Goal: Task Accomplishment & Management: Use online tool/utility

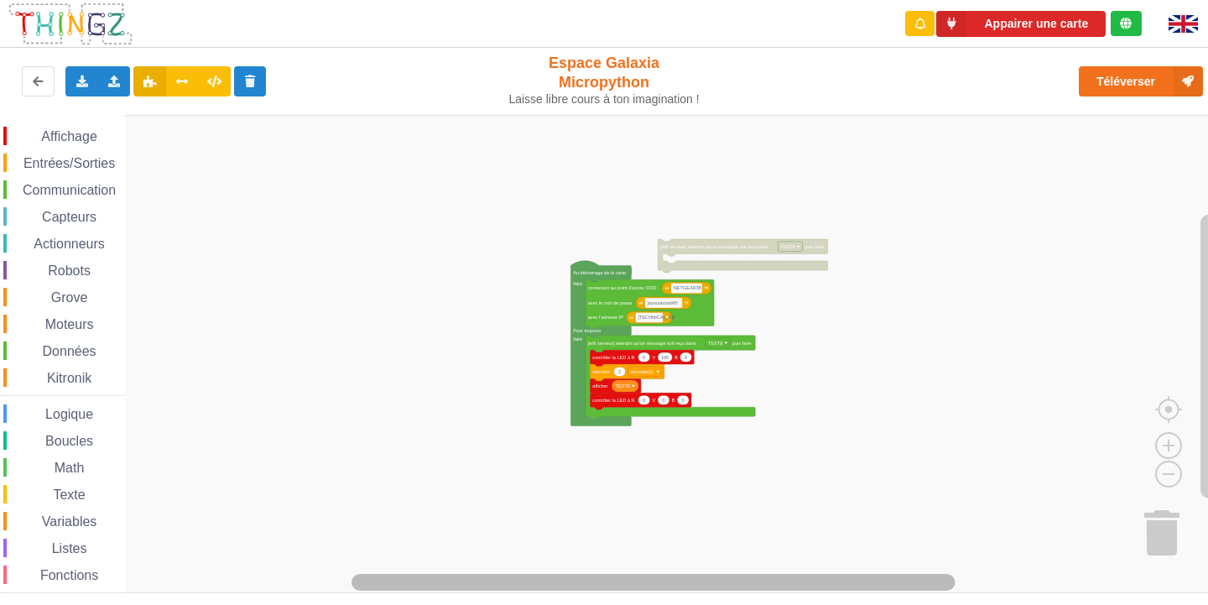
click at [438, 591] on rect "Espace de travail de Blocky" at bounding box center [654, 582] width 604 height 17
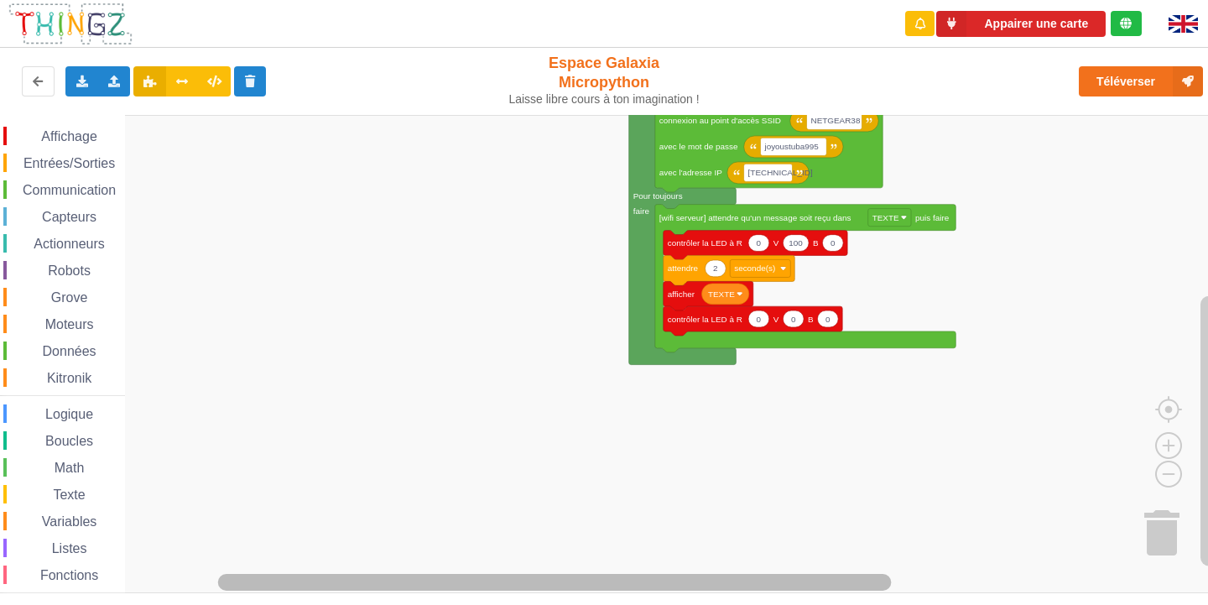
drag, startPoint x: 500, startPoint y: 594, endPoint x: 581, endPoint y: 581, distance: 81.7
click at [618, 589] on div "Appairer une carte Exporter l'assemblage de blocs Exporter l'assemblage de bloc…" at bounding box center [604, 302] width 1208 height 605
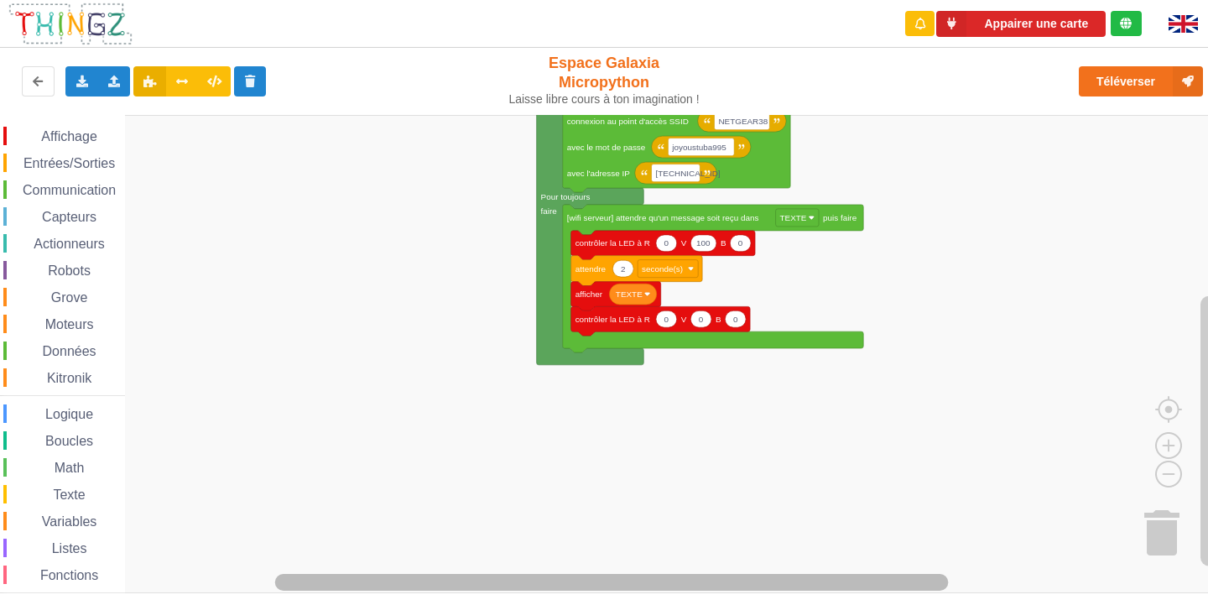
click at [640, 580] on rect "Espace de travail de Blocky" at bounding box center [612, 582] width 674 height 17
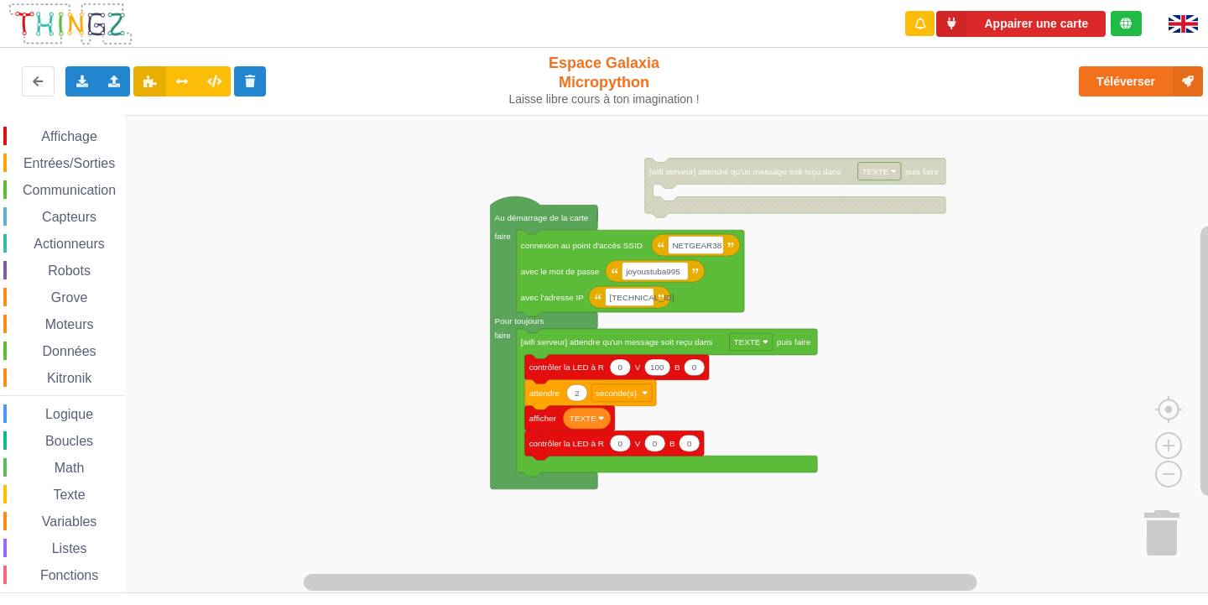
click at [601, 555] on rect "Espace de travail de Blocky" at bounding box center [610, 354] width 1220 height 478
click at [646, 303] on input "[TECHNICAL_ID]" at bounding box center [630, 298] width 49 height 18
click at [649, 303] on input "[TECHNICAL_ID]" at bounding box center [630, 298] width 49 height 18
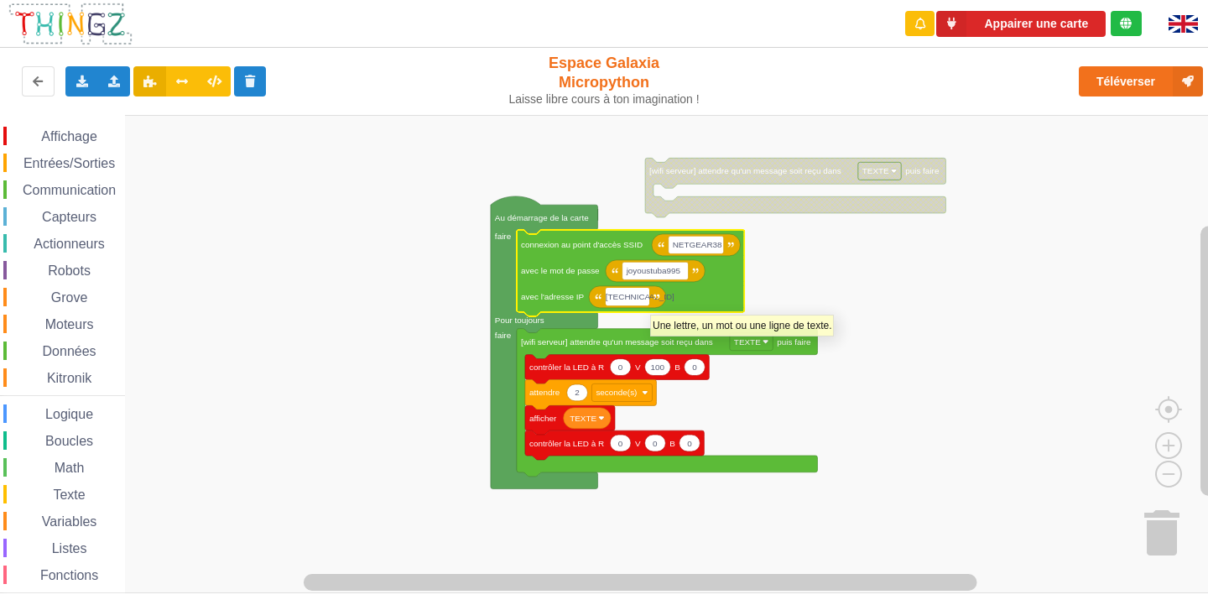
type input "[TECHNICAL_ID]"
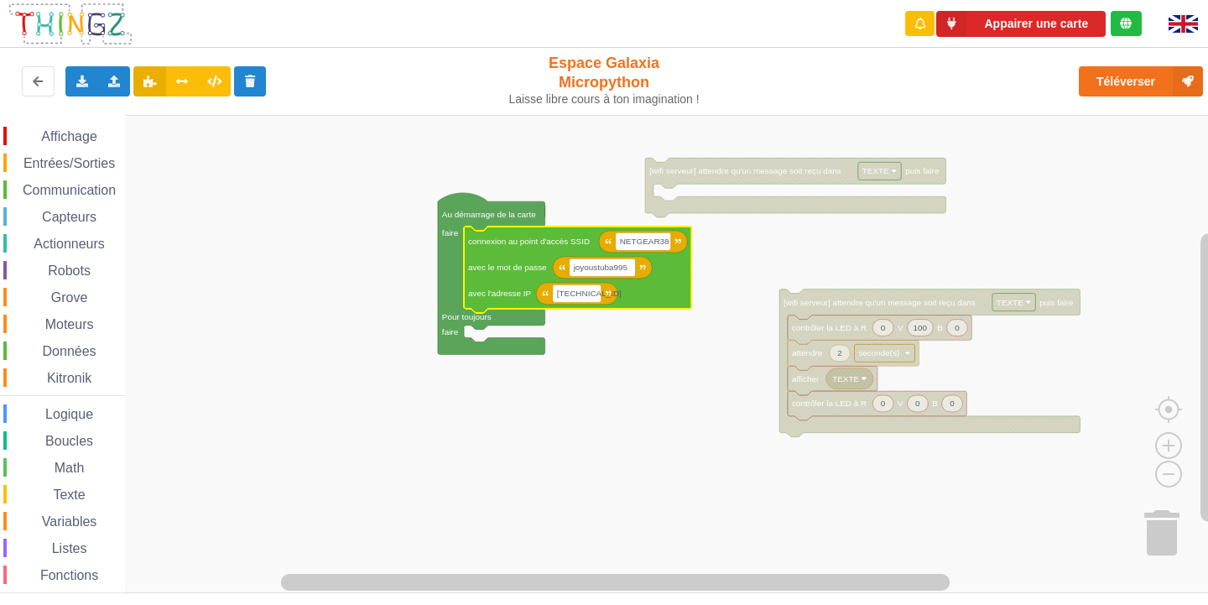
click at [74, 187] on span "Communication" at bounding box center [69, 190] width 98 height 14
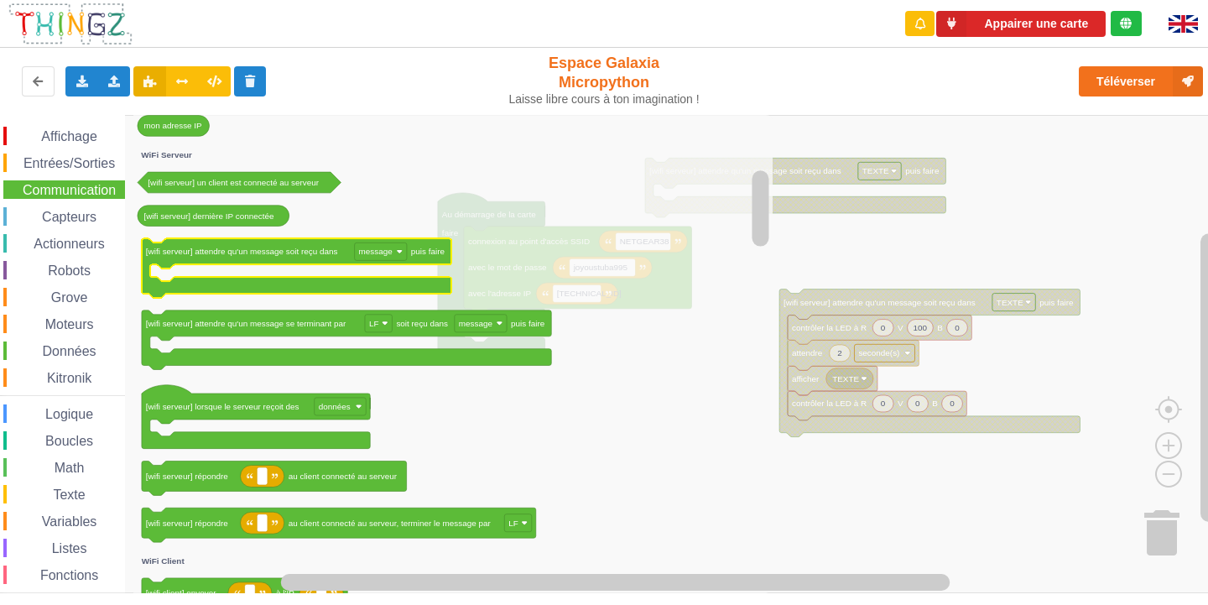
click at [176, 258] on icon "Espace de travail de Blocky" at bounding box center [297, 268] width 310 height 60
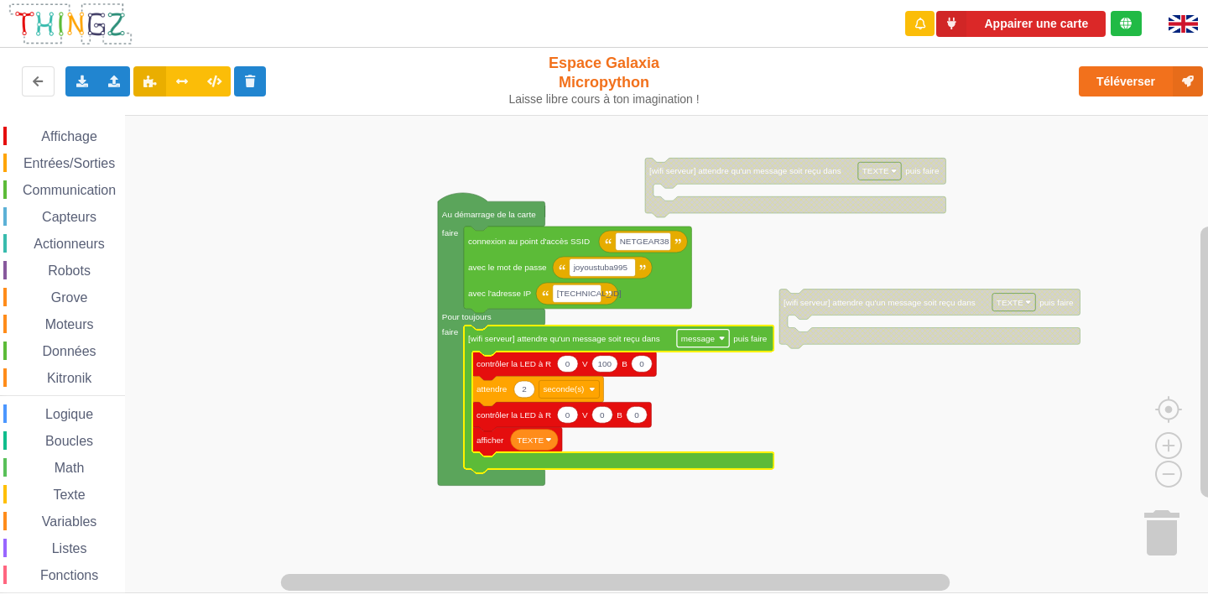
click at [726, 336] on rect "Espace de travail de Blocky" at bounding box center [703, 339] width 52 height 18
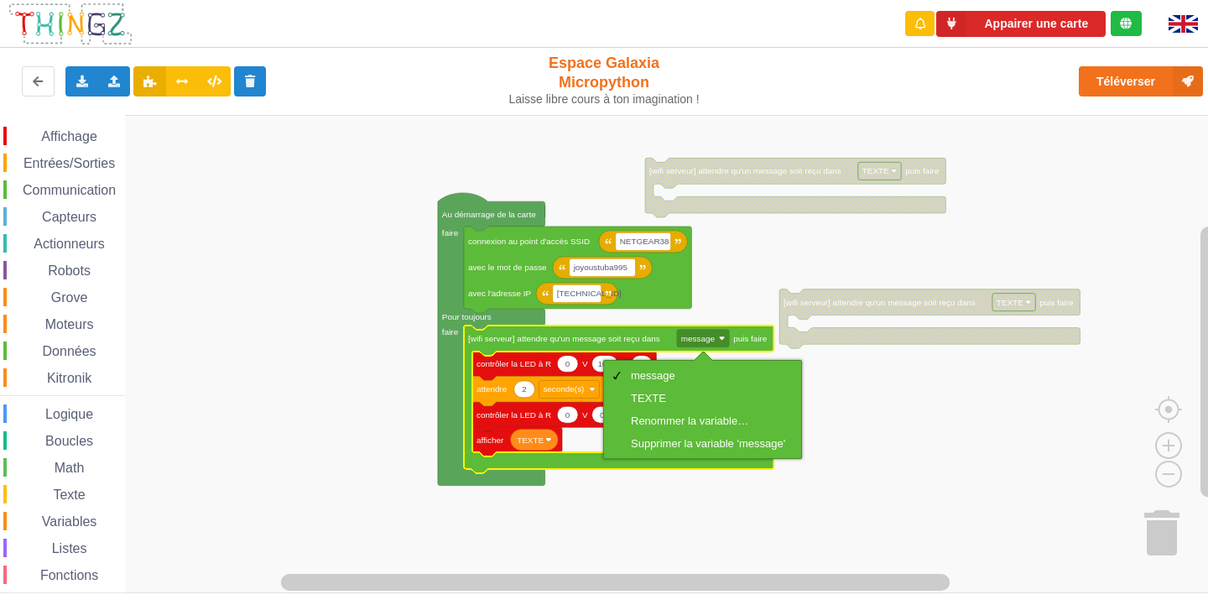
click at [807, 384] on rect "Espace de travail de Blocky" at bounding box center [610, 354] width 1220 height 478
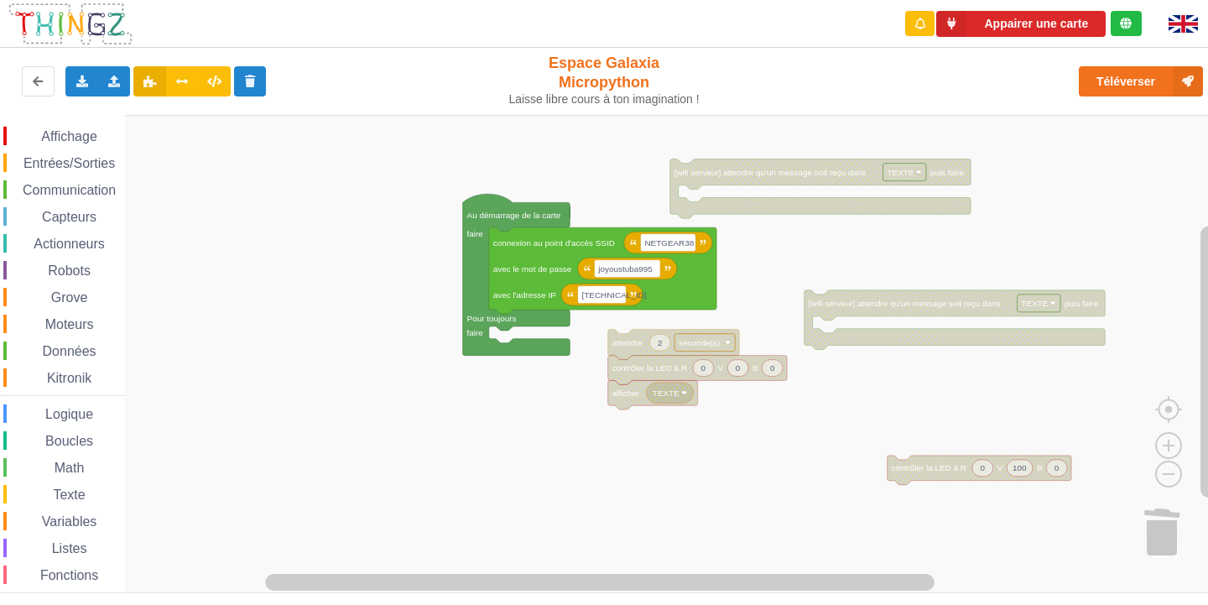
click at [931, 454] on div "Affichage Entrées/Sorties Communication Capteurs Actionneurs Robots Grove Moteu…" at bounding box center [610, 354] width 1220 height 478
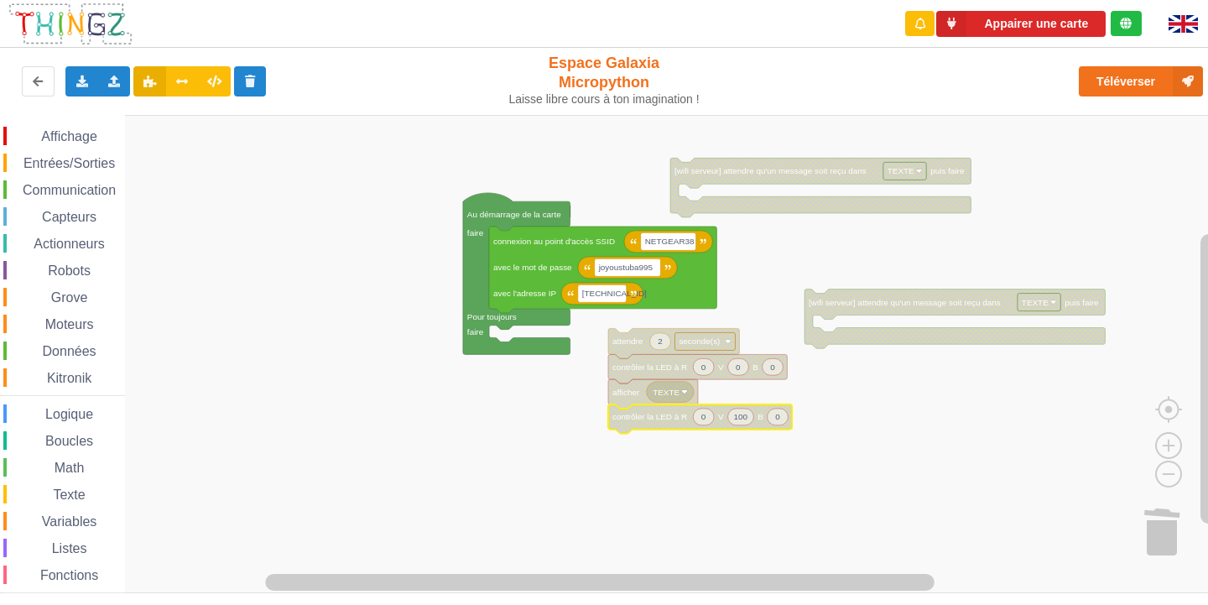
click at [86, 190] on span "Communication" at bounding box center [69, 190] width 98 height 14
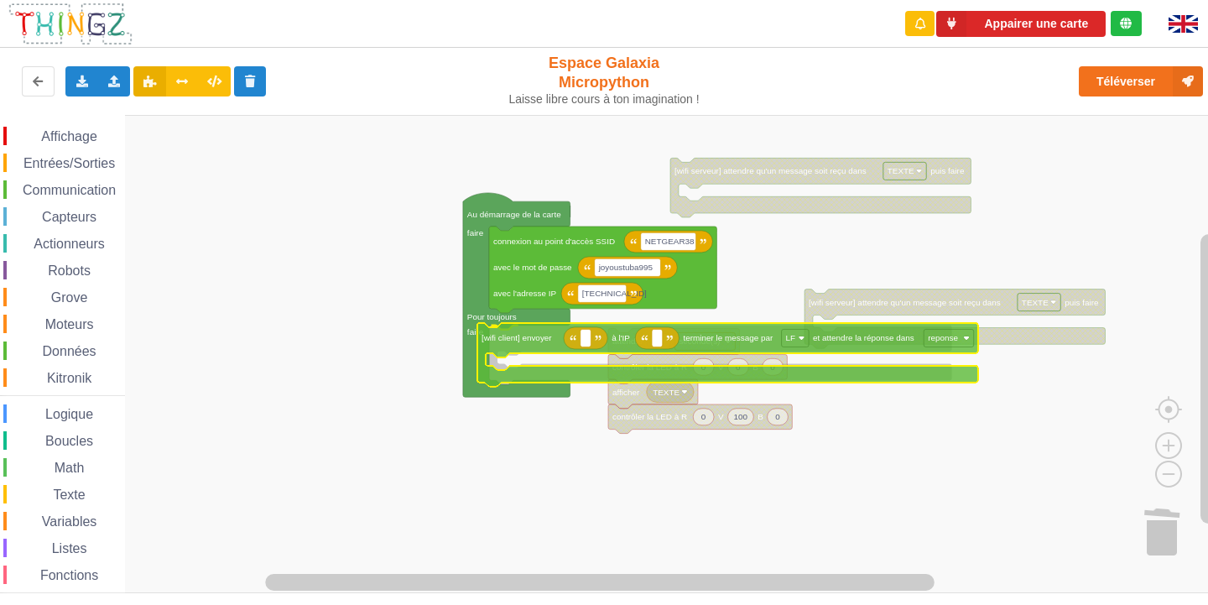
click at [520, 335] on div "Affichage Entrées/Sorties Communication Capteurs Actionneurs Robots Grove Moteu…" at bounding box center [610, 354] width 1220 height 478
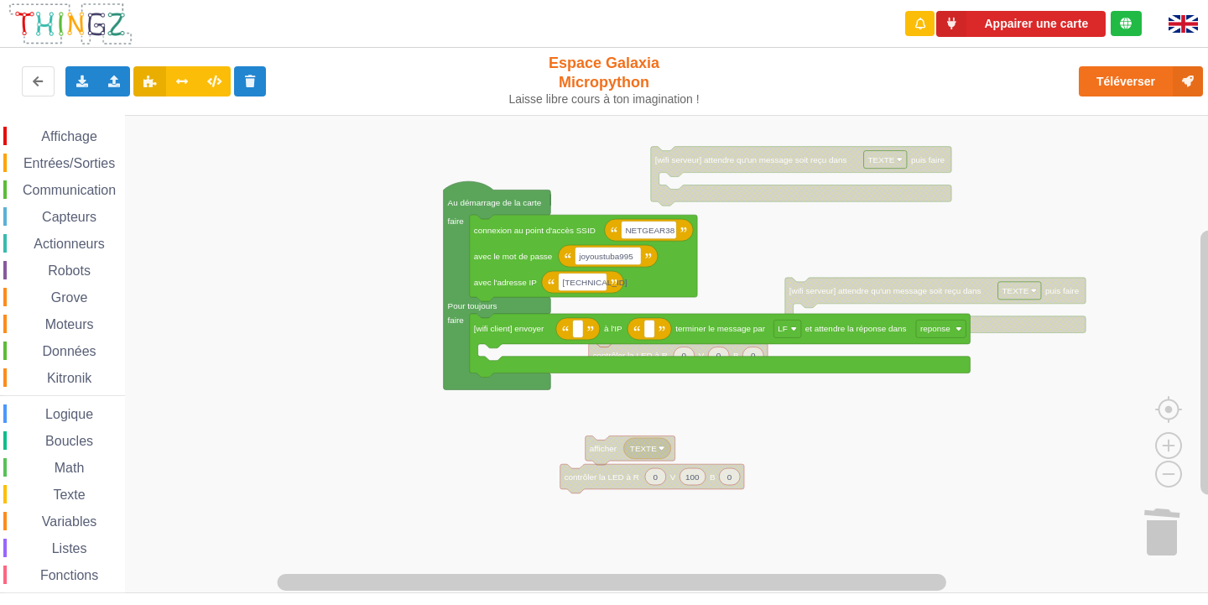
click at [578, 353] on div "Affichage Entrées/Sorties Communication Capteurs Actionneurs Robots Grove Moteu…" at bounding box center [610, 354] width 1220 height 478
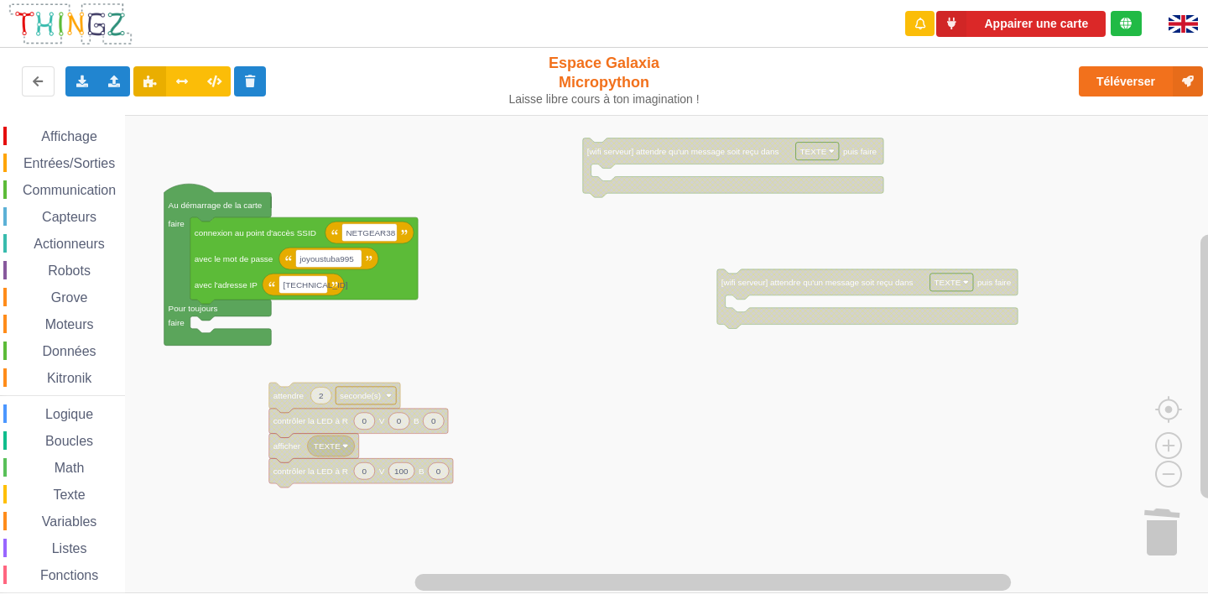
click at [735, 303] on div "Affichage Entrées/Sorties Communication Capteurs Actionneurs Robots Grove Moteu…" at bounding box center [610, 354] width 1220 height 478
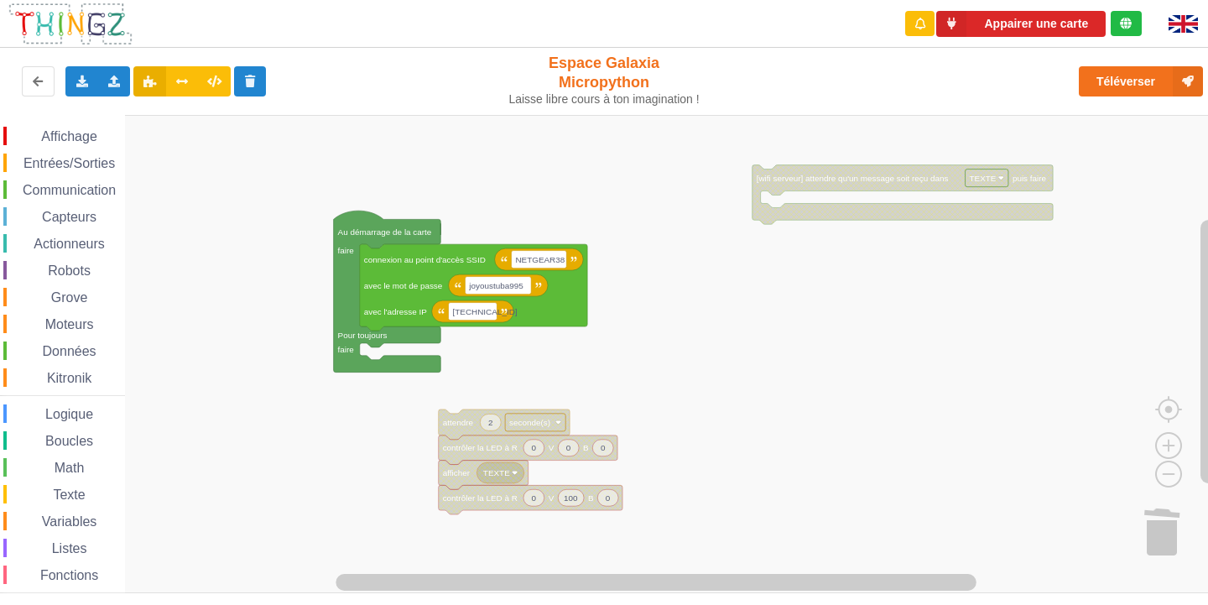
click at [460, 416] on div "Affichage Entrées/Sorties Communication Capteurs Actionneurs Robots Grove Moteu…" at bounding box center [610, 354] width 1220 height 478
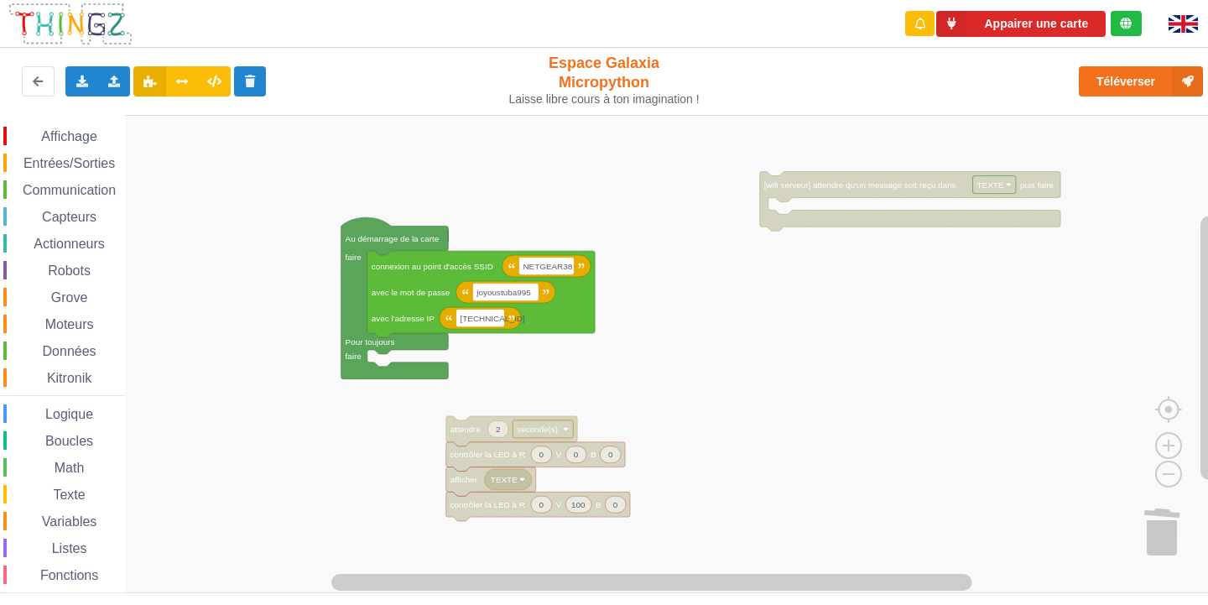
click at [87, 162] on span "Entrées/Sorties" at bounding box center [69, 163] width 96 height 14
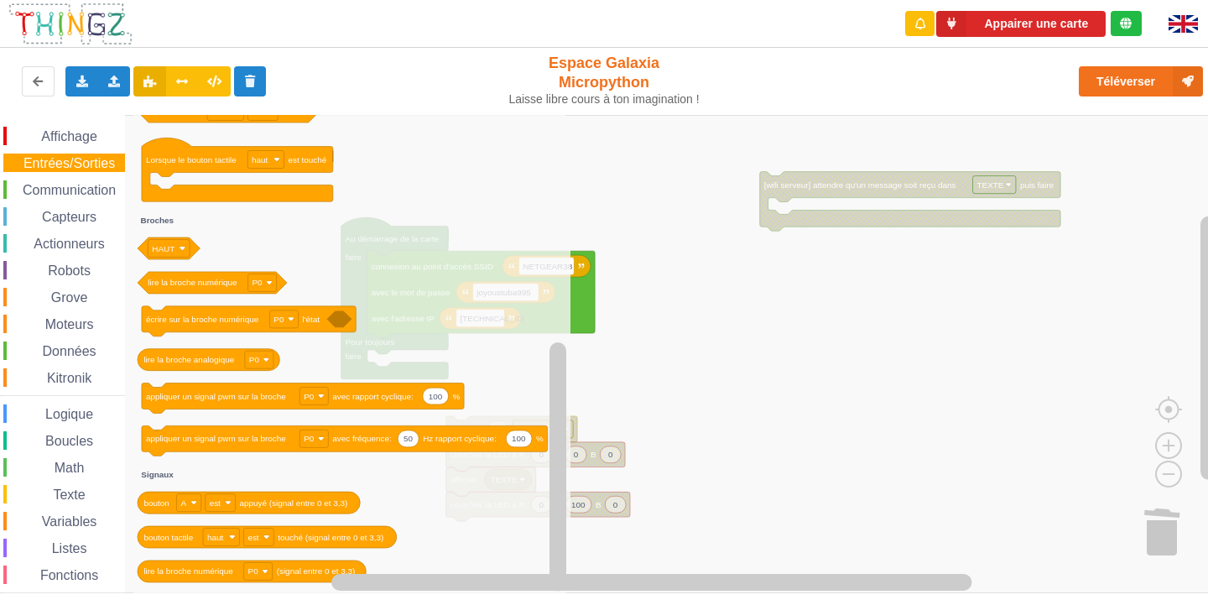
click at [97, 485] on div "Texte" at bounding box center [64, 494] width 122 height 18
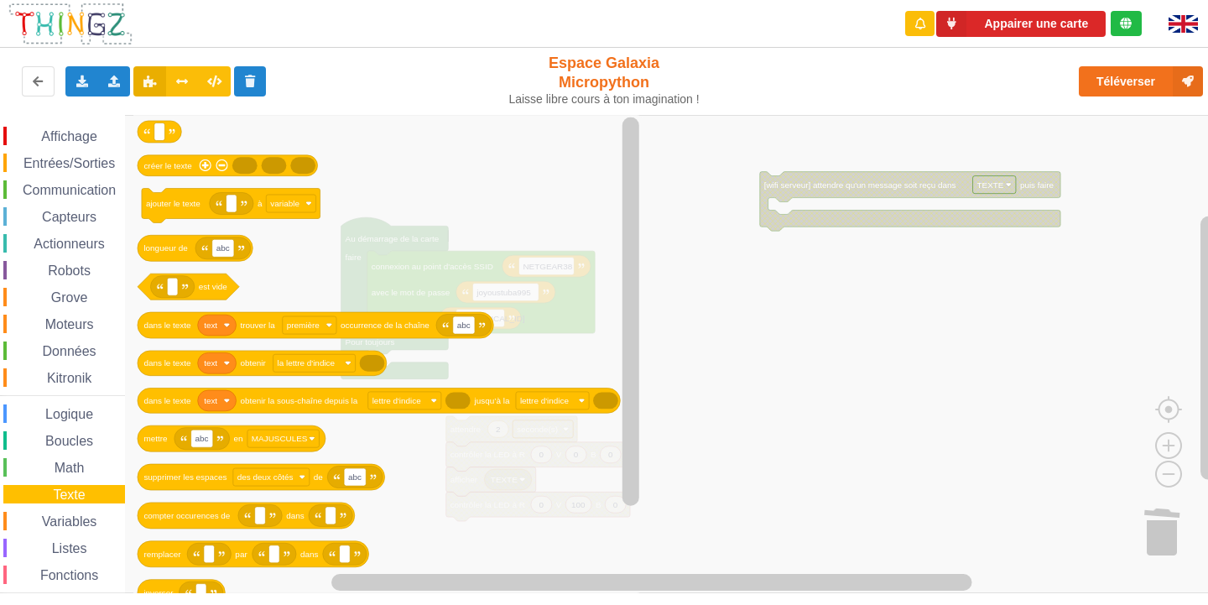
click at [86, 298] on span "Grove" at bounding box center [70, 297] width 42 height 14
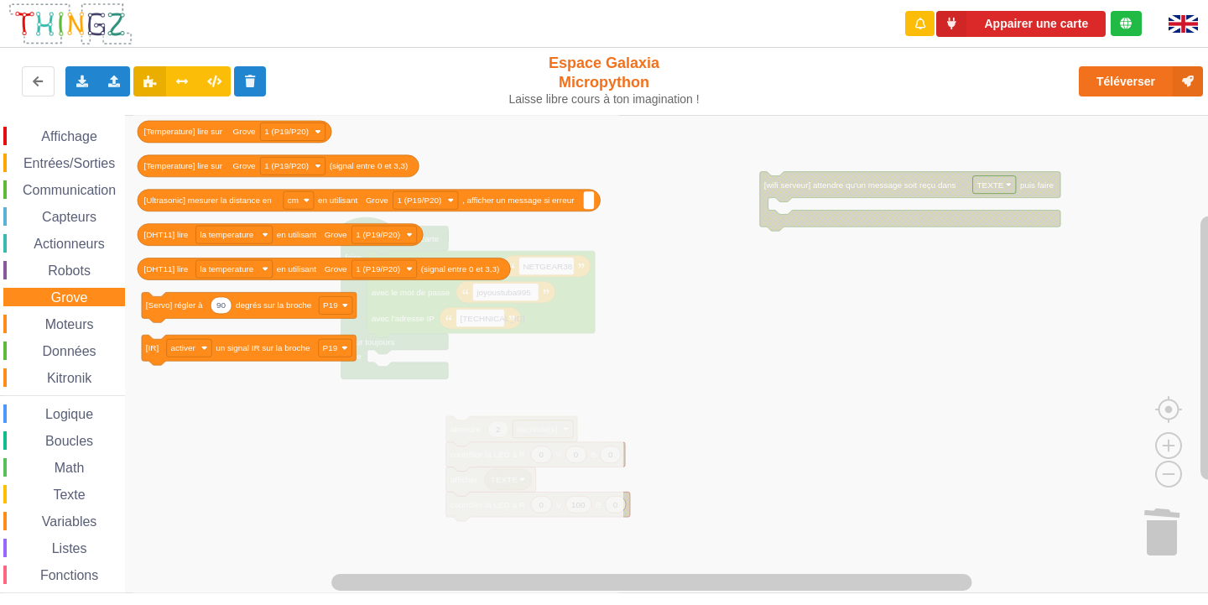
click at [722, 457] on rect "Espace de travail de Blocky" at bounding box center [610, 354] width 1220 height 478
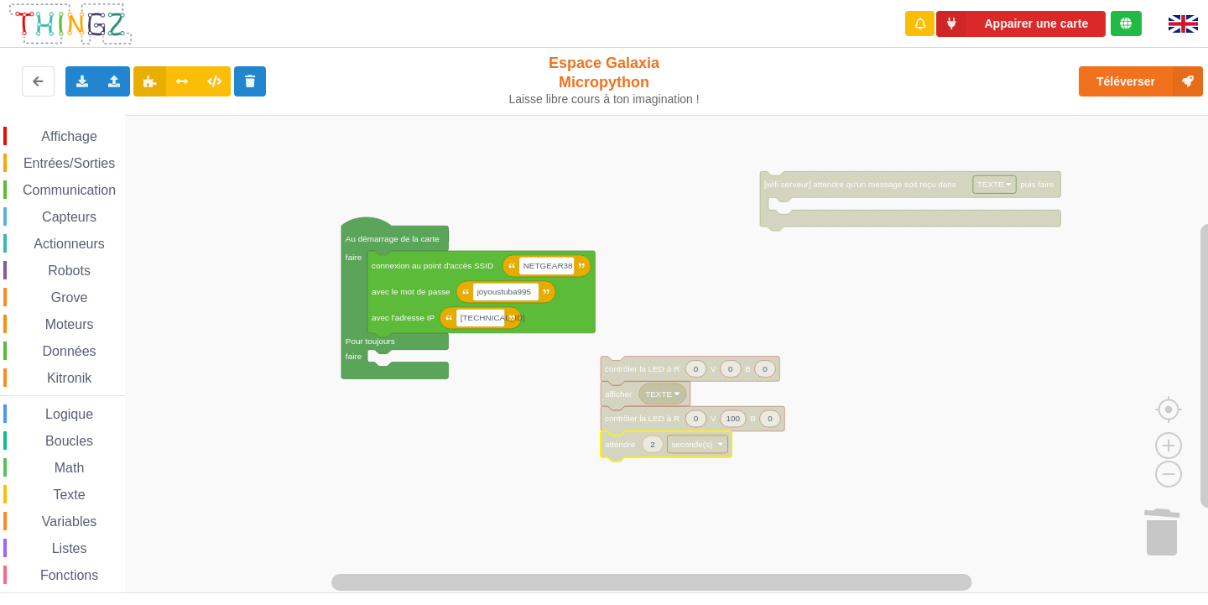
click at [61, 299] on span "Grove" at bounding box center [70, 297] width 42 height 14
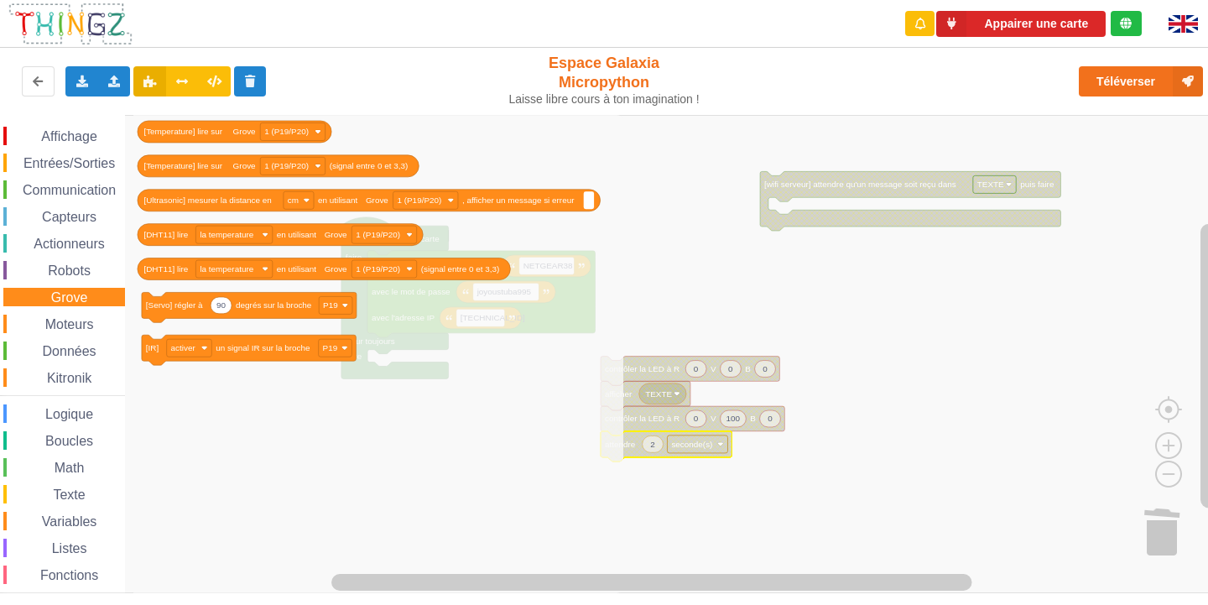
click at [44, 310] on div "Affichage Entrées/Sorties Communication Capteurs Actionneurs Robots Grove Moteu…" at bounding box center [62, 378] width 125 height 503
click at [70, 302] on span "Grove" at bounding box center [70, 297] width 42 height 14
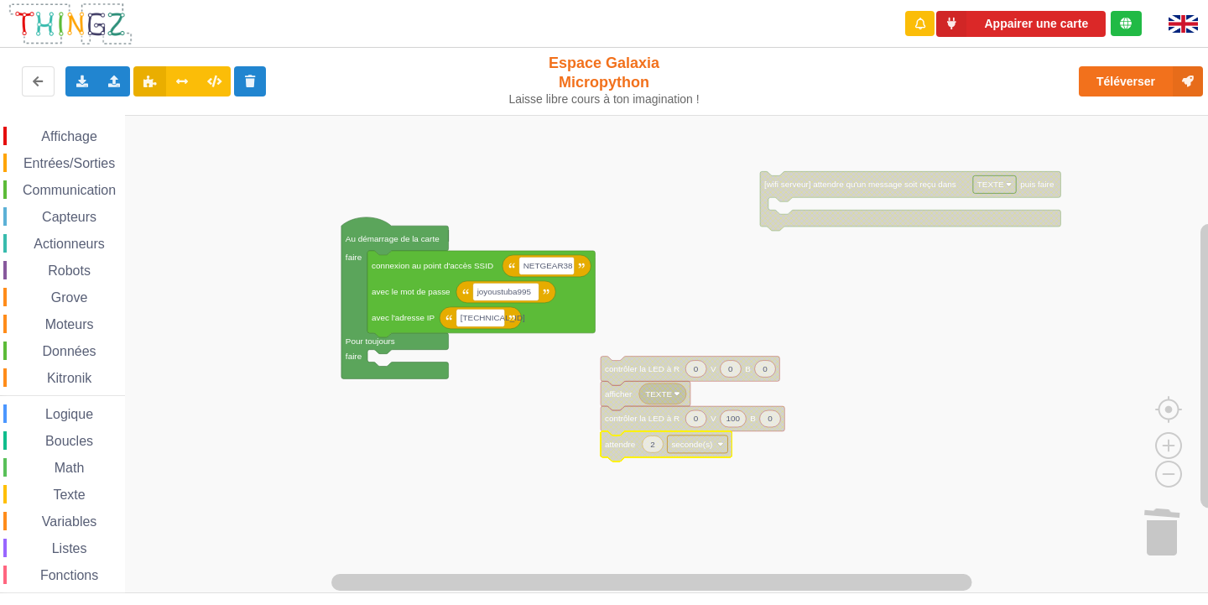
click at [70, 519] on span "Variables" at bounding box center [69, 521] width 60 height 14
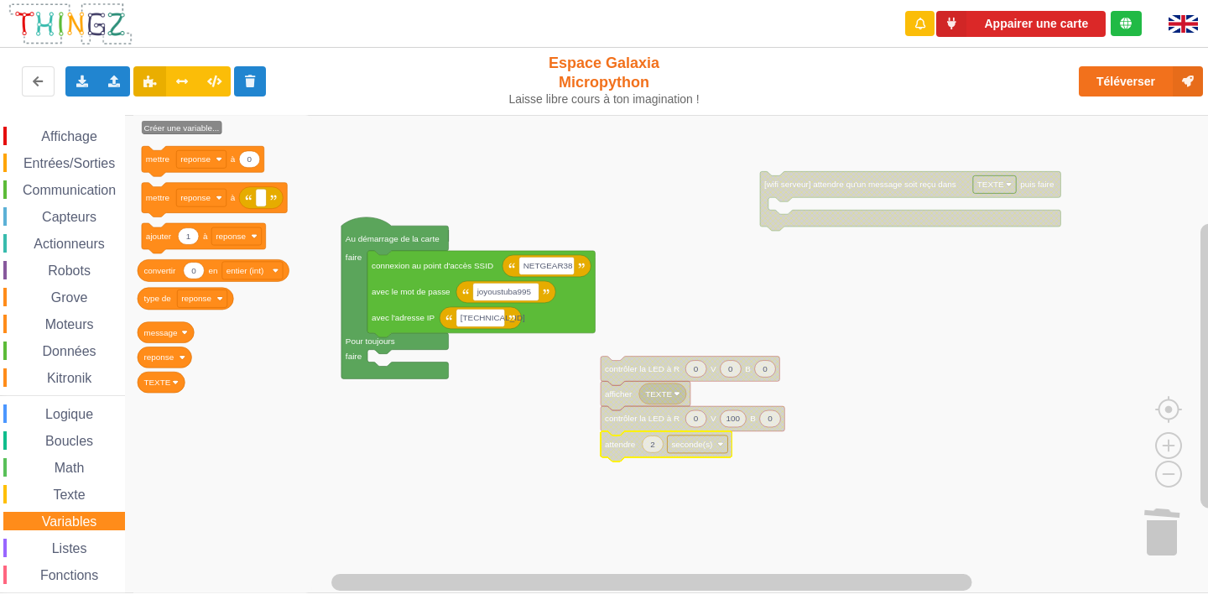
click at [71, 519] on span "Variables" at bounding box center [69, 521] width 60 height 14
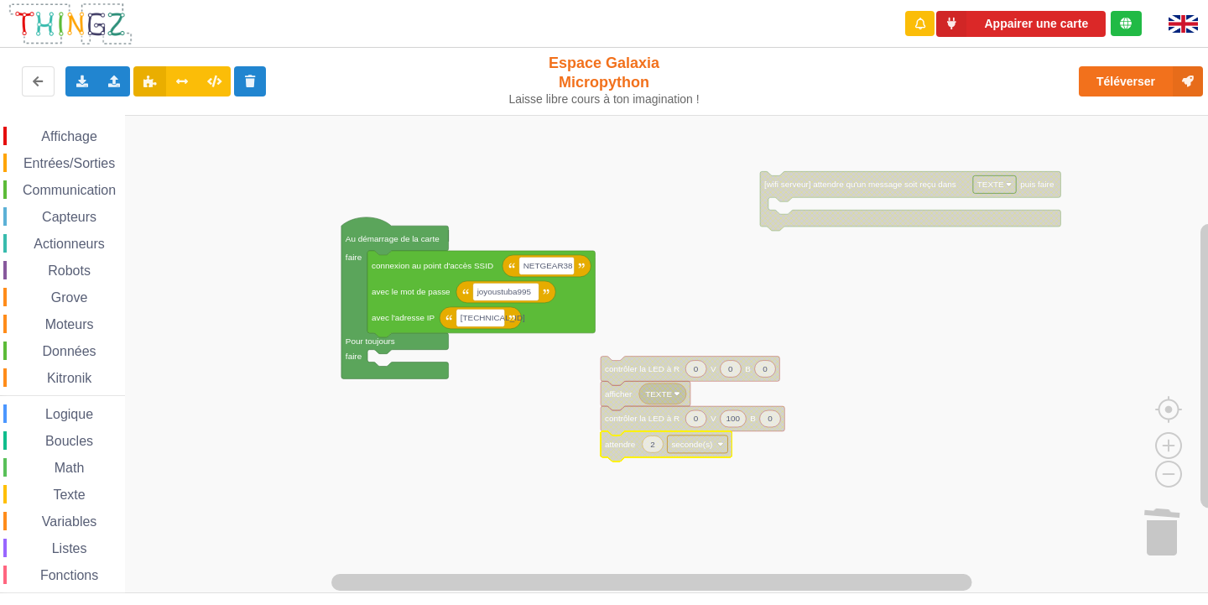
click at [58, 184] on span "Communication" at bounding box center [69, 190] width 98 height 14
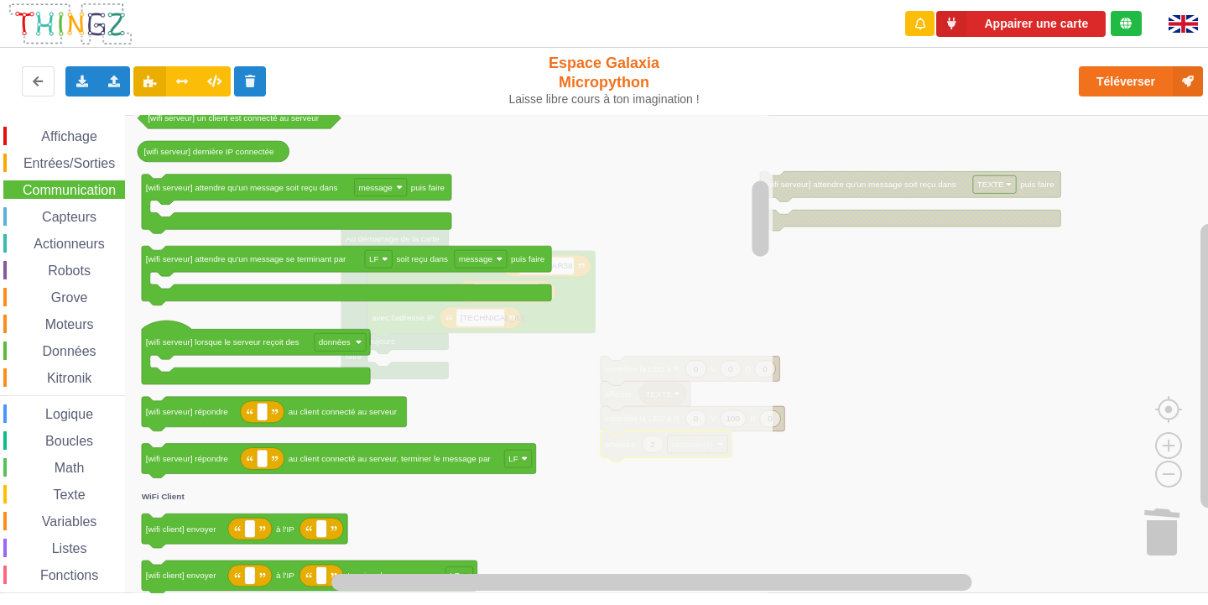
click at [931, 417] on rect "Espace de travail de Blocky" at bounding box center [610, 354] width 1220 height 478
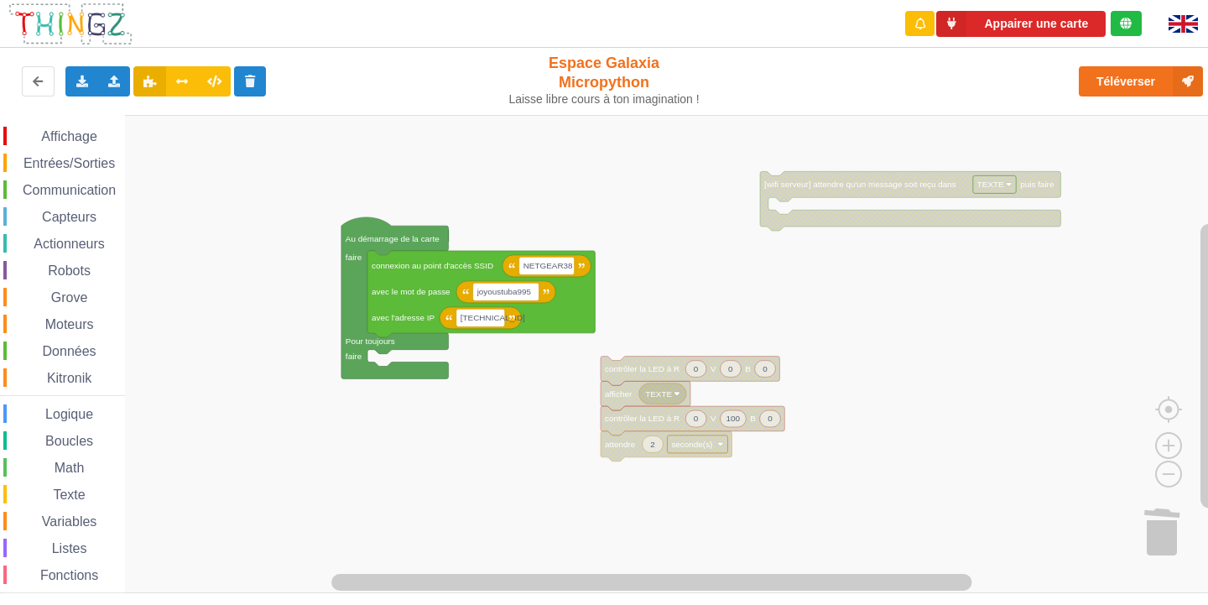
click at [85, 189] on span "Communication" at bounding box center [69, 190] width 98 height 14
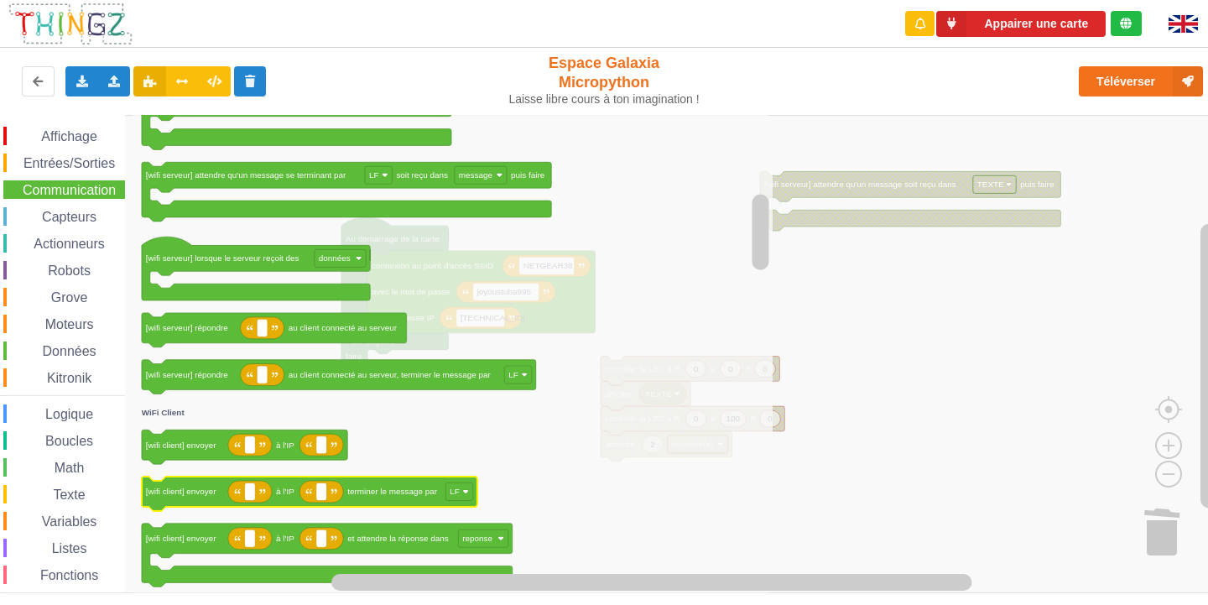
click at [190, 501] on icon "Espace de travail de Blocky" at bounding box center [310, 494] width 336 height 34
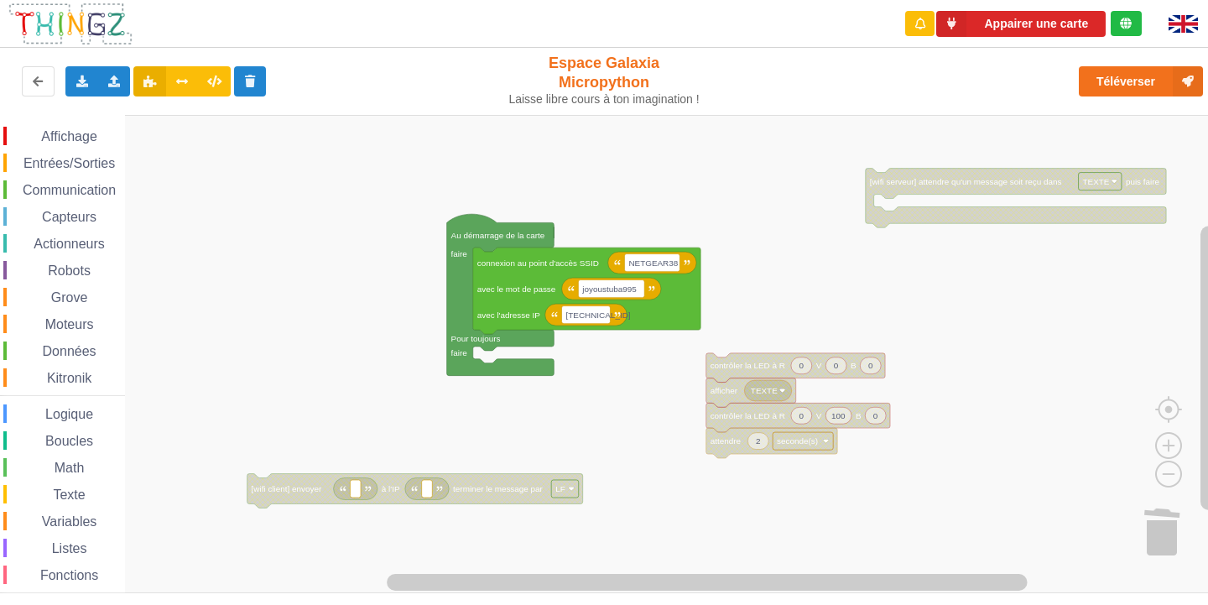
click at [300, 508] on rect "Espace de travail de Blocky" at bounding box center [610, 354] width 1220 height 478
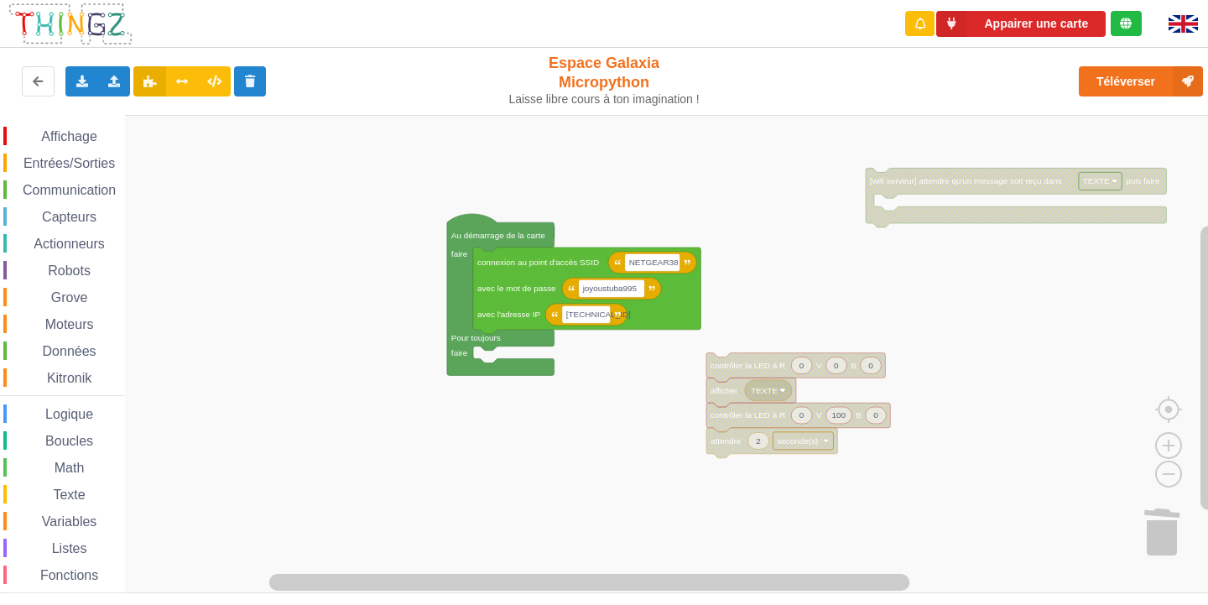
click at [105, 175] on div "Affichage Entrées/Sorties Communication Capteurs Actionneurs Robots Grove Moteu…" at bounding box center [62, 378] width 125 height 503
click at [105, 186] on span "Communication" at bounding box center [69, 190] width 98 height 14
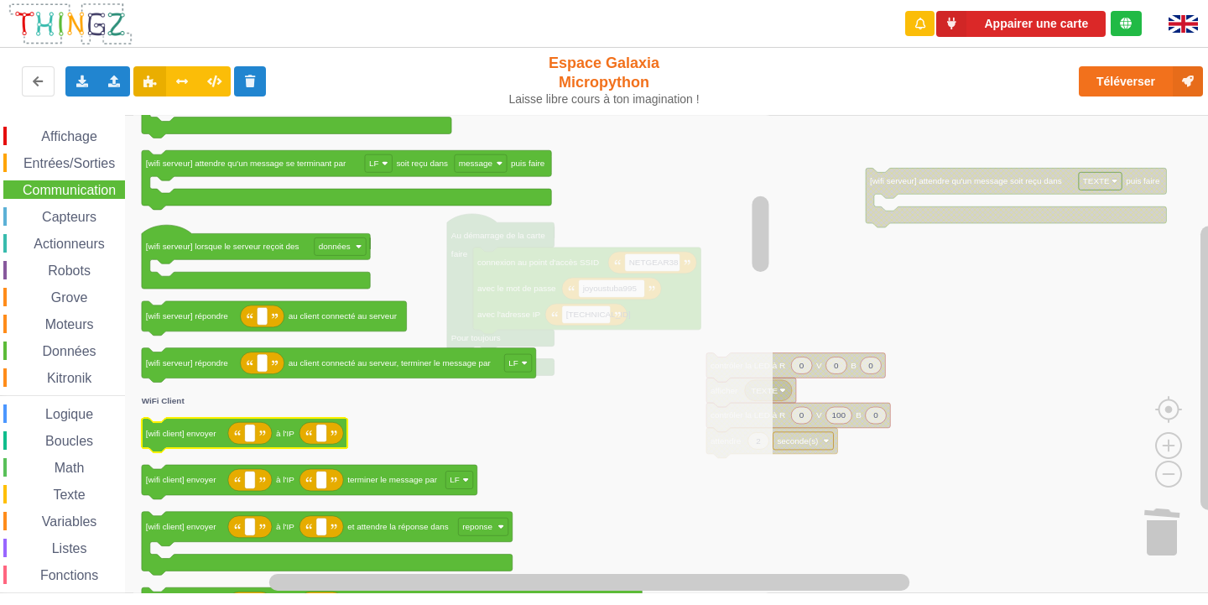
click at [228, 450] on rect "Espace de travail de Blocky" at bounding box center [245, 436] width 206 height 34
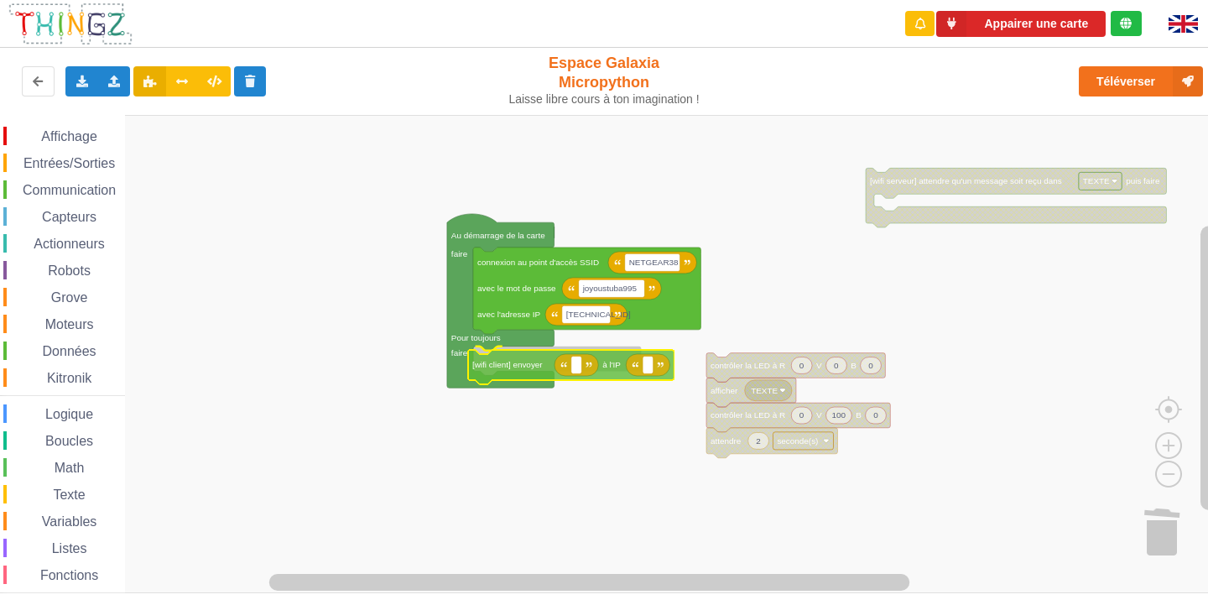
click at [521, 372] on div "Affichage Entrées/Sorties Communication Capteurs Actionneurs Robots Grove Moteu…" at bounding box center [610, 354] width 1220 height 478
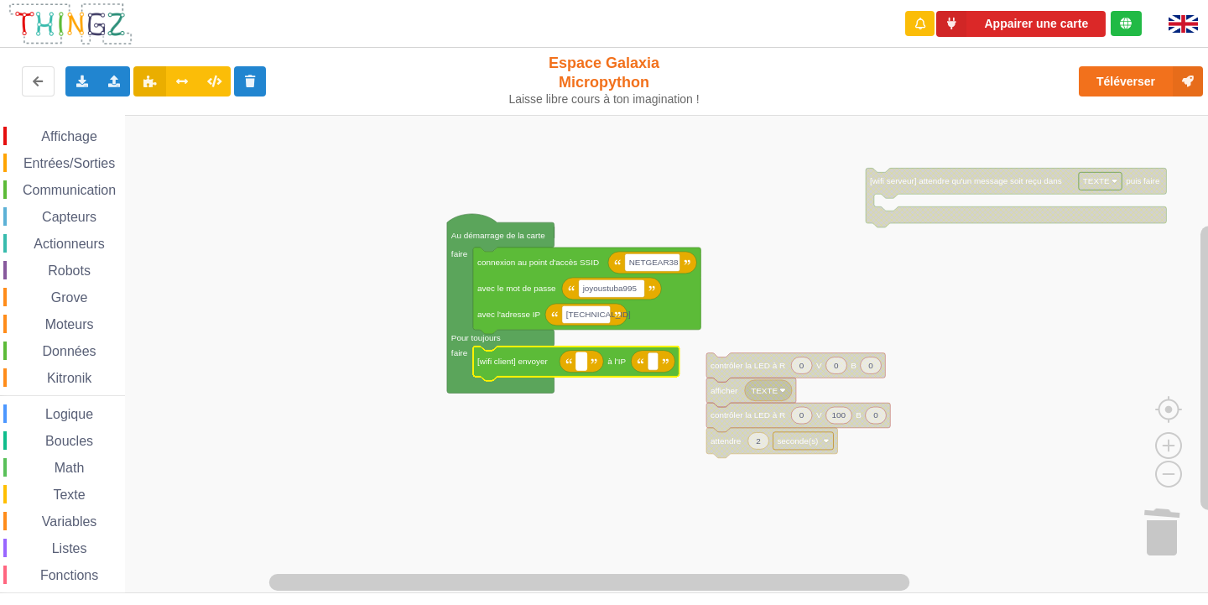
click at [581, 366] on text "Espace de travail de Blocky" at bounding box center [582, 361] width 3 height 9
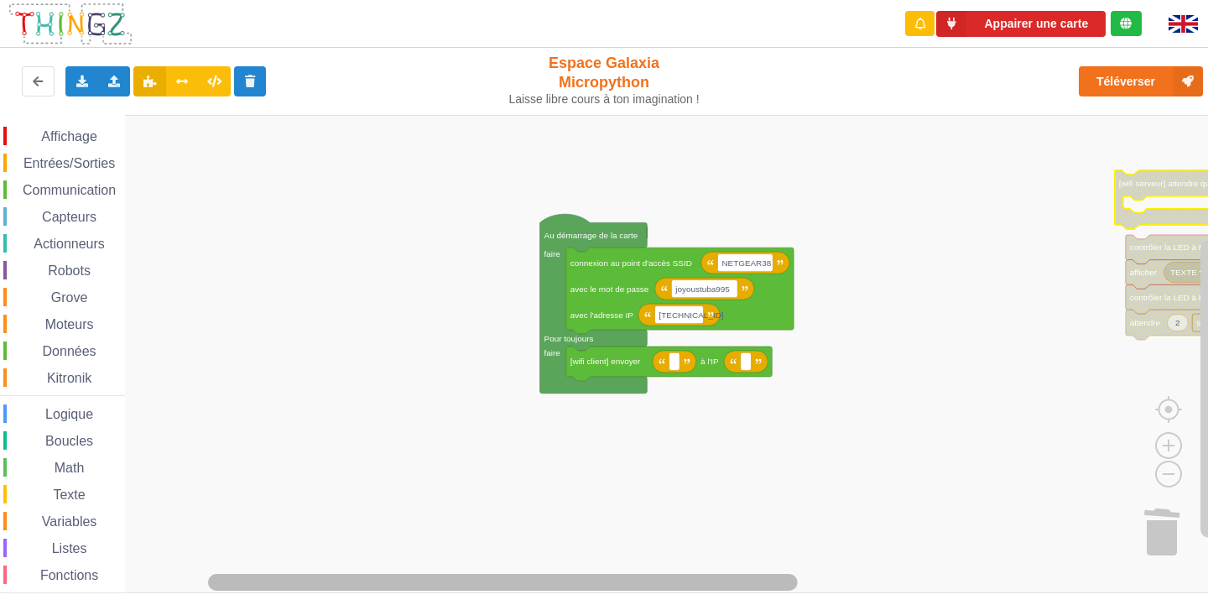
click at [606, 587] on rect "Espace de travail de Blocky" at bounding box center [503, 582] width 590 height 17
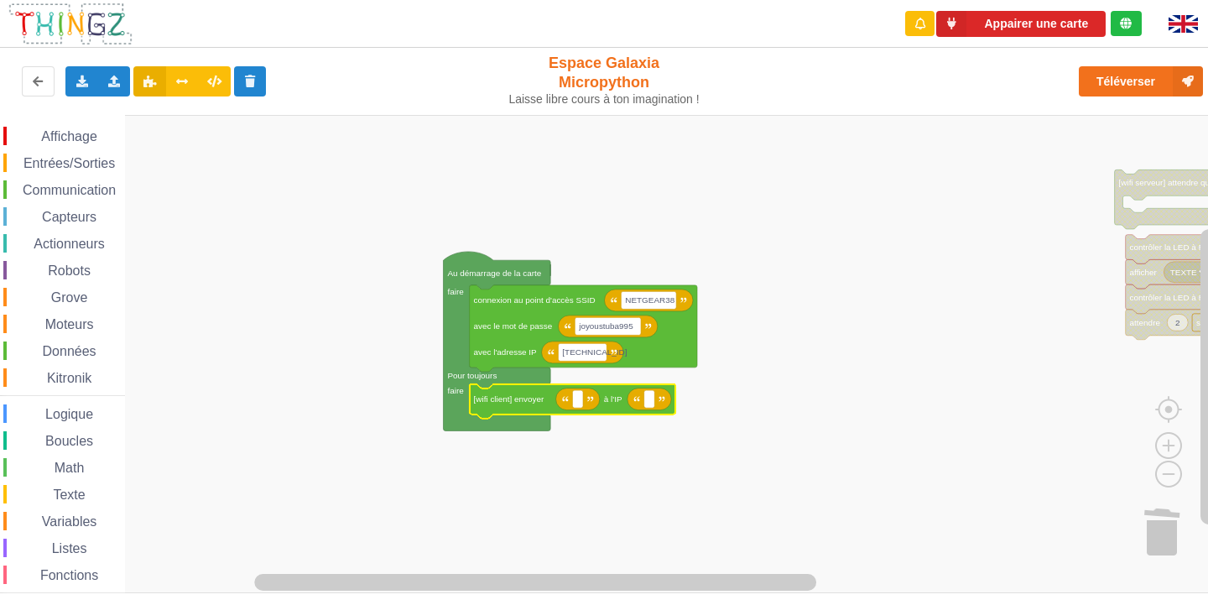
click at [585, 406] on icon "Espace de travail de Blocky" at bounding box center [578, 399] width 44 height 22
click at [577, 409] on icon "Espace de travail de Blocky" at bounding box center [578, 399] width 44 height 22
click at [579, 404] on text "Espace de travail de Blocky" at bounding box center [577, 398] width 3 height 9
click at [651, 399] on rect "Espace de travail de Blocky" at bounding box center [649, 399] width 11 height 18
type input "10.0.0.01"
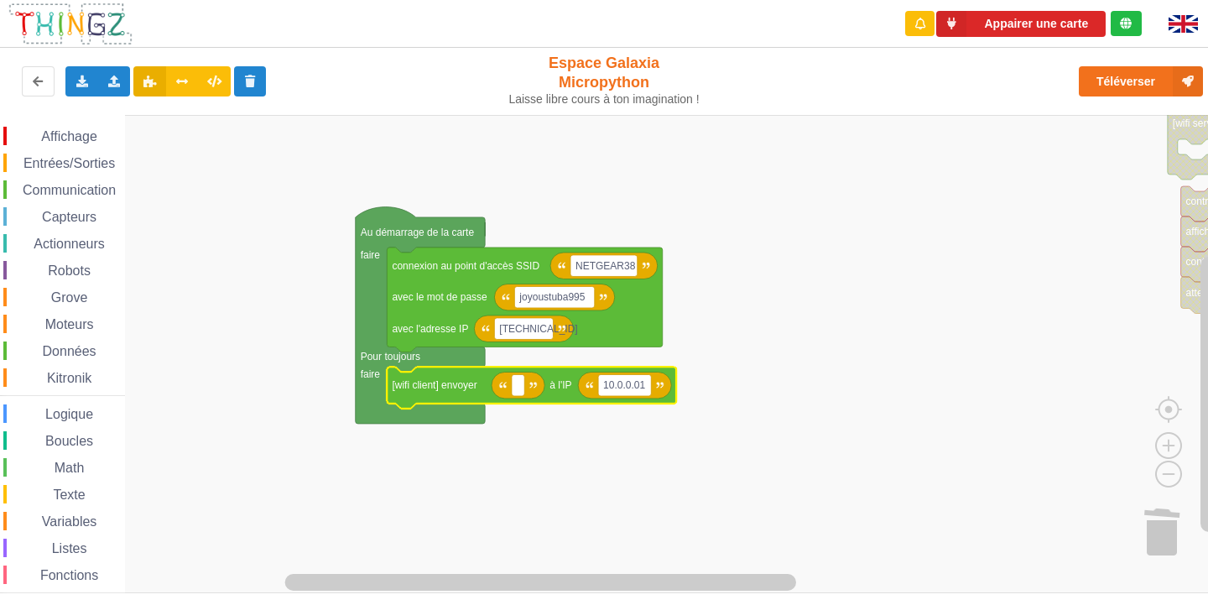
click at [525, 394] on icon "Espace de travail de Blocky" at bounding box center [518, 385] width 53 height 27
click at [519, 394] on rect "Espace de travail de Blocky" at bounding box center [518, 385] width 13 height 22
click at [643, 383] on rect "Espace de travail de Blocky" at bounding box center [624, 385] width 53 height 22
click at [642, 386] on input "10.0.0.01" at bounding box center [624, 385] width 53 height 22
type input "10.0.0.012"
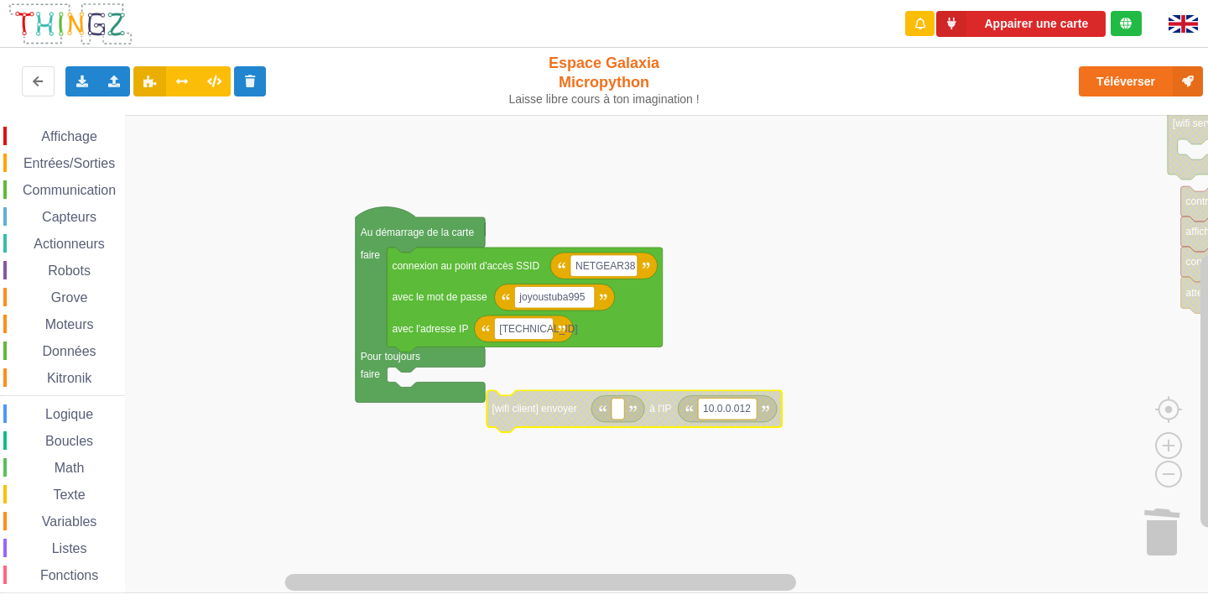
click at [79, 163] on span "Entrées/Sorties" at bounding box center [69, 163] width 96 height 14
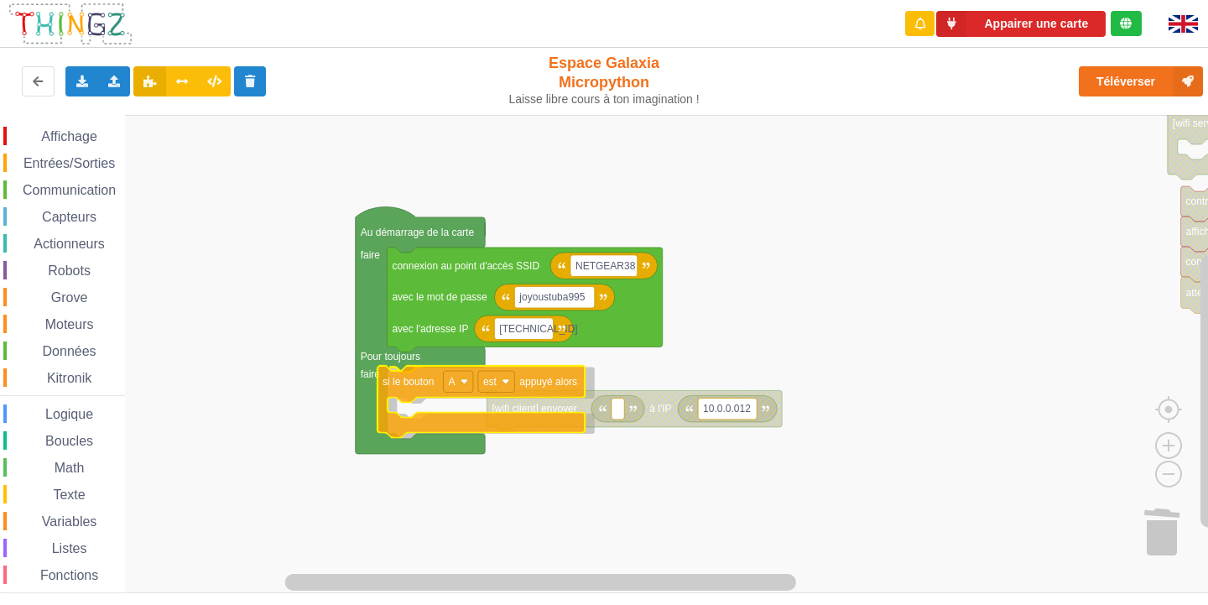
click at [399, 386] on div "Affichage Entrées/Sorties Communication Capteurs Actionneurs Robots Grove Moteu…" at bounding box center [610, 354] width 1220 height 478
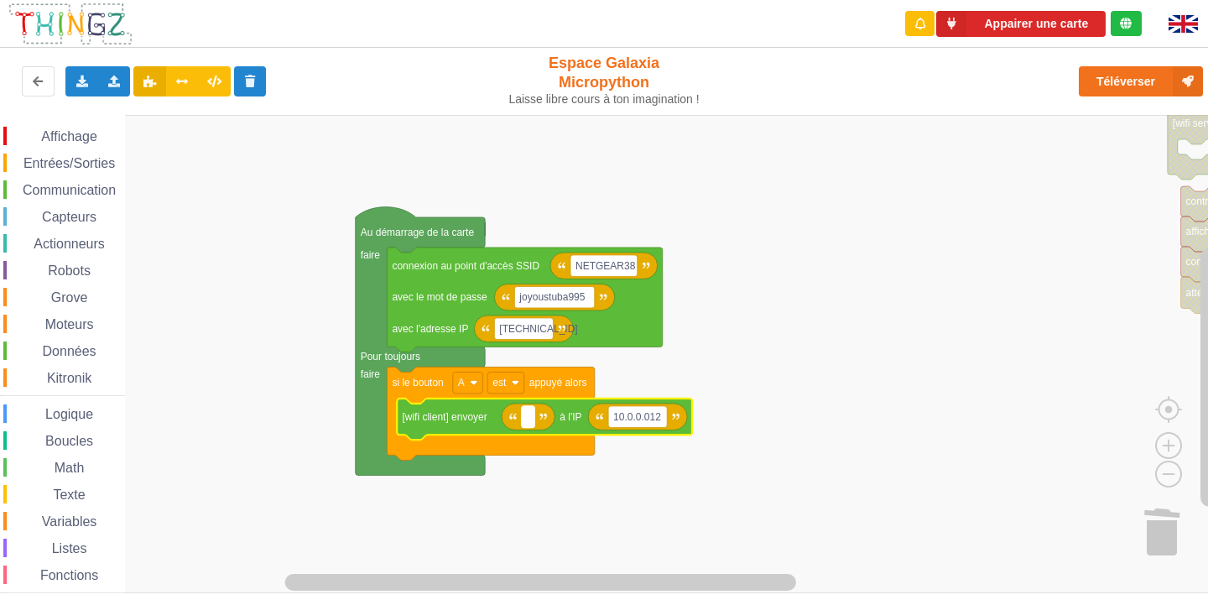
click at [530, 423] on rect "Espace de travail de Blocky" at bounding box center [528, 417] width 13 height 22
type input "10.0.0.012"
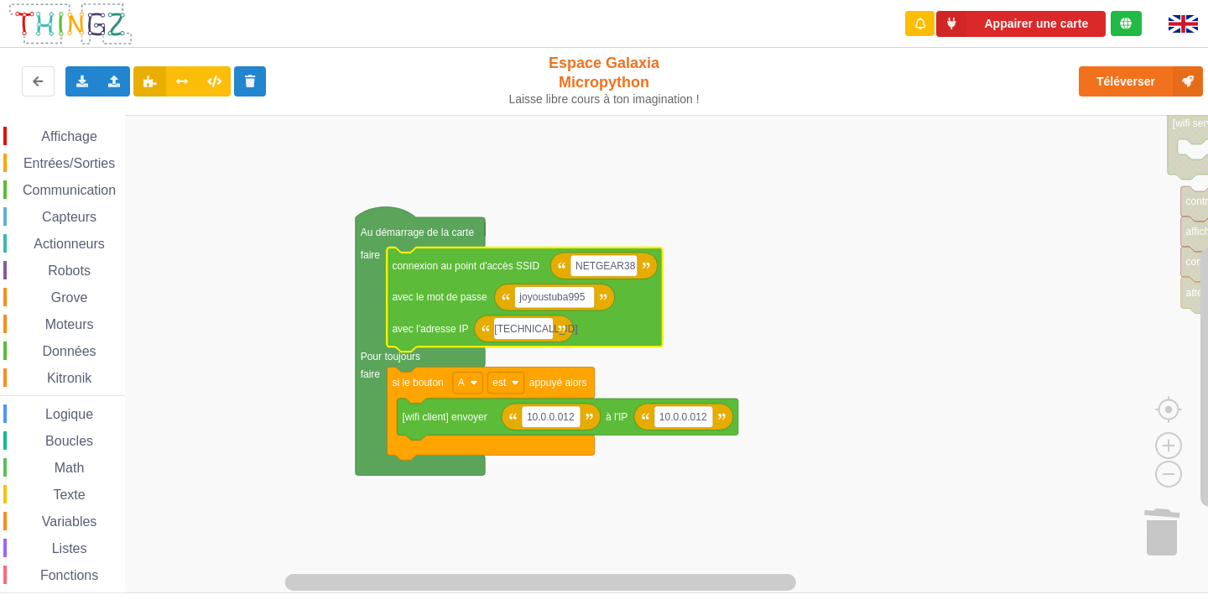
click at [542, 329] on input "[TECHNICAL_ID]" at bounding box center [523, 329] width 59 height 22
click at [541, 328] on input "[TECHNICAL_ID]" at bounding box center [523, 329] width 59 height 22
click at [549, 328] on input "[TECHNICAL_ID]" at bounding box center [523, 329] width 59 height 22
type input "[TECHNICAL_ID]"
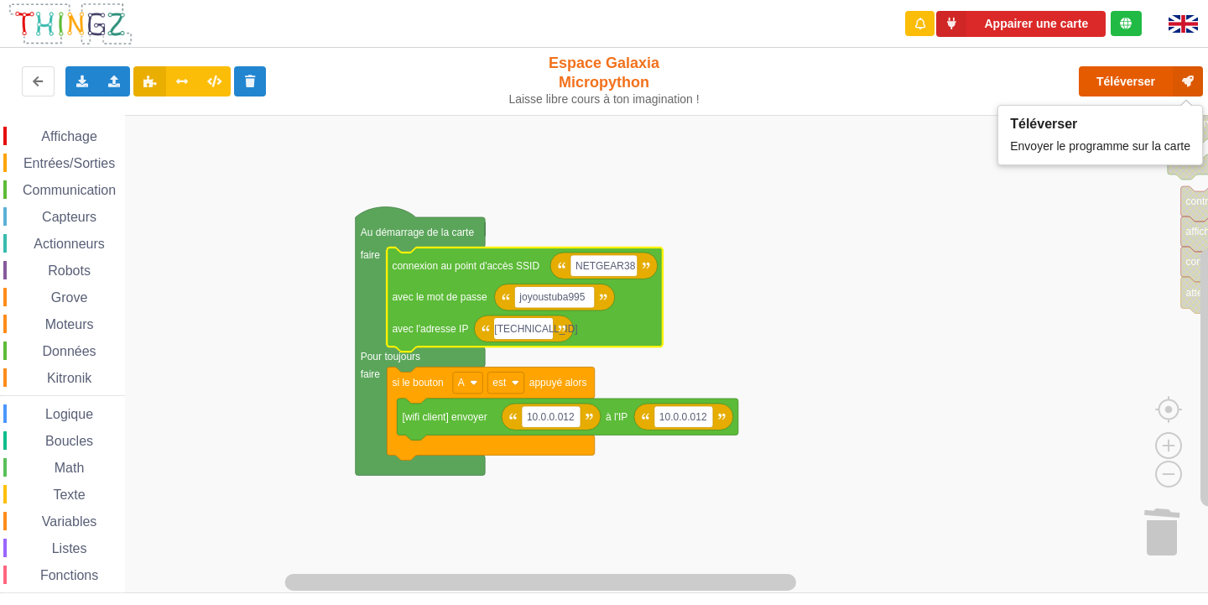
click at [1130, 72] on button "Téléverser" at bounding box center [1141, 81] width 124 height 30
click at [1121, 78] on button "Téléverser" at bounding box center [1141, 81] width 124 height 30
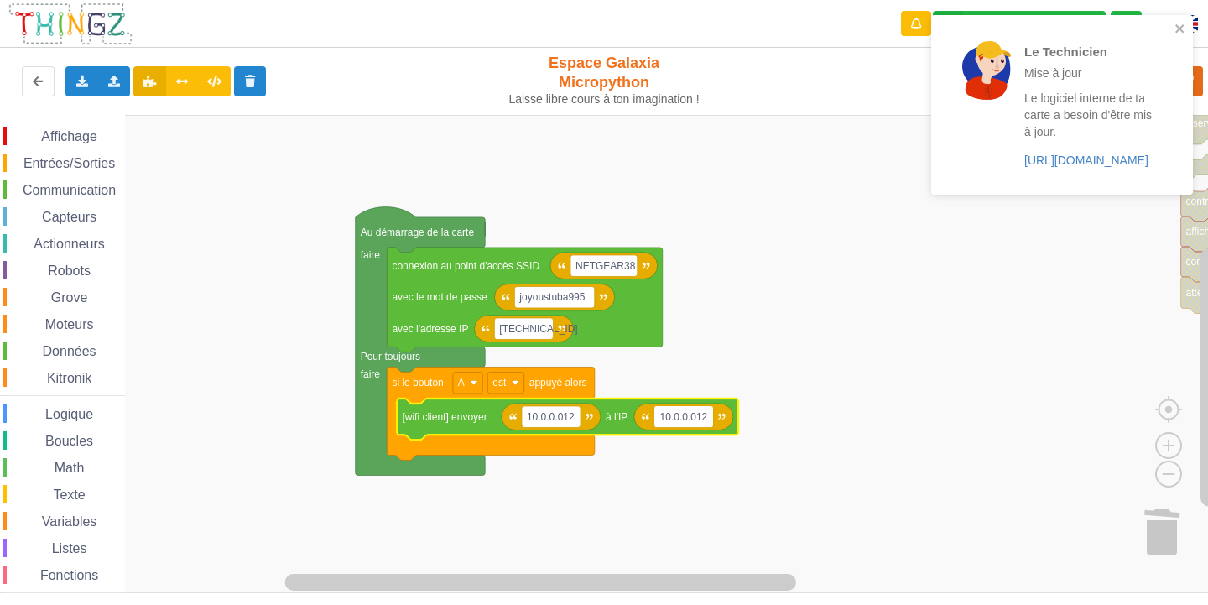
click at [706, 416] on input "10.0.0.012" at bounding box center [683, 417] width 59 height 22
type input "[TECHNICAL_ID]"
click at [763, 452] on rect "Espace de travail de Blocky" at bounding box center [610, 354] width 1220 height 478
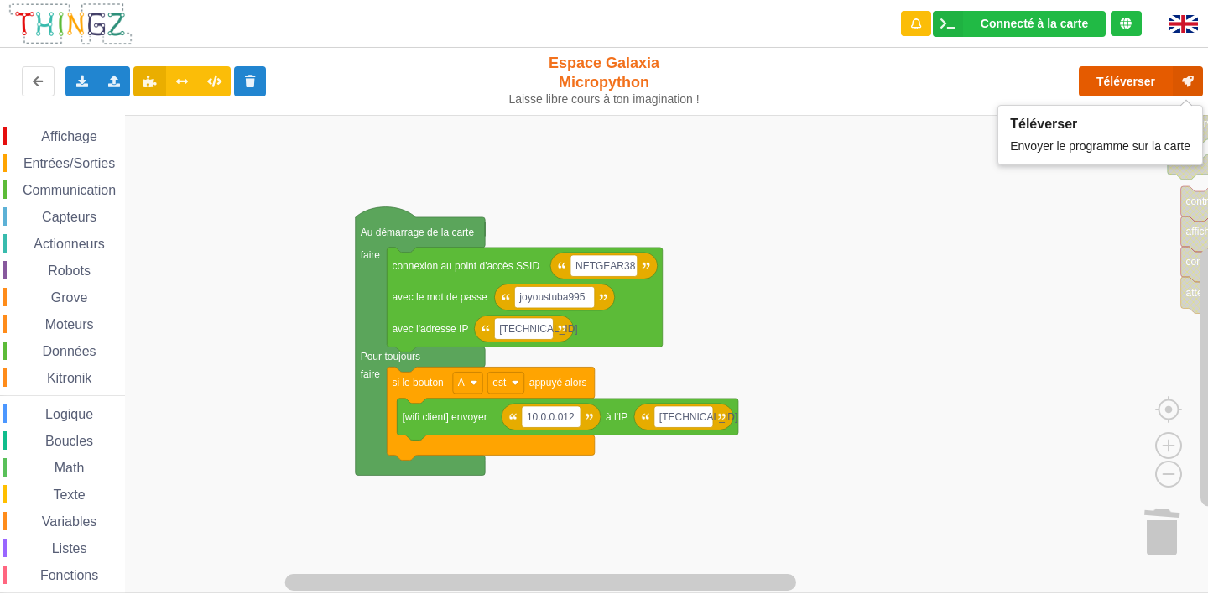
click at [1134, 70] on button "Téléverser" at bounding box center [1141, 81] width 124 height 30
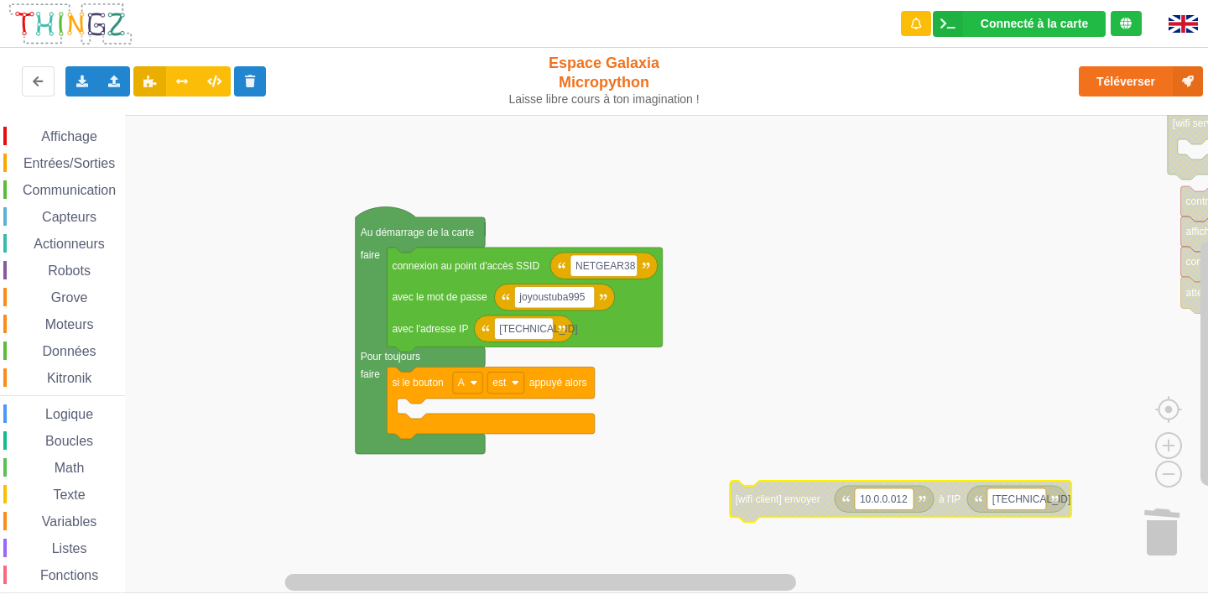
click at [61, 192] on span "Communication" at bounding box center [69, 190] width 98 height 14
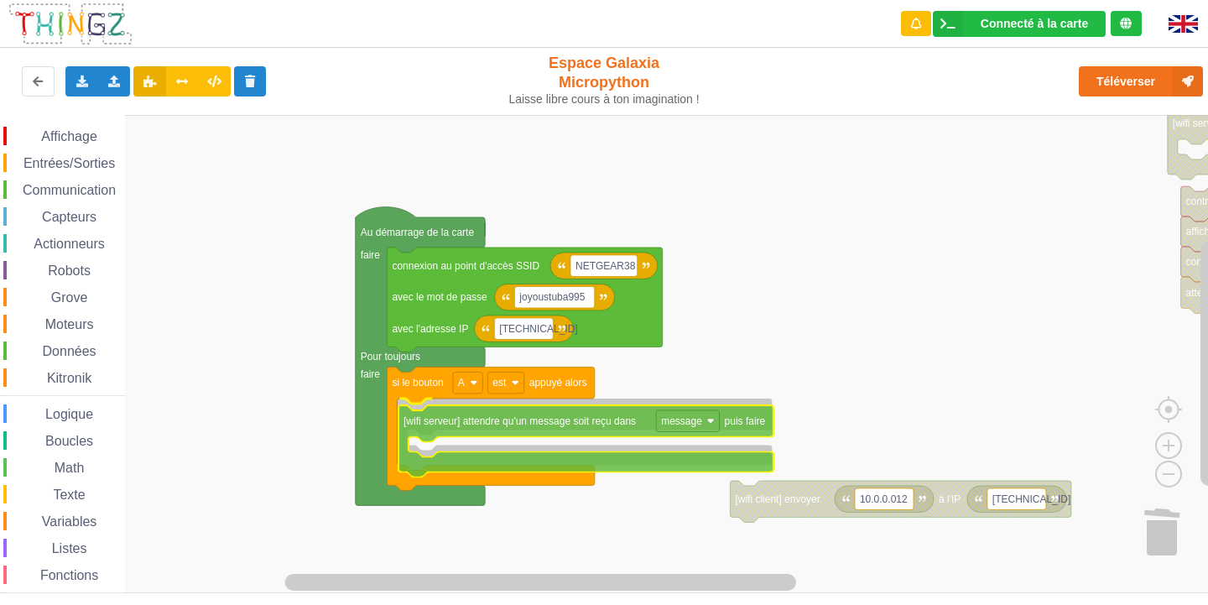
click at [451, 425] on div "Affichage Entrées/Sorties Communication Capteurs Actionneurs Robots Grove Moteu…" at bounding box center [610, 354] width 1220 height 478
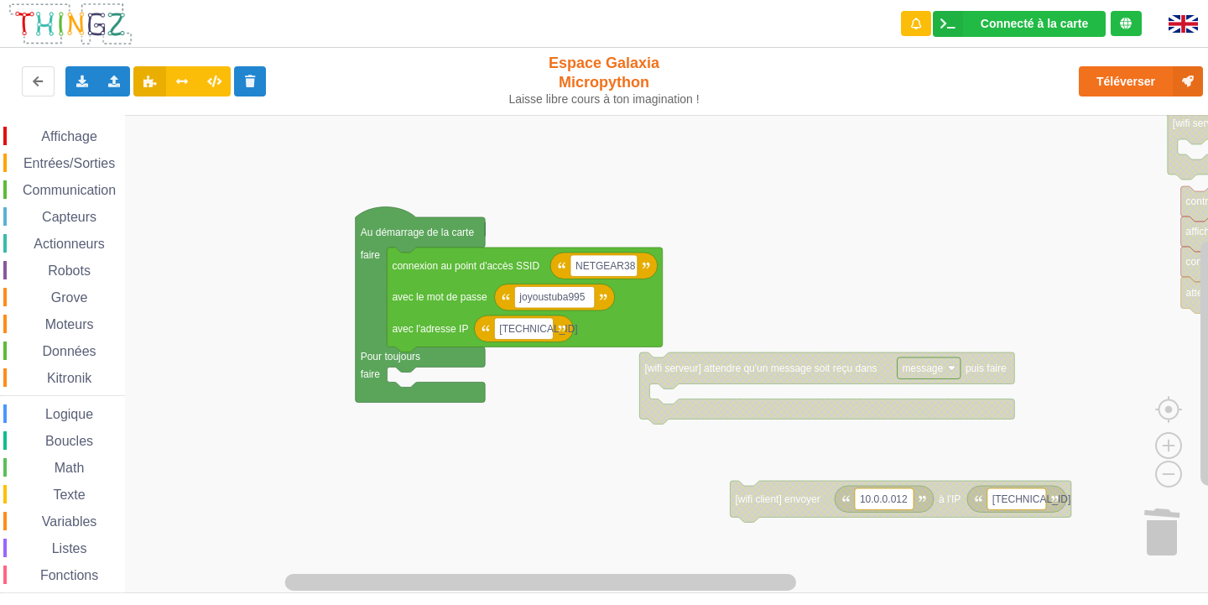
click at [66, 184] on span "Communication" at bounding box center [69, 190] width 98 height 14
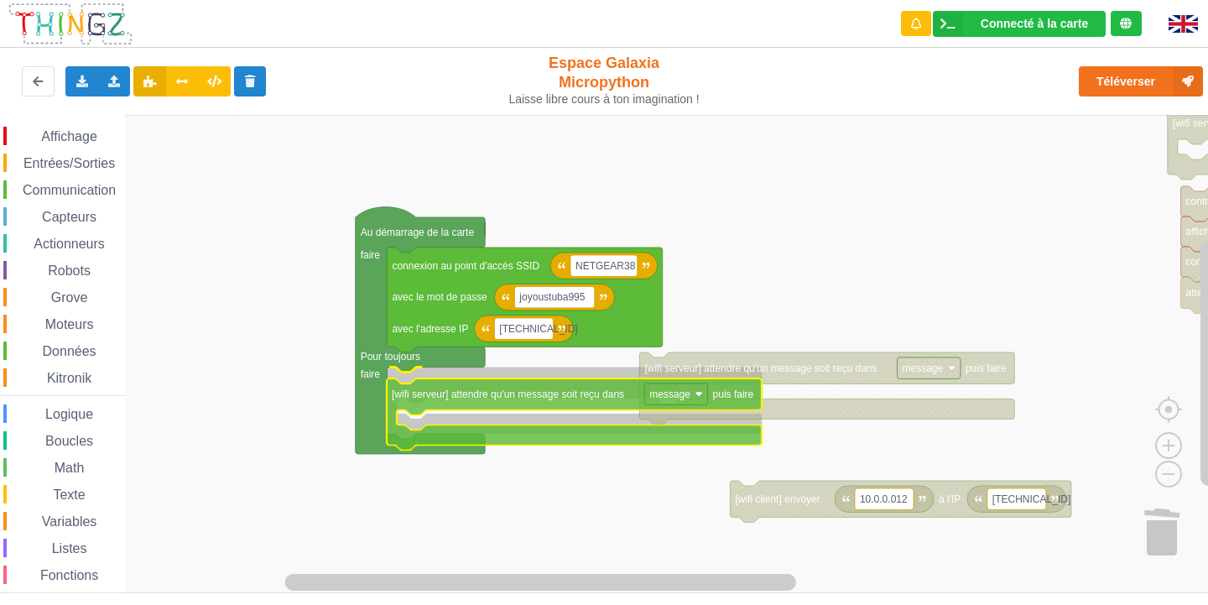
click at [490, 404] on div "Affichage Entrées/Sorties Communication Capteurs Actionneurs Robots Grove Moteu…" at bounding box center [610, 354] width 1220 height 478
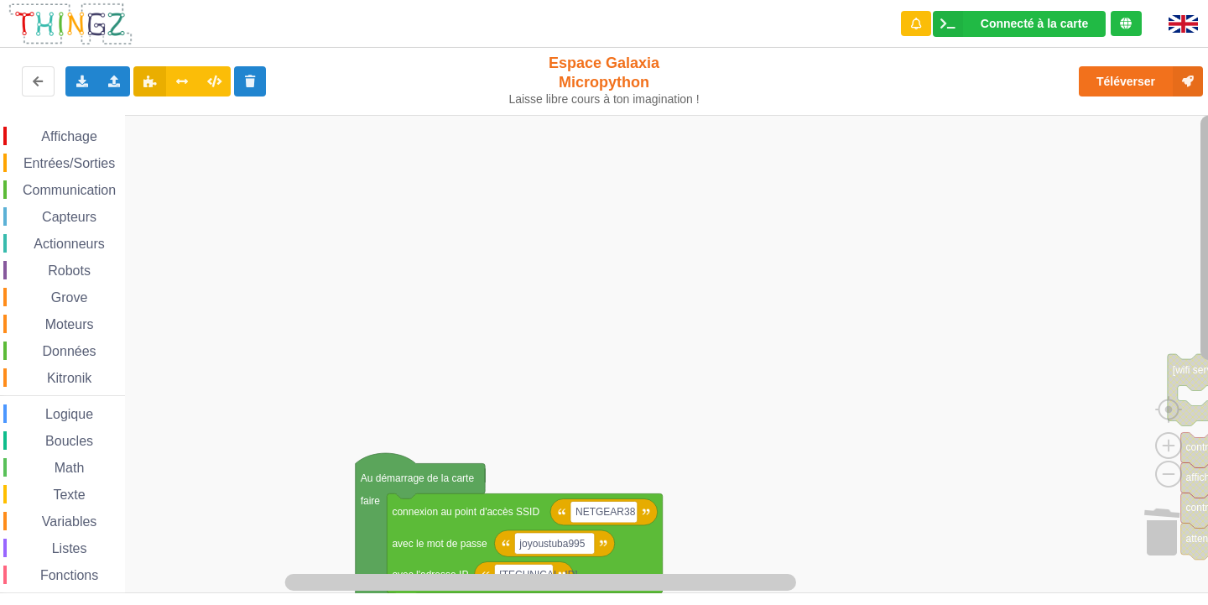
click at [1169, 232] on div "Affichage Entrées/Sorties Communication Capteurs Actionneurs Robots Grove Moteu…" at bounding box center [610, 354] width 1220 height 478
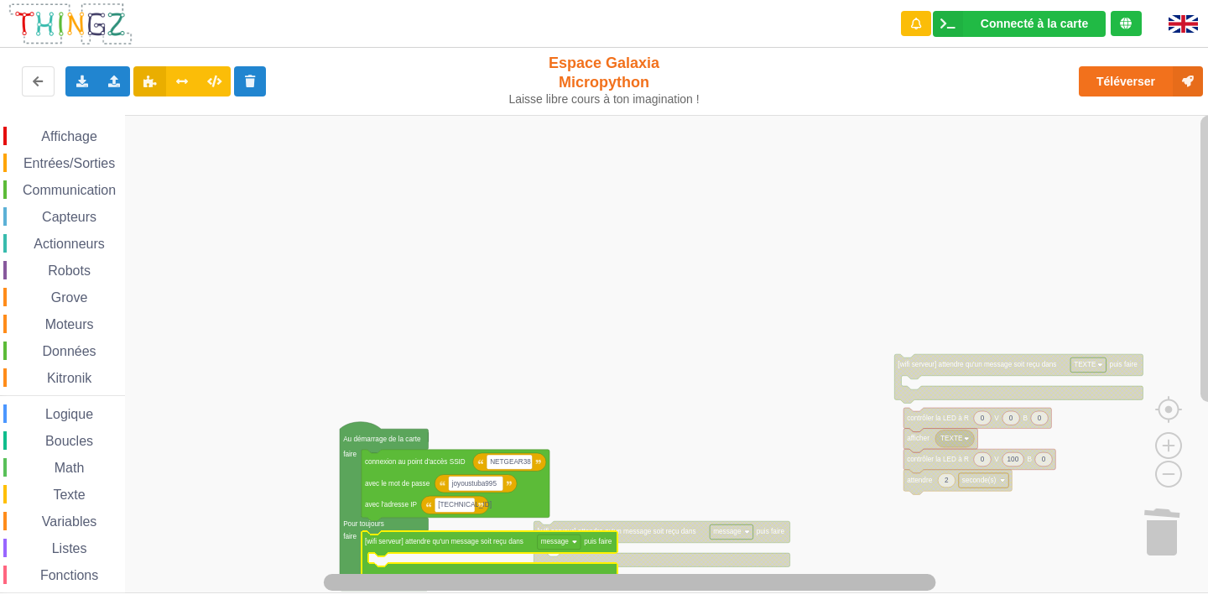
click at [843, 581] on rect "Espace de travail de Blocky" at bounding box center [630, 582] width 613 height 17
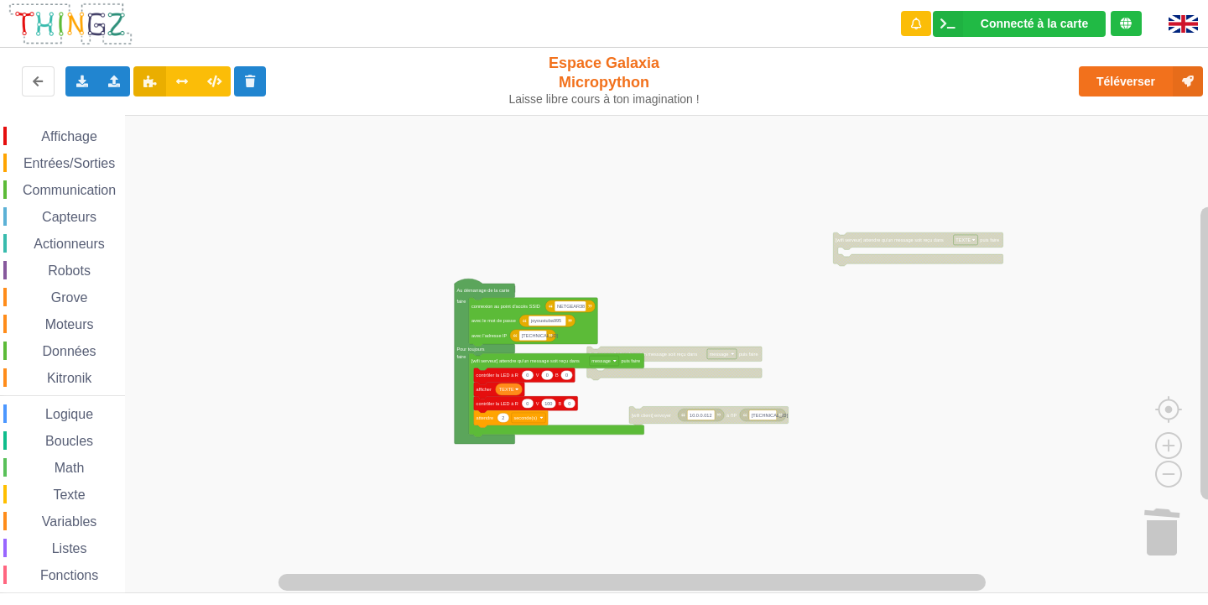
click at [388, 230] on rect "Espace de travail de Blocky" at bounding box center [610, 354] width 1220 height 478
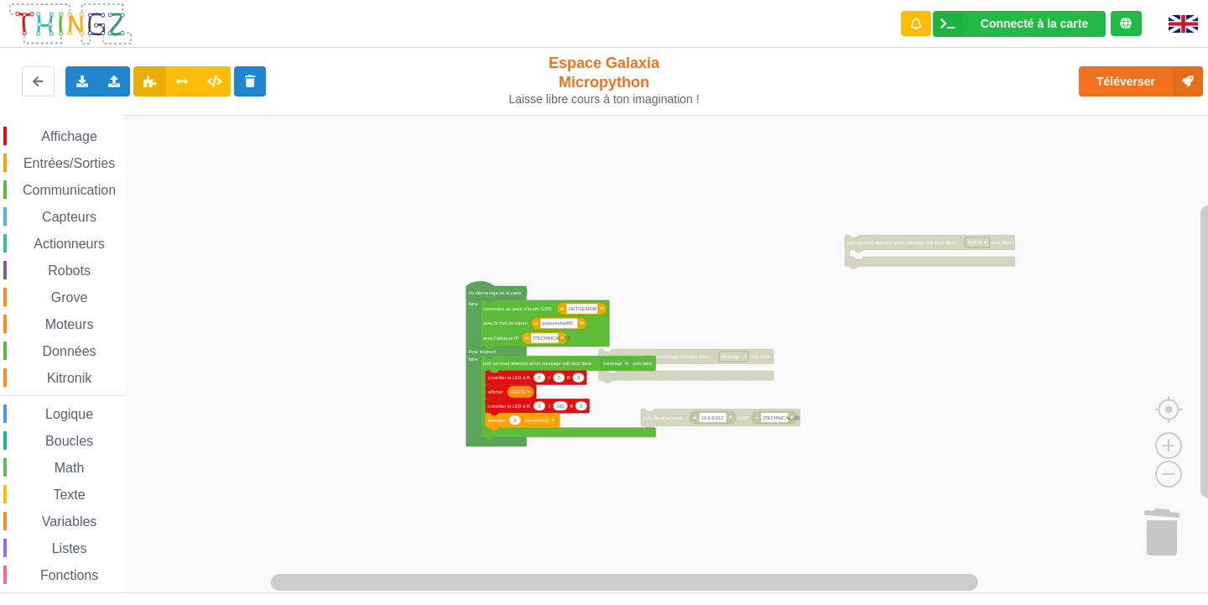
click at [421, 535] on rect "Espace de travail de Blocky" at bounding box center [610, 354] width 1220 height 478
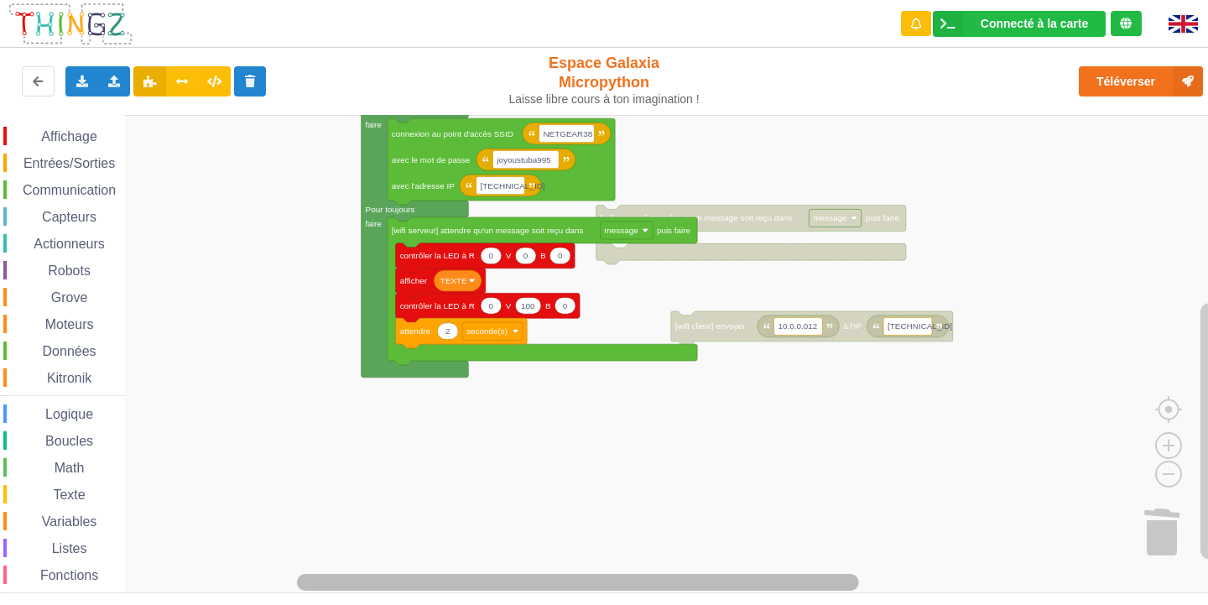
click at [505, 583] on rect "Espace de travail de Blocky" at bounding box center [578, 582] width 562 height 17
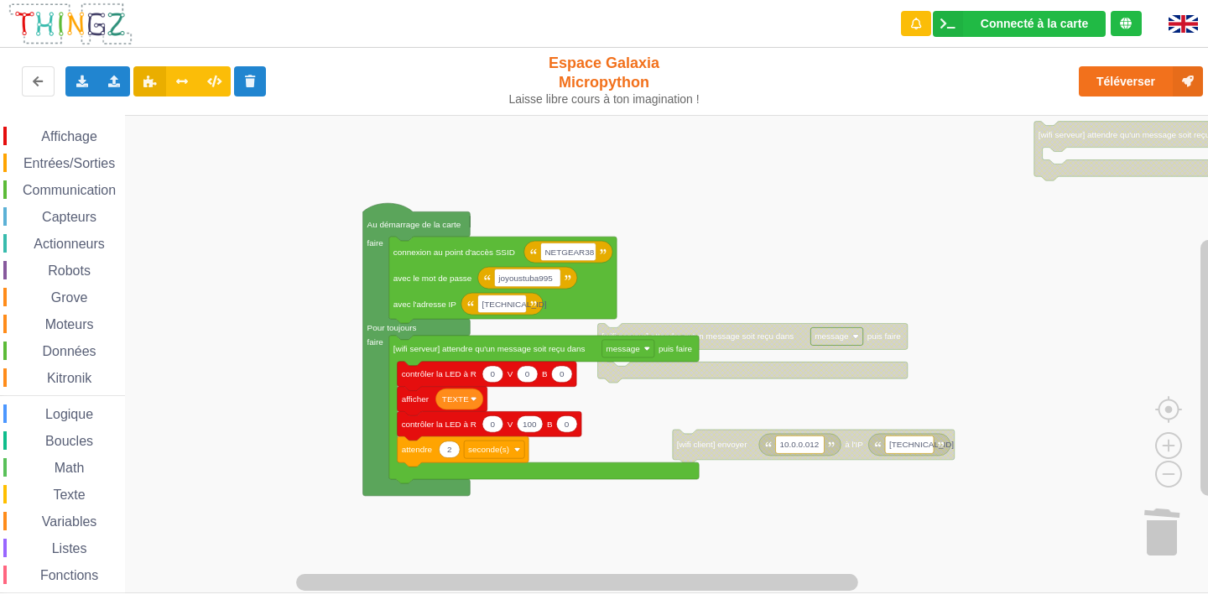
click at [464, 579] on div "Affichage Entrées/Sorties Communication Capteurs Actionneurs Robots Grove Moteu…" at bounding box center [610, 354] width 1220 height 478
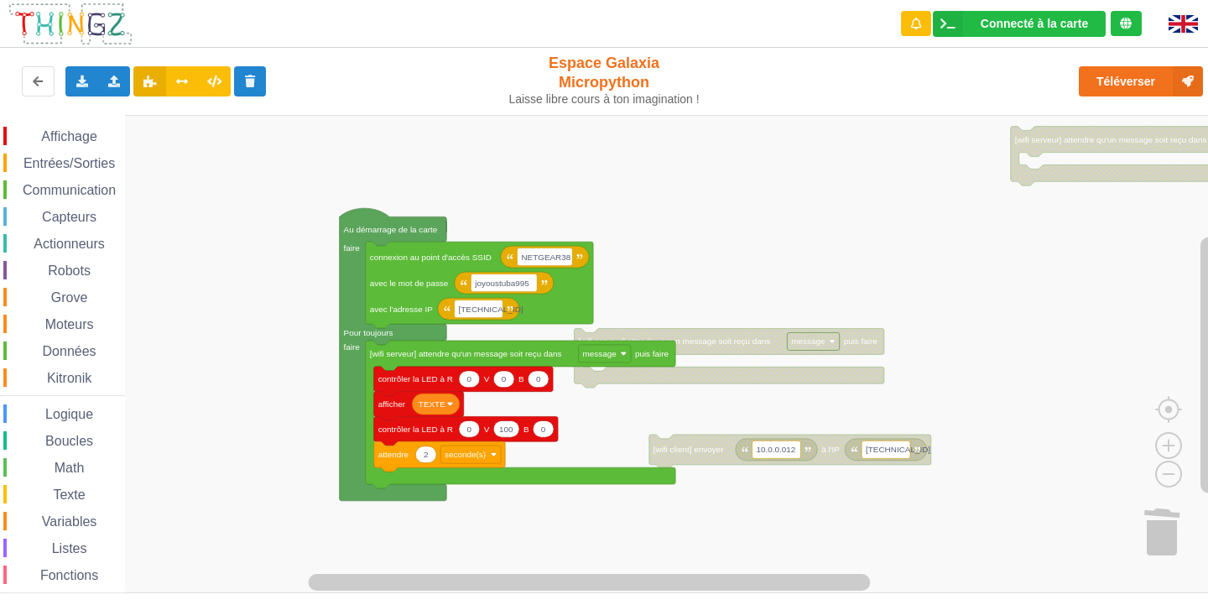
click at [1036, 165] on div "Affichage Entrées/Sorties Communication Capteurs Actionneurs Robots Grove Moteu…" at bounding box center [610, 354] width 1220 height 478
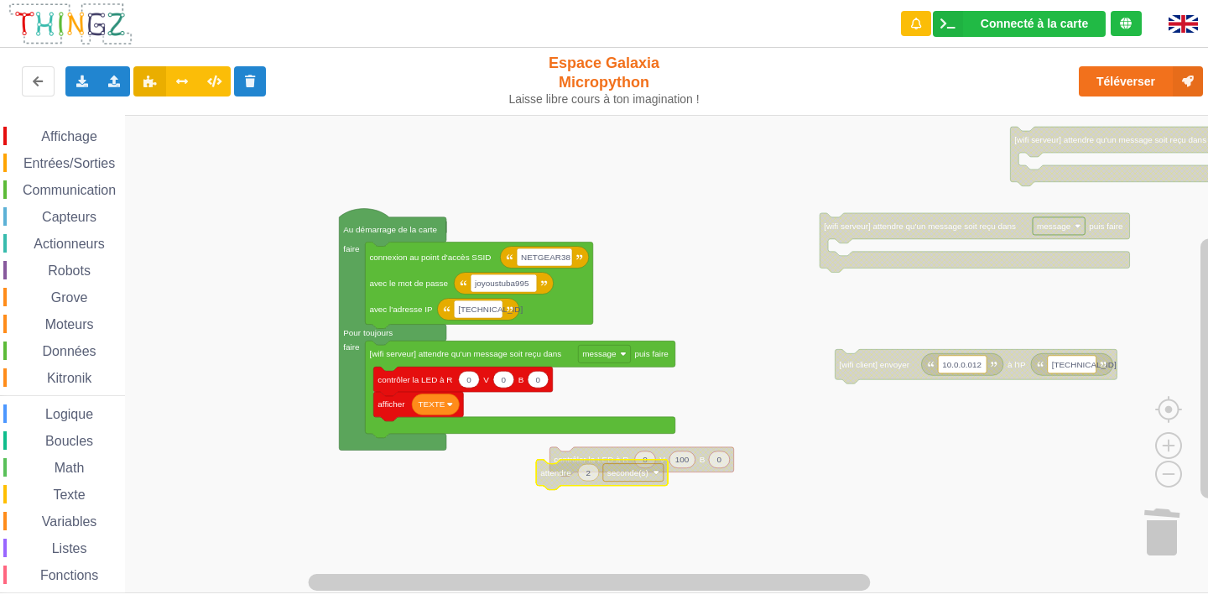
click at [566, 492] on rect "Espace de travail de Blocky" at bounding box center [610, 354] width 1220 height 478
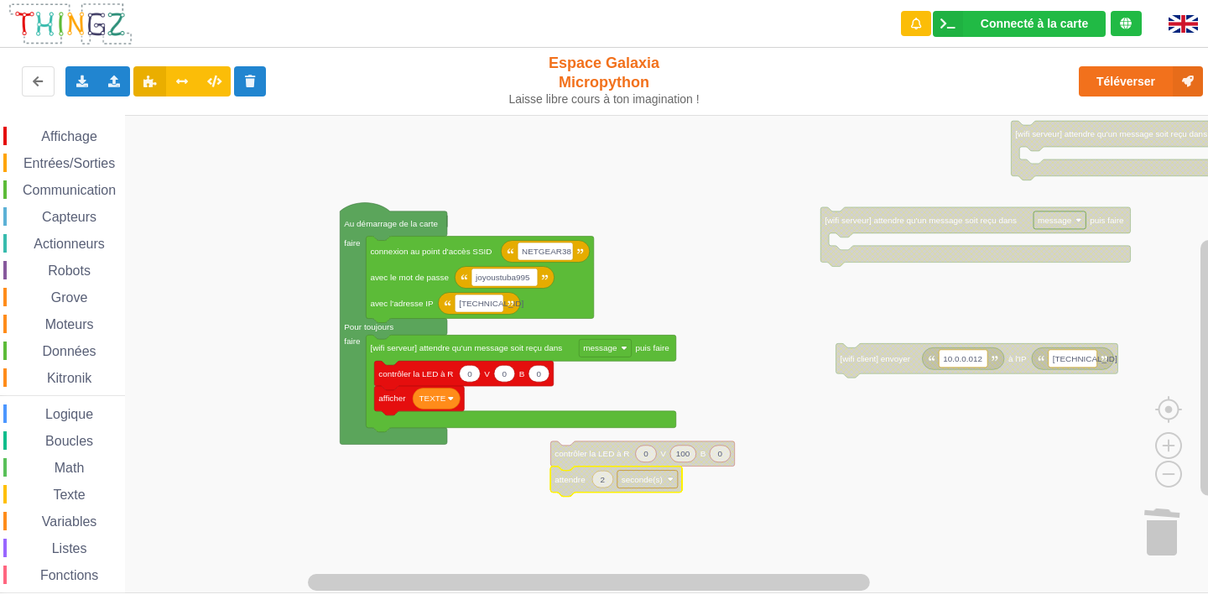
click at [577, 498] on rect "Espace de travail de Blocky" at bounding box center [610, 354] width 1220 height 478
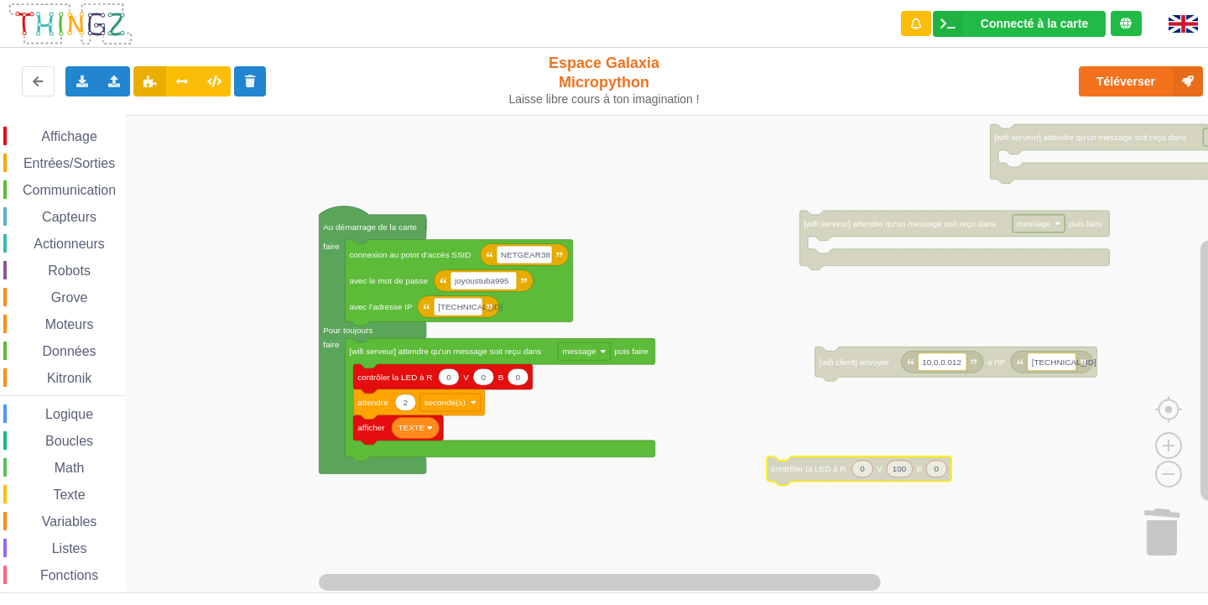
click at [81, 186] on span "Communication" at bounding box center [69, 190] width 98 height 14
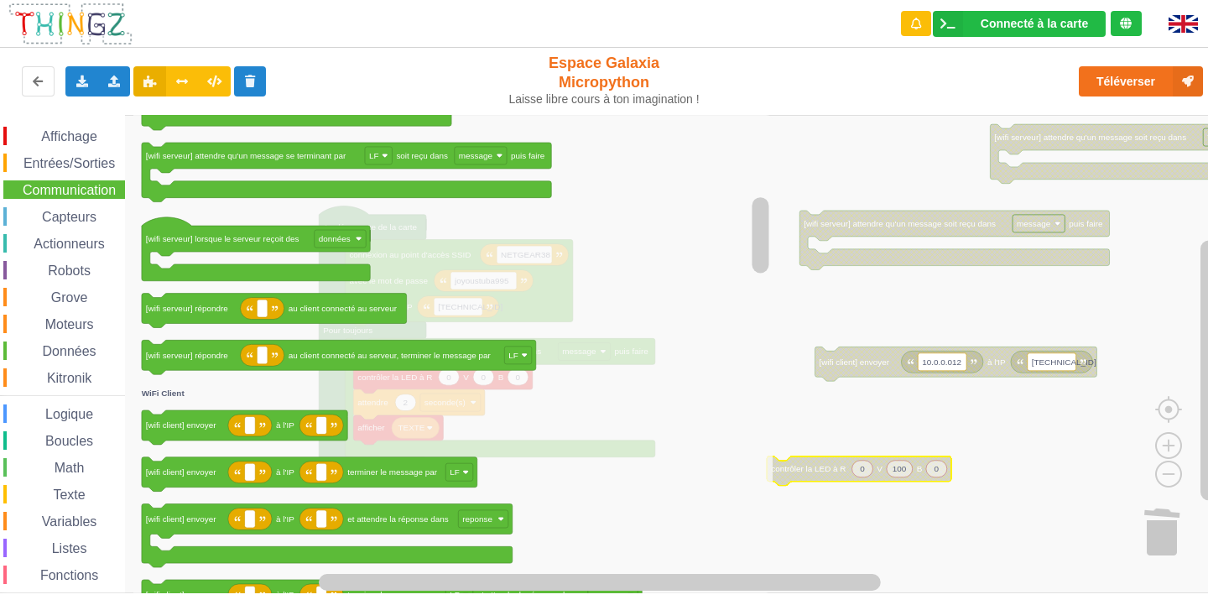
click at [613, 200] on icon "Espace de travail de Blocky" at bounding box center [452, 354] width 639 height 478
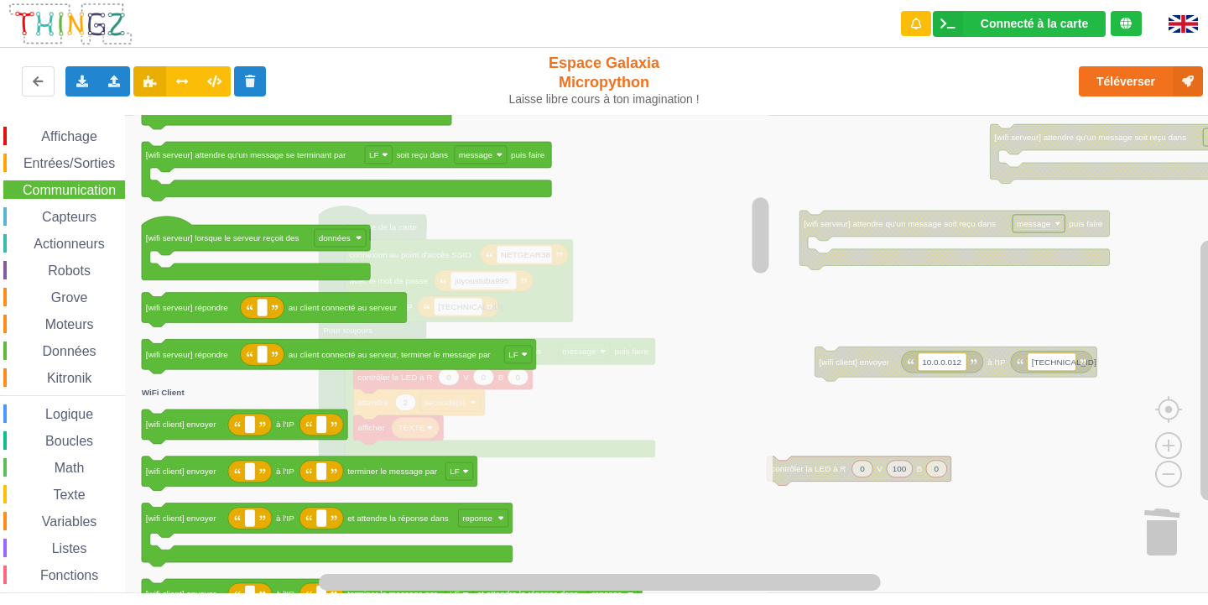
click at [406, 315] on icon "Espace de travail de Blocky" at bounding box center [452, 354] width 639 height 478
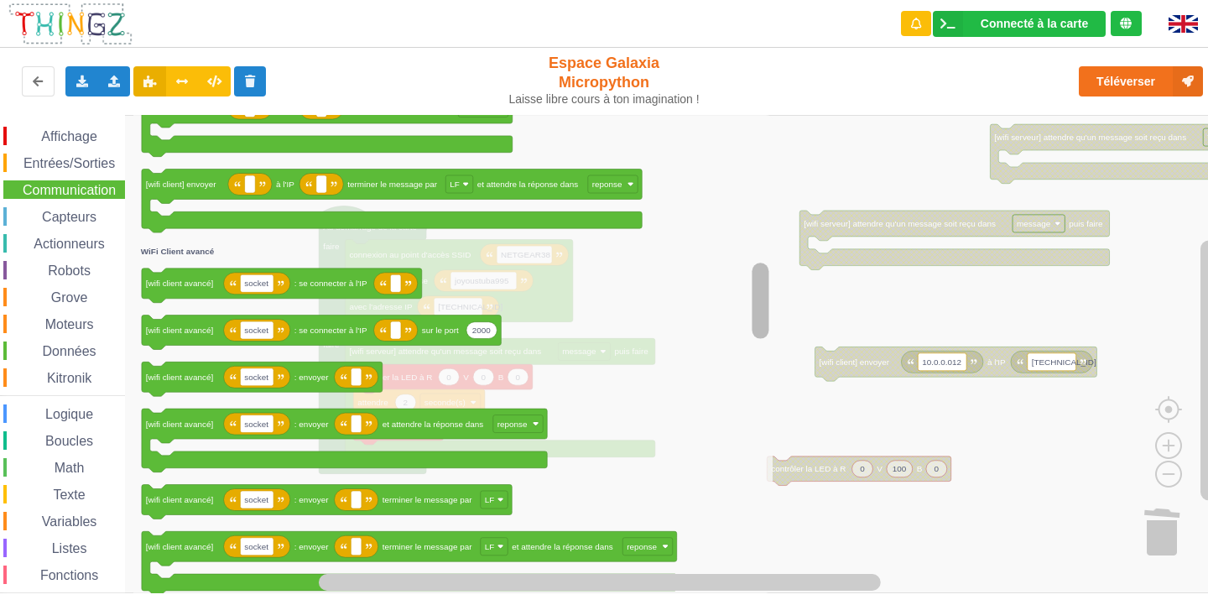
click at [761, 343] on rect "Espace de travail de Blocky" at bounding box center [760, 354] width 21 height 474
click at [740, 376] on icon "Espace de travail de Blocky" at bounding box center [452, 354] width 639 height 478
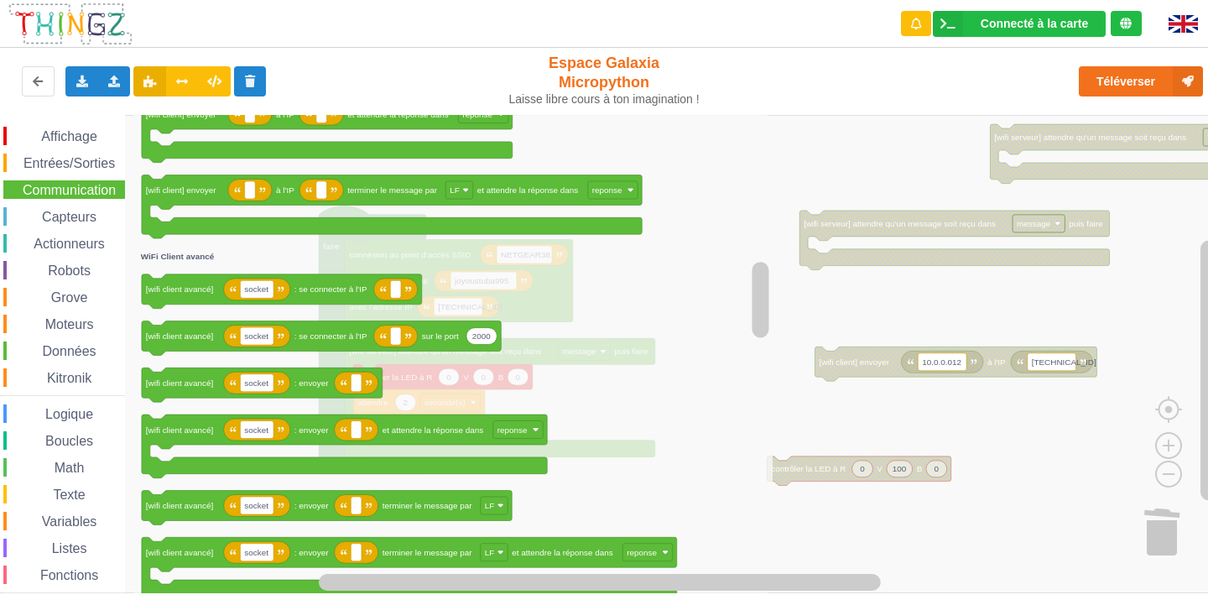
click at [852, 323] on rect "Espace de travail de Blocky" at bounding box center [610, 354] width 1220 height 478
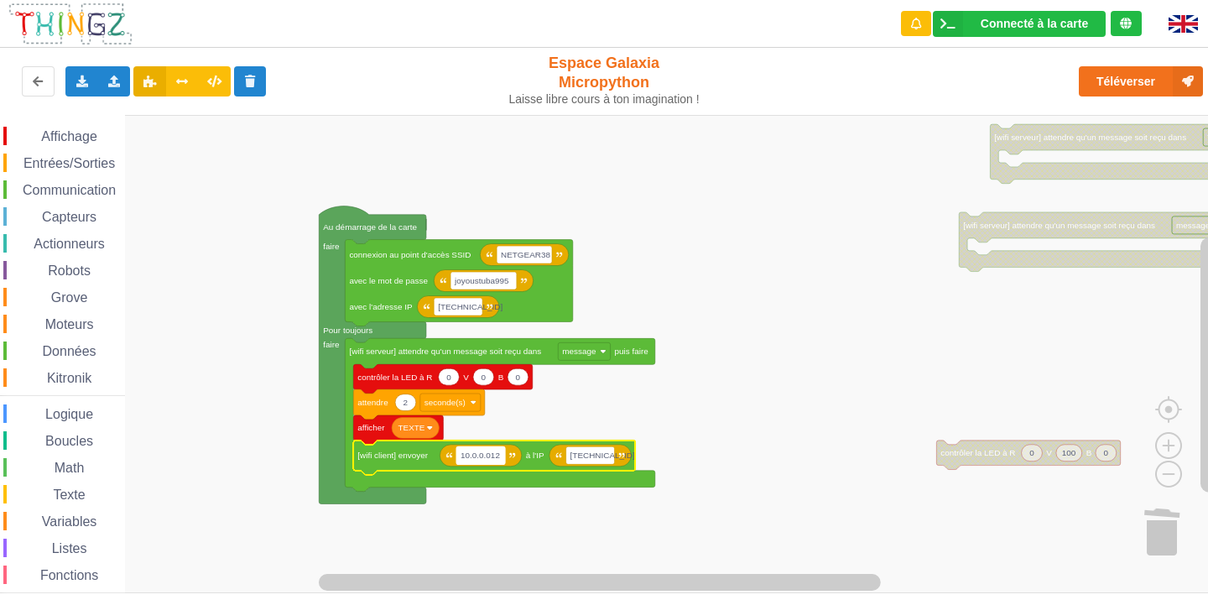
click at [496, 459] on text "10.0.0.012" at bounding box center [480, 455] width 39 height 9
click at [503, 461] on input "10.0.0.012" at bounding box center [480, 455] width 49 height 18
click at [498, 461] on input "10.0.0.012" at bounding box center [480, 455] width 49 height 18
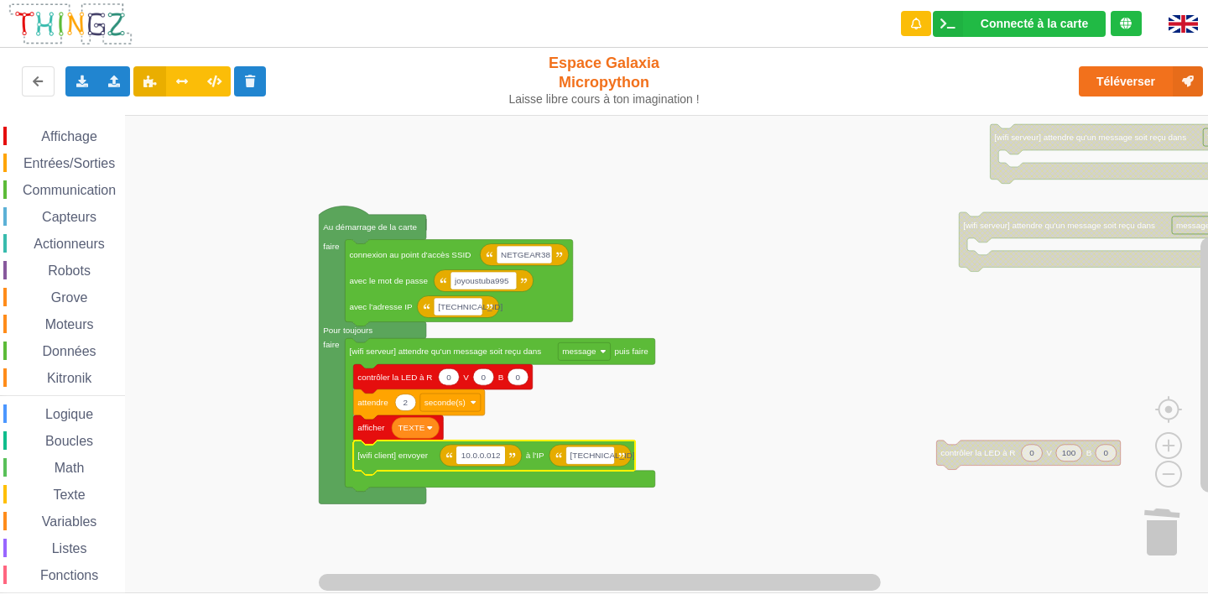
click at [498, 461] on input "10.0.0.012" at bounding box center [480, 455] width 49 height 18
click at [503, 456] on input "10.0.0.012" at bounding box center [480, 455] width 49 height 18
click at [504, 461] on input "10.0.0.012" at bounding box center [480, 455] width 49 height 18
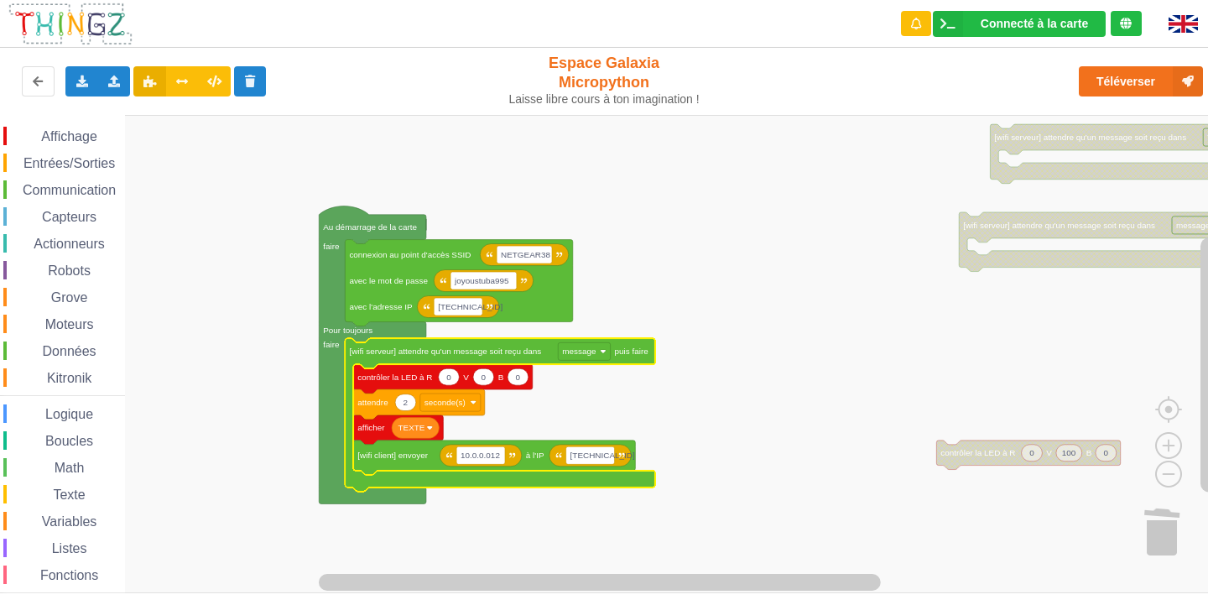
click at [507, 472] on icon "Espace de travail de Blocky" at bounding box center [500, 414] width 310 height 153
click at [490, 455] on text "10.0.0.012" at bounding box center [480, 455] width 39 height 9
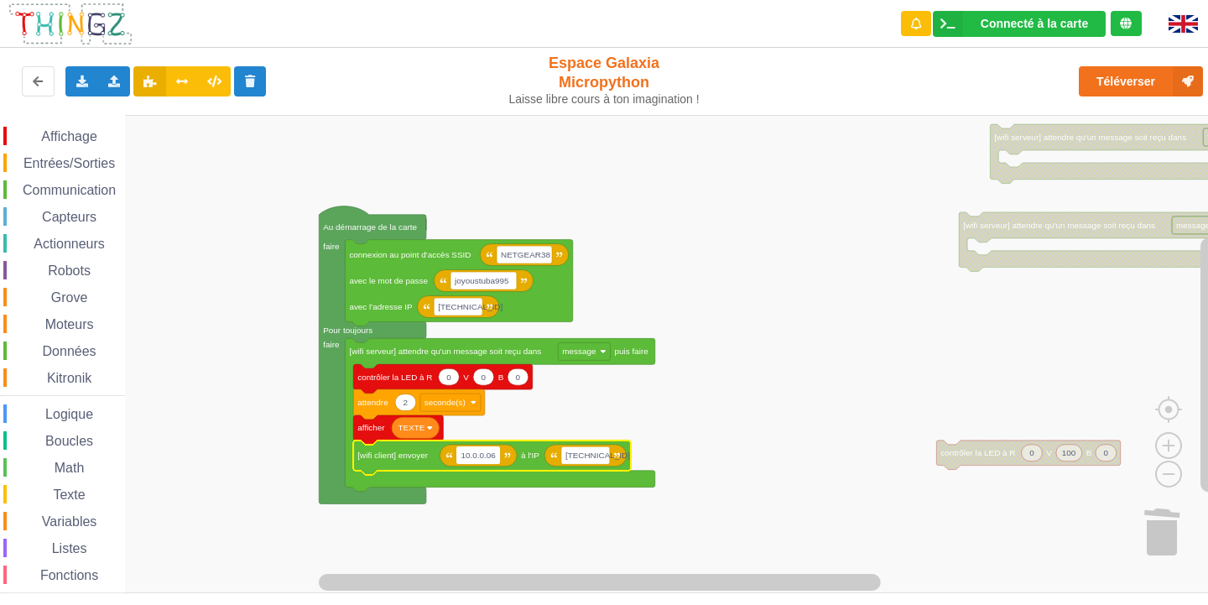
type input "10.0.0.06"
click at [1125, 35] on div at bounding box center [1126, 23] width 31 height 25
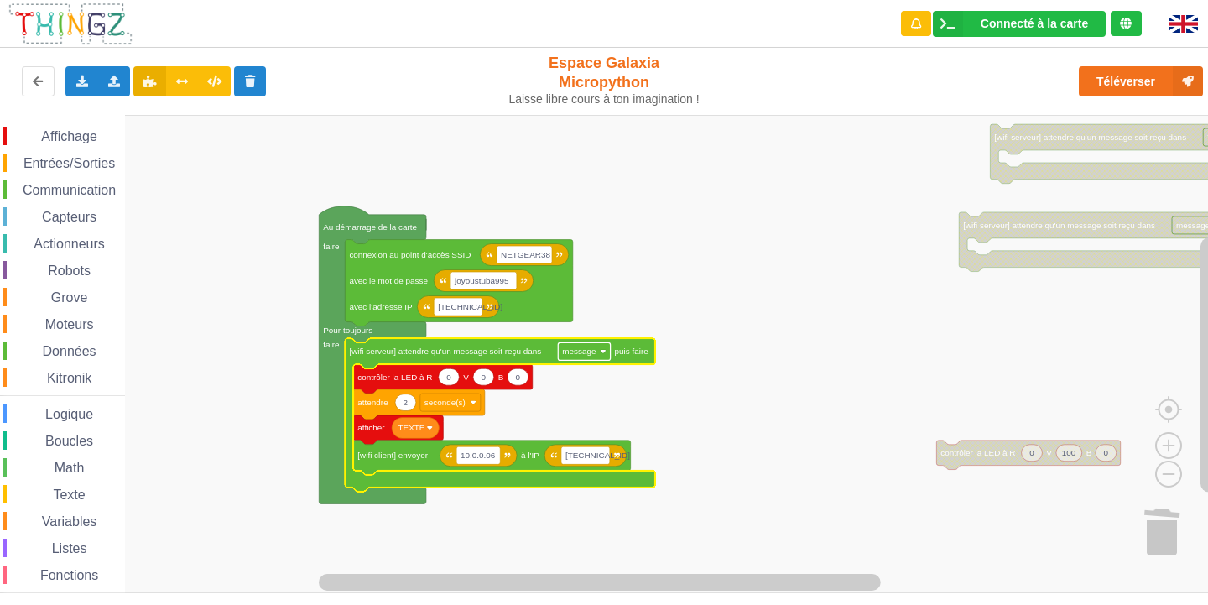
click at [609, 355] on rect "Espace de travail de Blocky" at bounding box center [584, 351] width 52 height 18
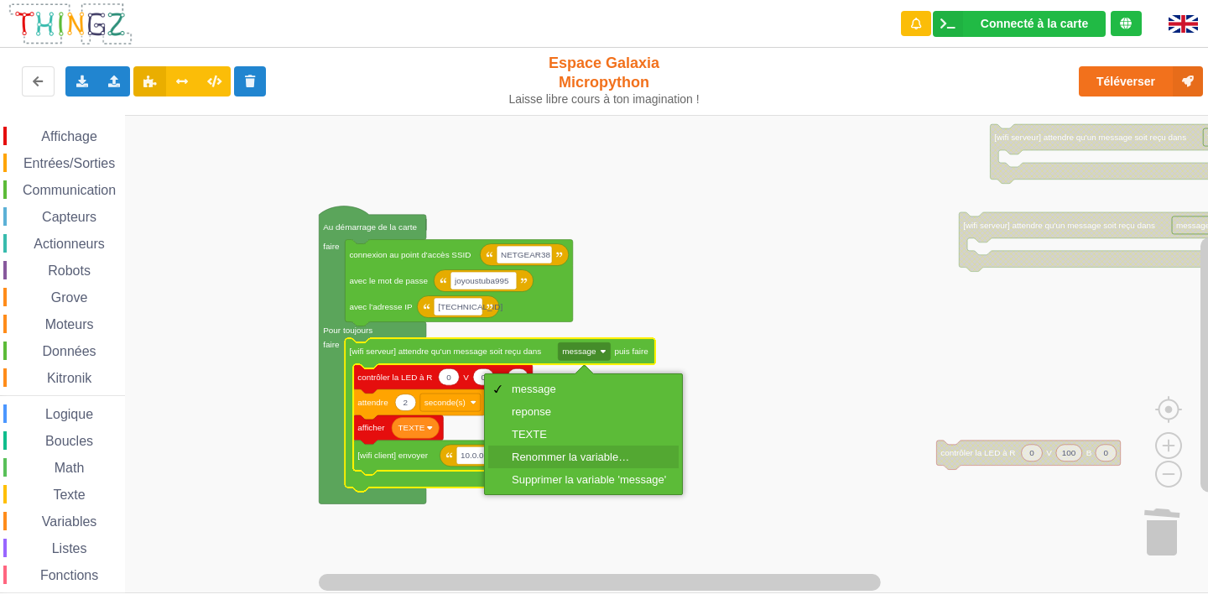
click at [627, 451] on div "Renommer la variable…" at bounding box center [589, 457] width 154 height 13
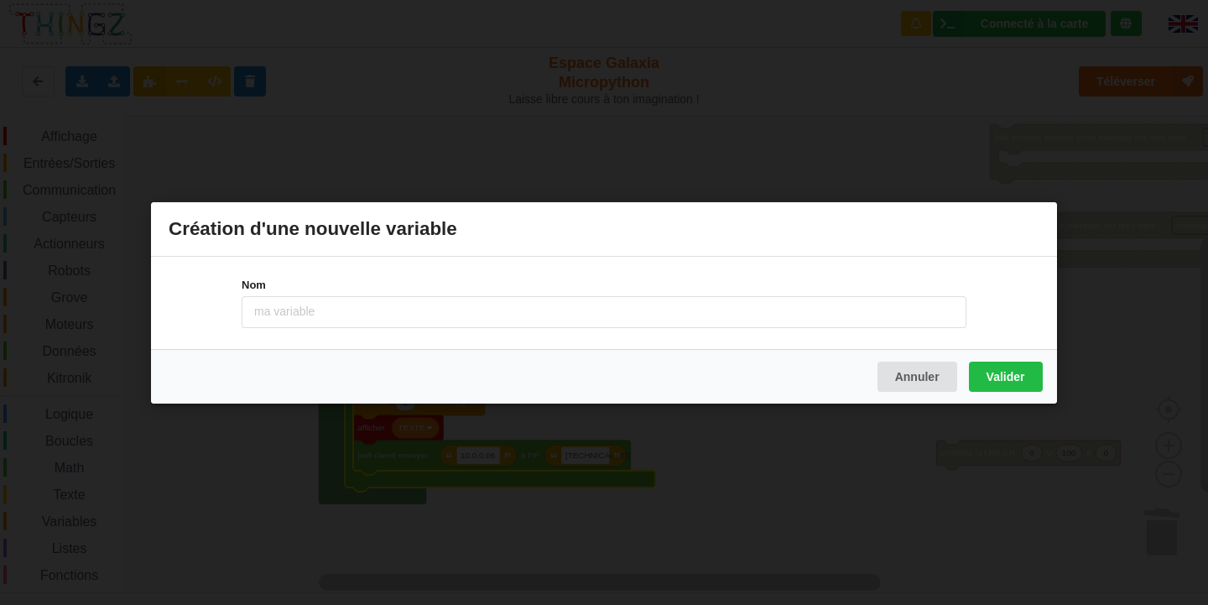
drag, startPoint x: 821, startPoint y: 337, endPoint x: 859, endPoint y: 351, distance: 40.9
click at [853, 347] on form "Nom" at bounding box center [604, 302] width 725 height 92
click at [888, 379] on button "Annuler" at bounding box center [918, 376] width 80 height 30
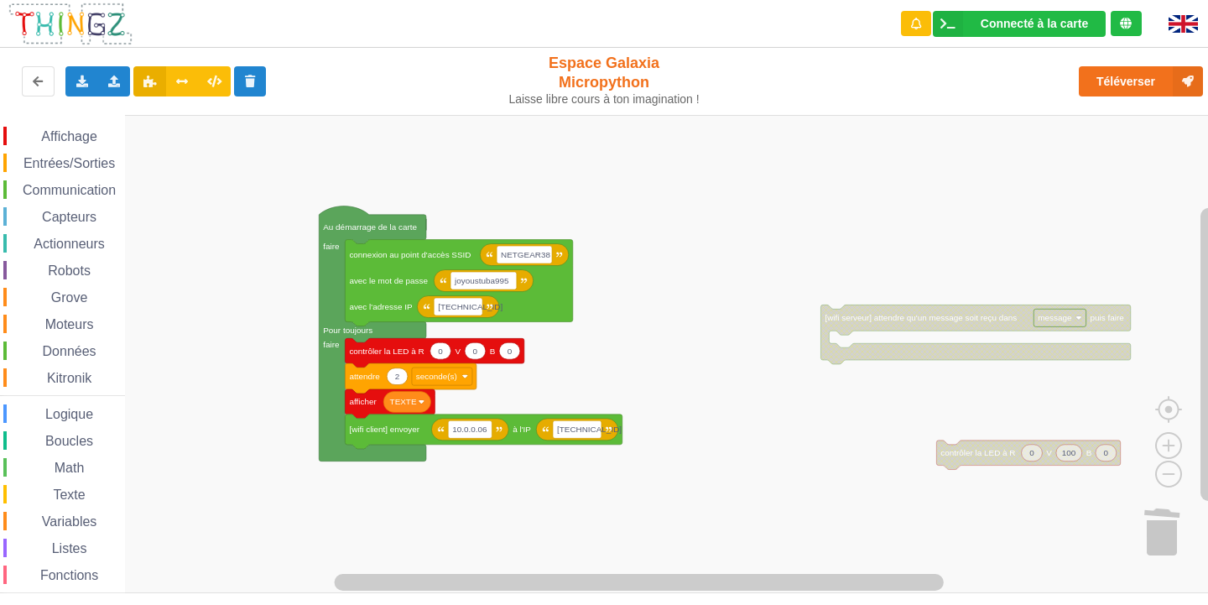
drag, startPoint x: 615, startPoint y: 23, endPoint x: 634, endPoint y: 49, distance: 32.4
click at [623, 35] on div "Connecté à la carte Réglages Ouvrir le moniteur automatiquement Connexion autom…" at bounding box center [604, 24] width 1232 height 48
click at [974, 158] on rect "Espace de travail de Blocky" at bounding box center [610, 354] width 1220 height 478
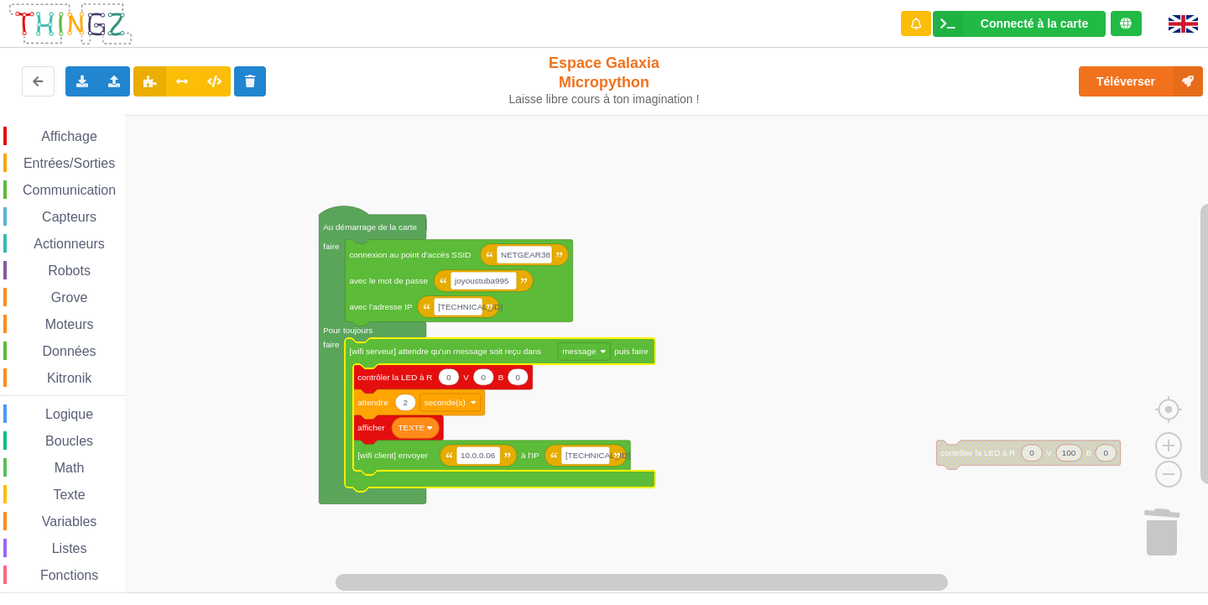
click at [589, 362] on icon "Espace de travail de Blocky" at bounding box center [500, 414] width 310 height 153
click at [603, 355] on rect "Espace de travail de Blocky" at bounding box center [584, 351] width 52 height 18
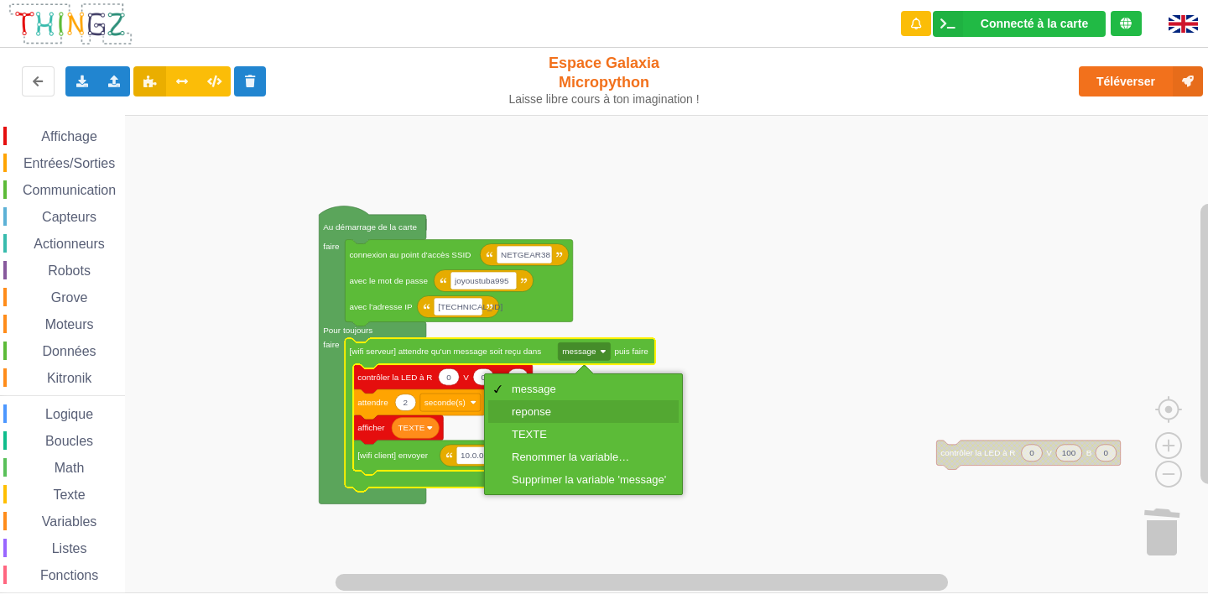
click at [597, 402] on div "reponse" at bounding box center [583, 411] width 190 height 23
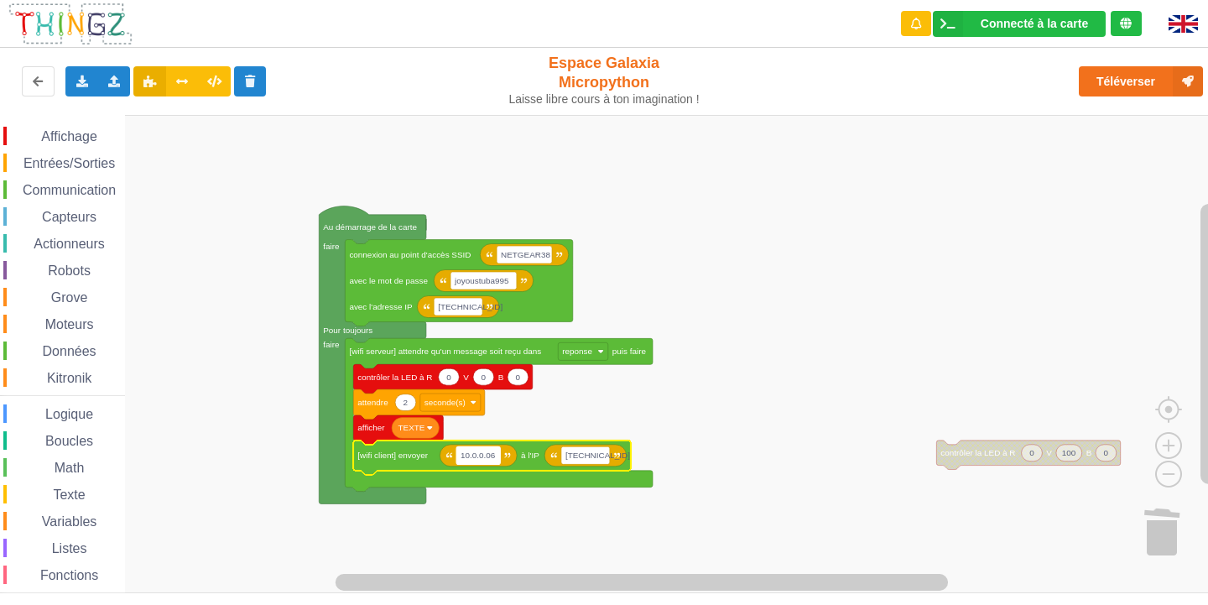
click at [484, 457] on text "10.0.0.06" at bounding box center [478, 455] width 35 height 9
click at [487, 457] on input "10.0.0.06" at bounding box center [478, 455] width 44 height 18
click at [490, 453] on input "10.0.0.06" at bounding box center [478, 455] width 44 height 18
type input "[TECHNICAL_ID]"
click at [611, 463] on rect "Espace de travail de Blocky" at bounding box center [590, 455] width 49 height 18
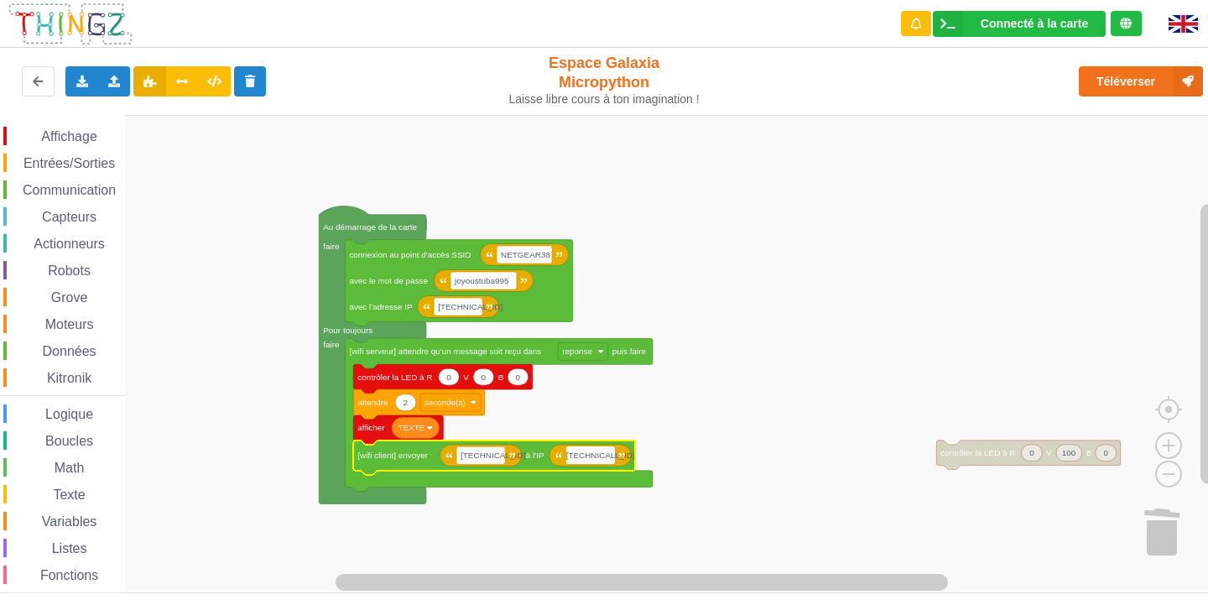
click at [607, 461] on input "[TECHNICAL_ID]" at bounding box center [590, 455] width 49 height 18
type input "[TECHNICAL_ID]"
click at [486, 447] on rect "Espace de travail de Blocky" at bounding box center [480, 455] width 49 height 18
click at [497, 453] on input "[TECHNICAL_ID]" at bounding box center [480, 455] width 49 height 18
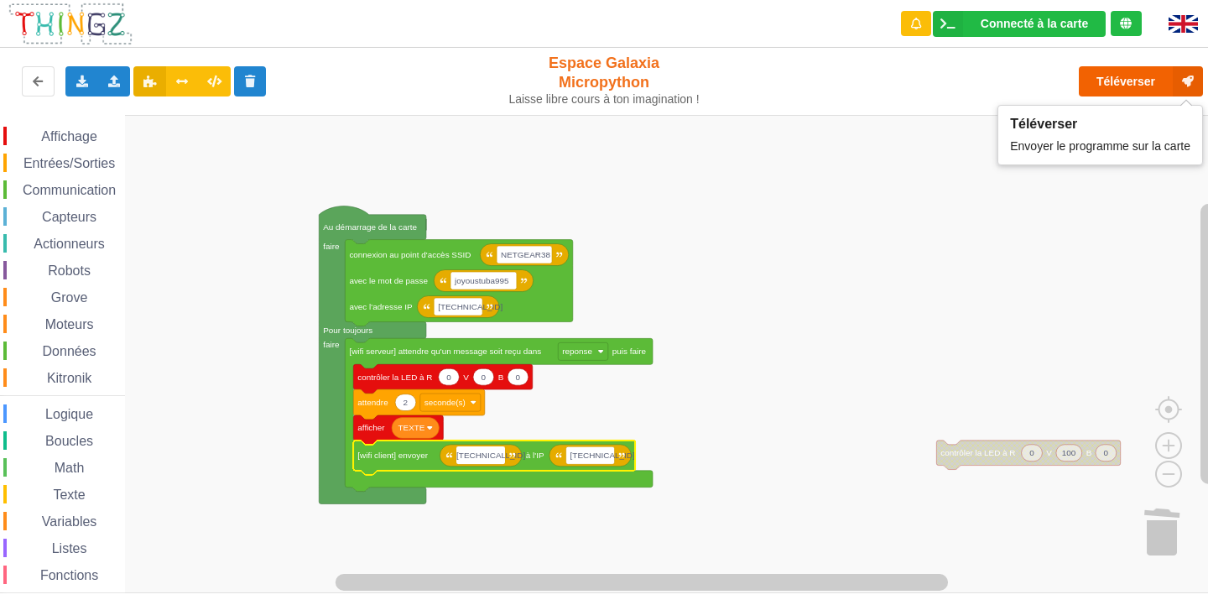
type input "[TECHNICAL_ID]"
click at [1120, 70] on button "Téléverser" at bounding box center [1141, 81] width 124 height 30
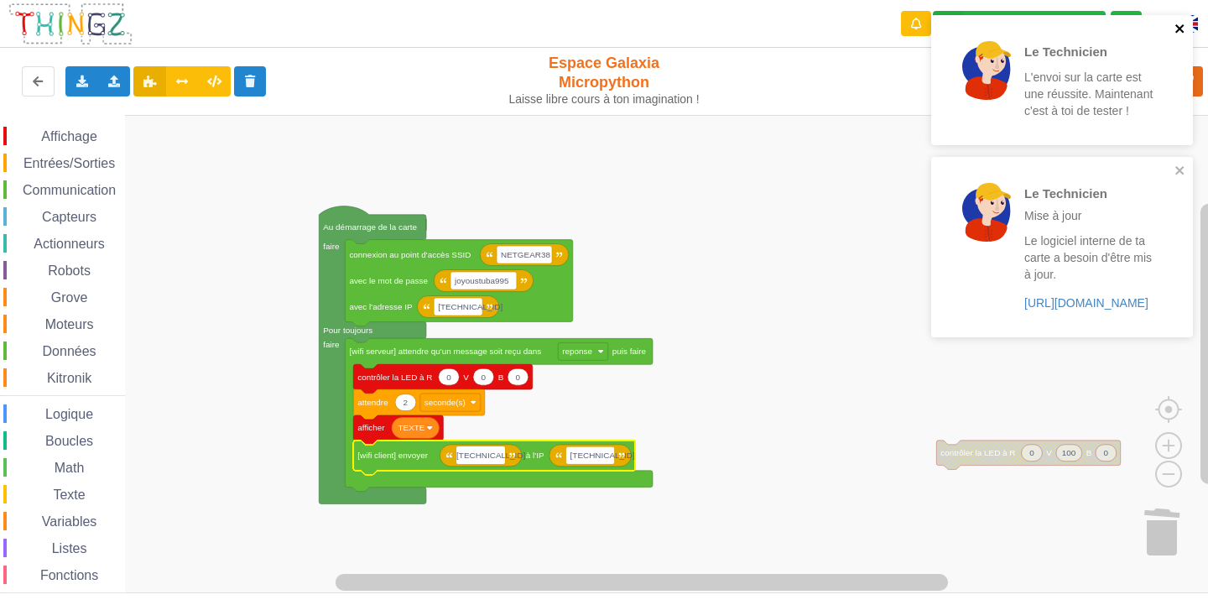
click at [1175, 32] on icon "close" at bounding box center [1181, 28] width 12 height 13
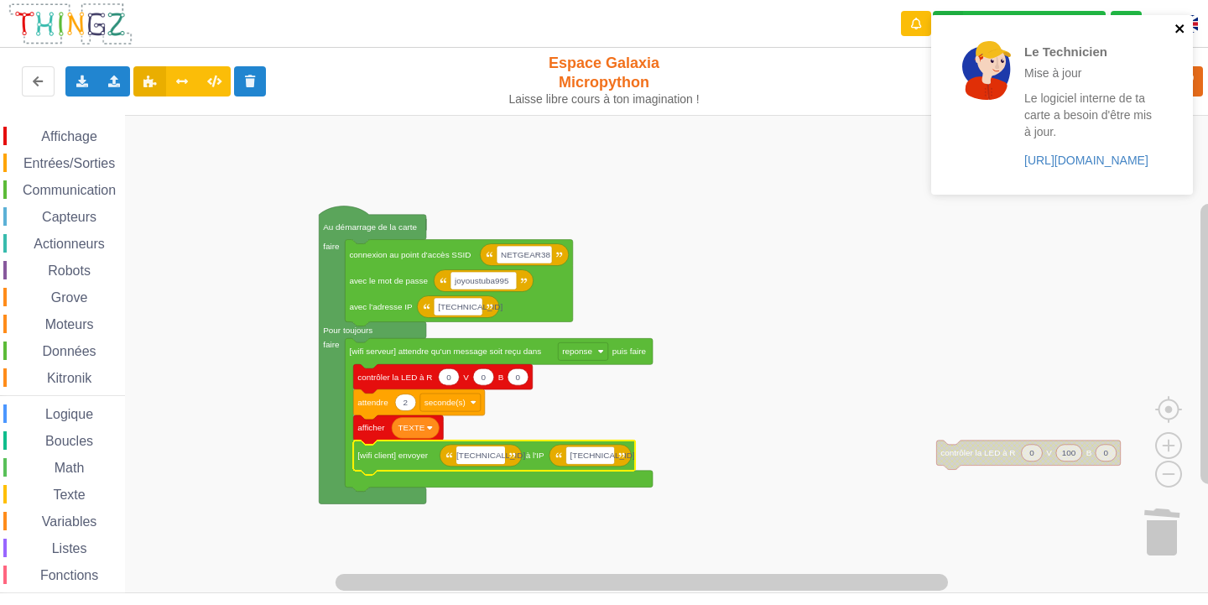
click at [1186, 29] on icon "close" at bounding box center [1181, 28] width 12 height 13
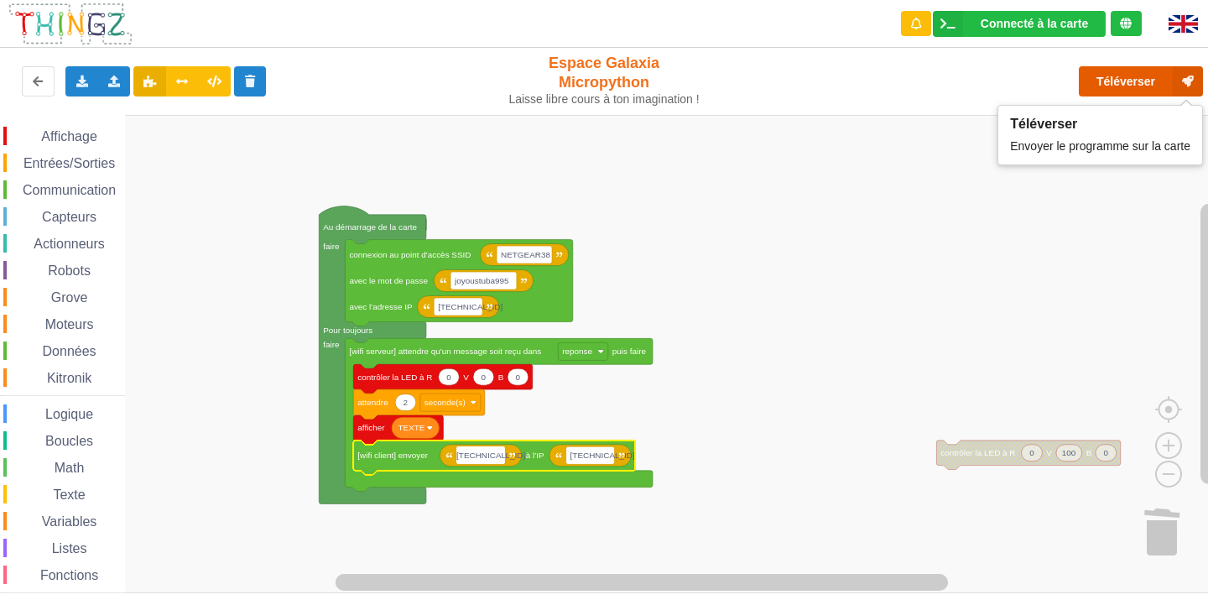
click at [1129, 82] on button "Téléverser" at bounding box center [1141, 81] width 124 height 30
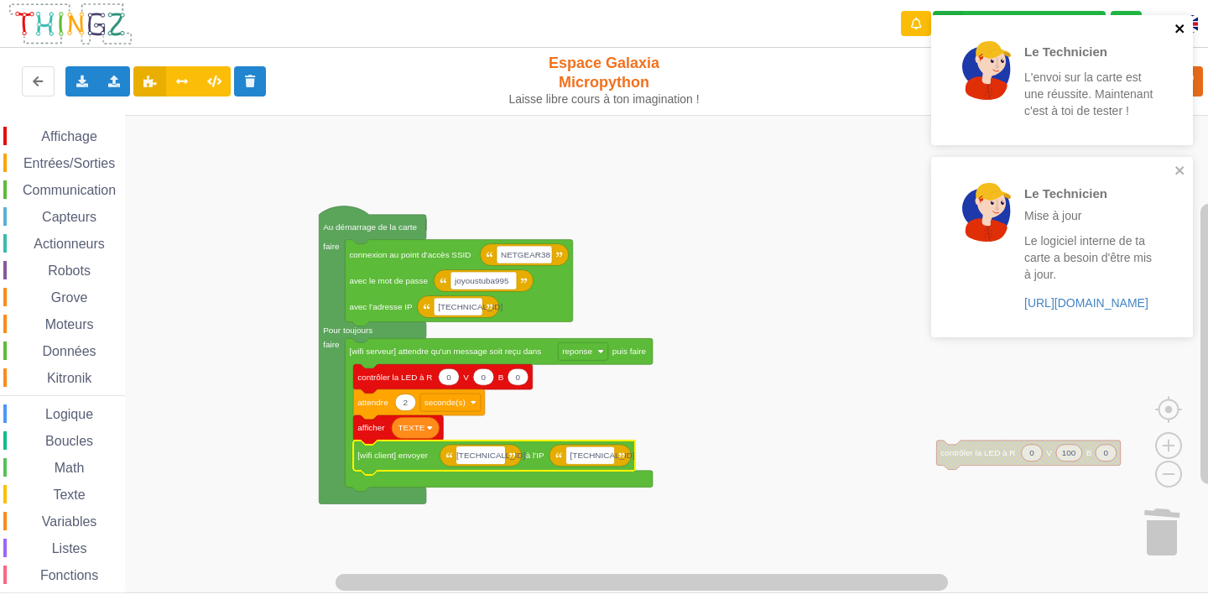
click at [1180, 26] on icon "close" at bounding box center [1181, 28] width 12 height 13
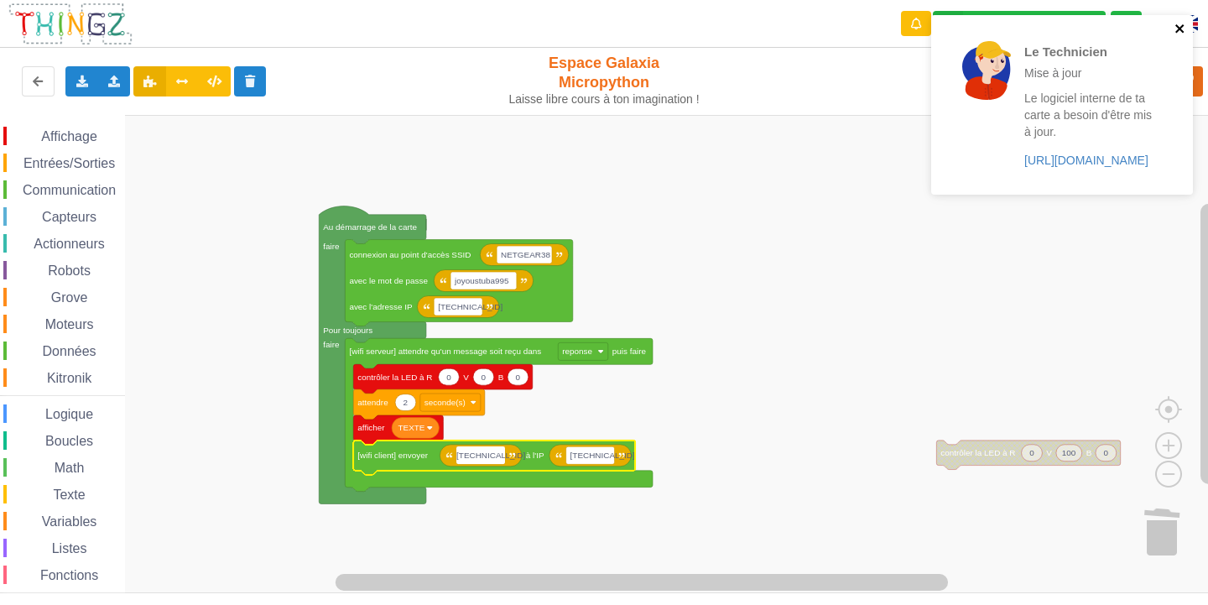
click at [1178, 28] on icon "close" at bounding box center [1180, 28] width 8 height 8
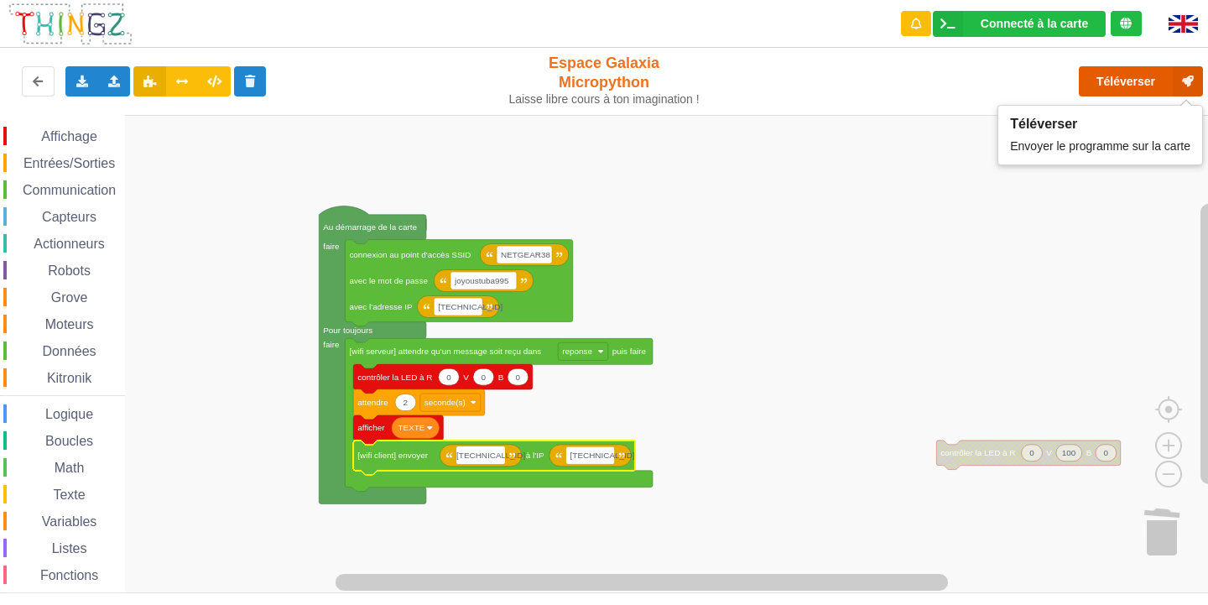
click at [1133, 71] on button "Téléverser" at bounding box center [1141, 81] width 124 height 30
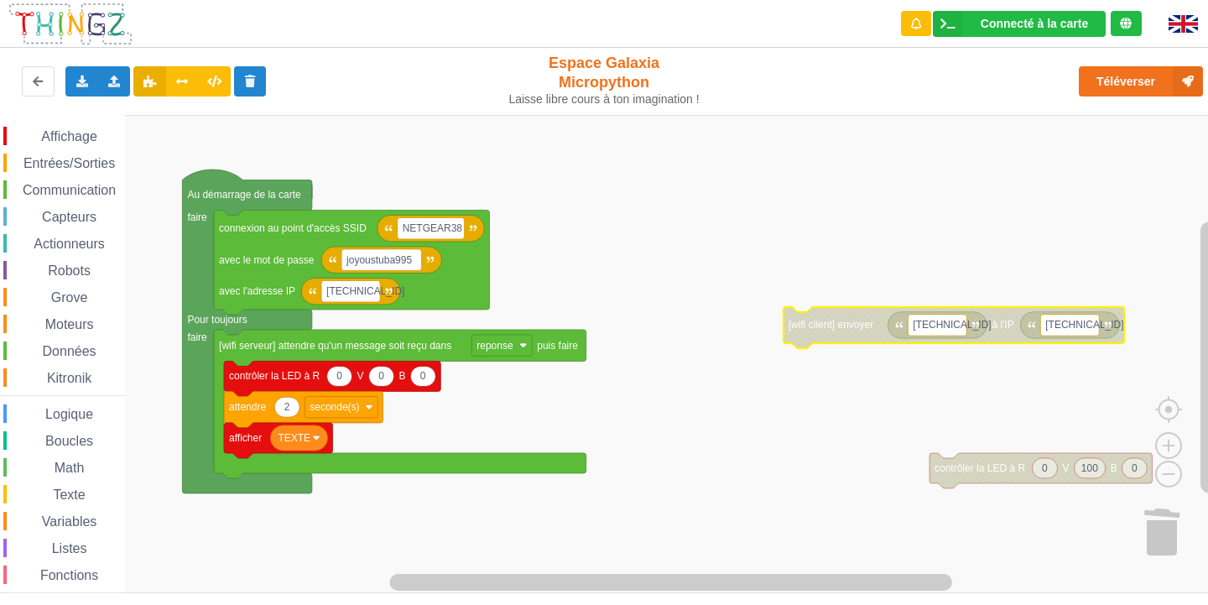
click at [55, 178] on div "Affichage Entrées/Sorties Communication Capteurs Actionneurs Robots Grove Moteu…" at bounding box center [62, 378] width 125 height 503
click at [59, 190] on span "Communication" at bounding box center [69, 190] width 98 height 14
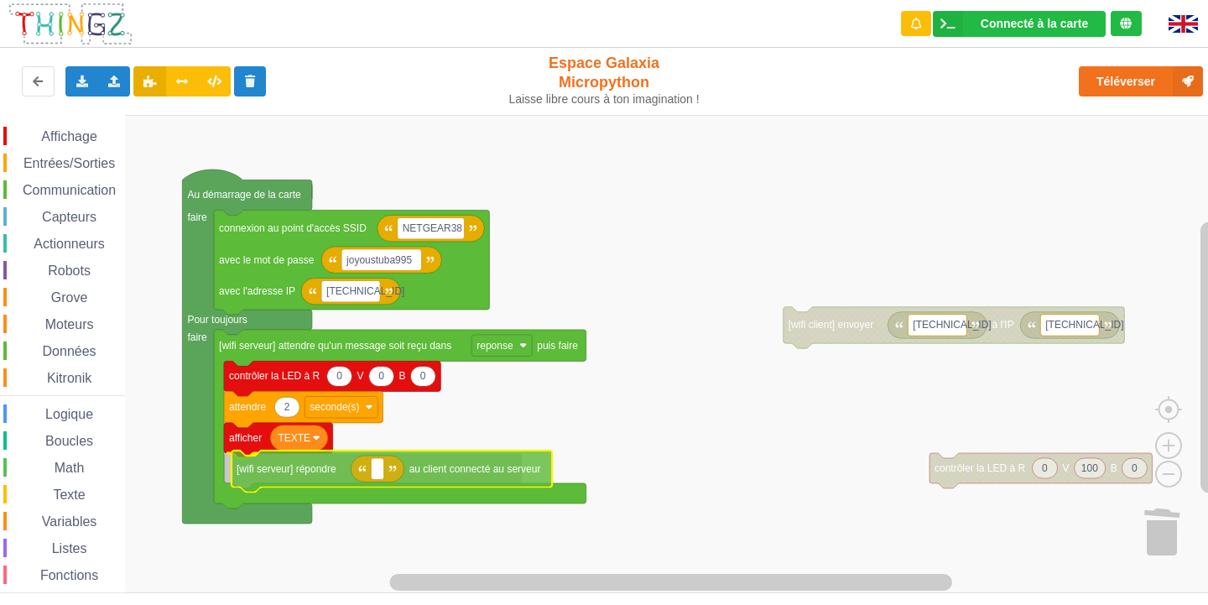
click at [293, 470] on div "Affichage Entrées/Sorties Communication Capteurs Actionneurs Robots Grove Moteu…" at bounding box center [610, 354] width 1220 height 478
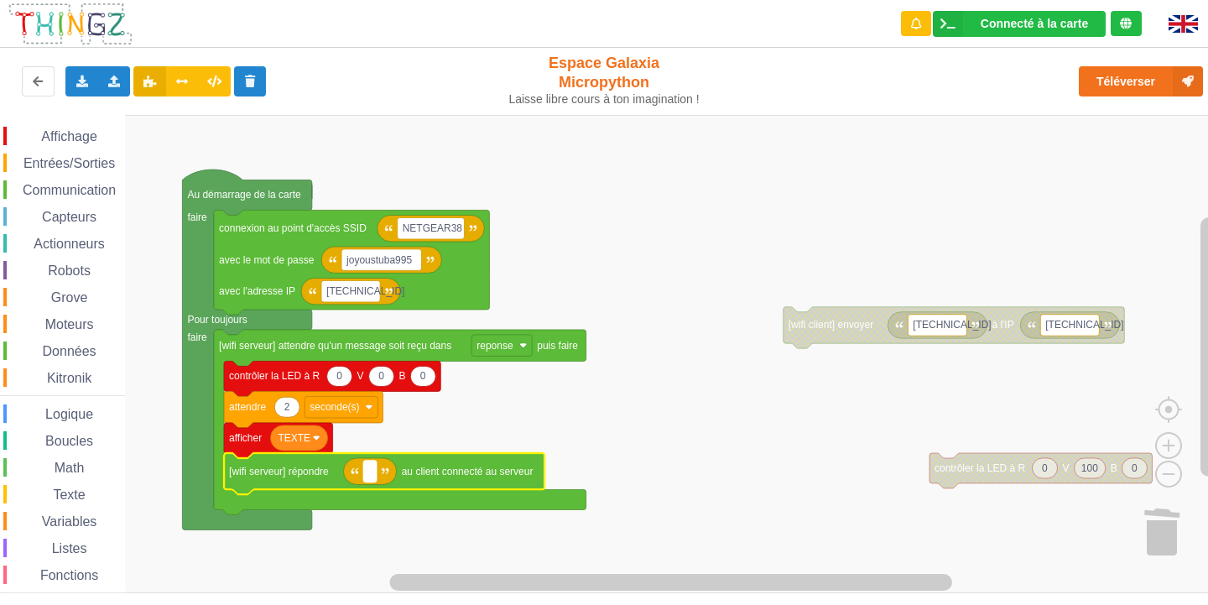
click at [371, 477] on text "Espace de travail de Blocky" at bounding box center [369, 472] width 3 height 12
type input "10.0.06"
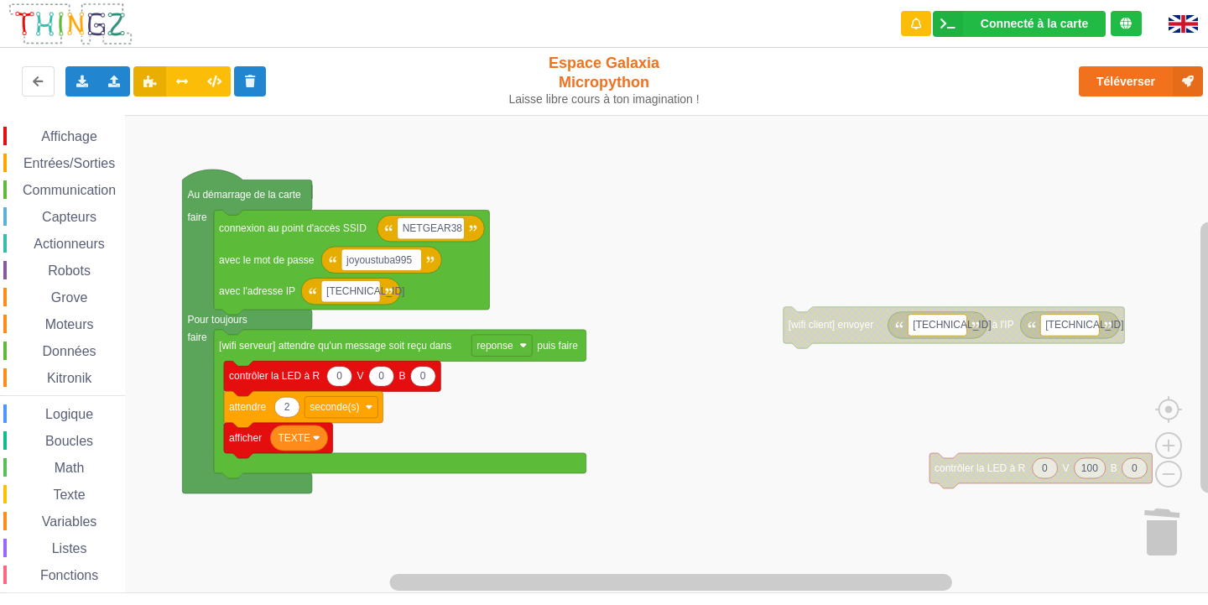
click at [76, 184] on span "Communication" at bounding box center [69, 190] width 98 height 14
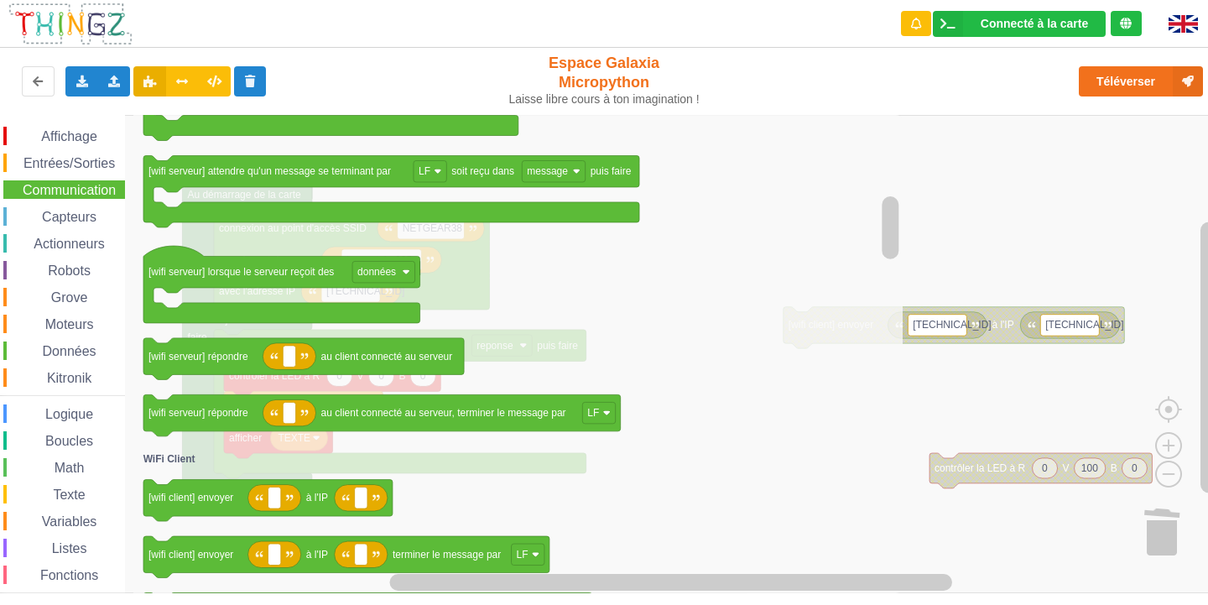
click at [660, 426] on icon "Espace de travail de Blocky" at bounding box center [517, 354] width 769 height 478
click at [704, 424] on icon "Espace de travail de Blocky" at bounding box center [517, 354] width 769 height 478
click at [958, 409] on rect "Espace de travail de Blocky" at bounding box center [610, 354] width 1220 height 478
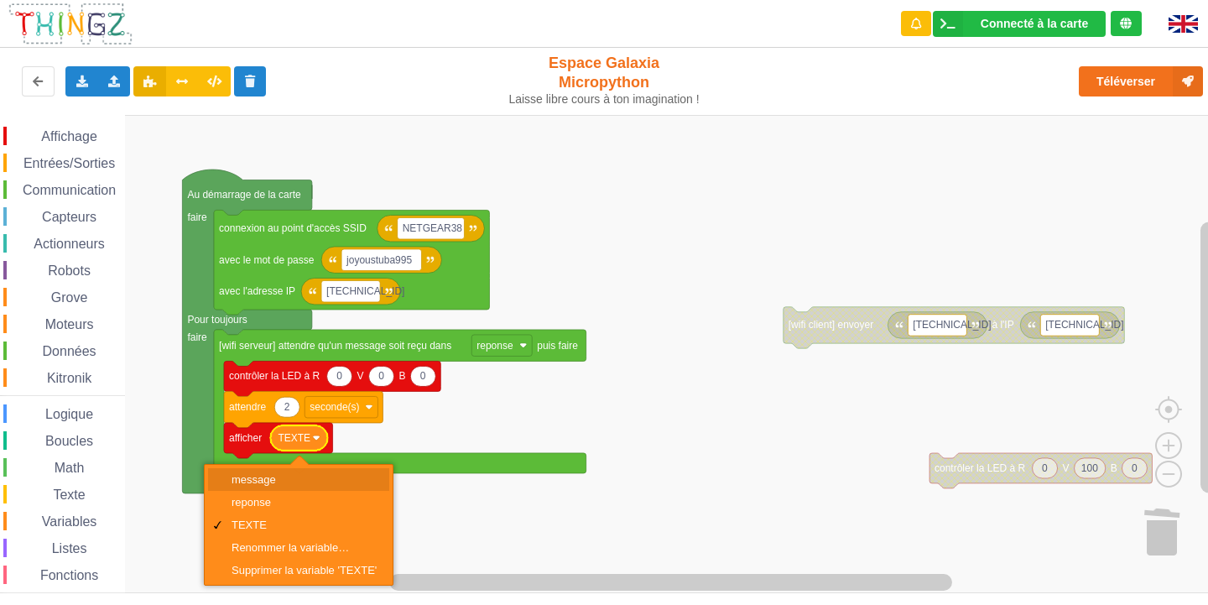
click at [305, 474] on div "message" at bounding box center [304, 479] width 145 height 13
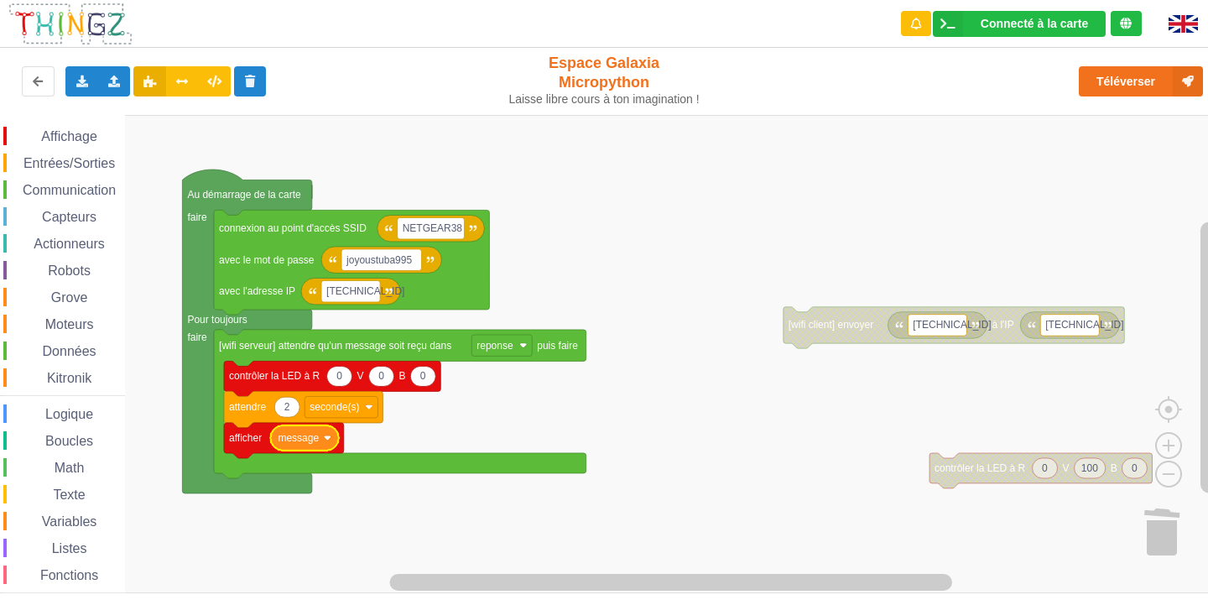
click at [41, 185] on span "Communication" at bounding box center [69, 190] width 98 height 14
click at [1073, 183] on rect "Espace de travail de Blocky" at bounding box center [610, 354] width 1220 height 478
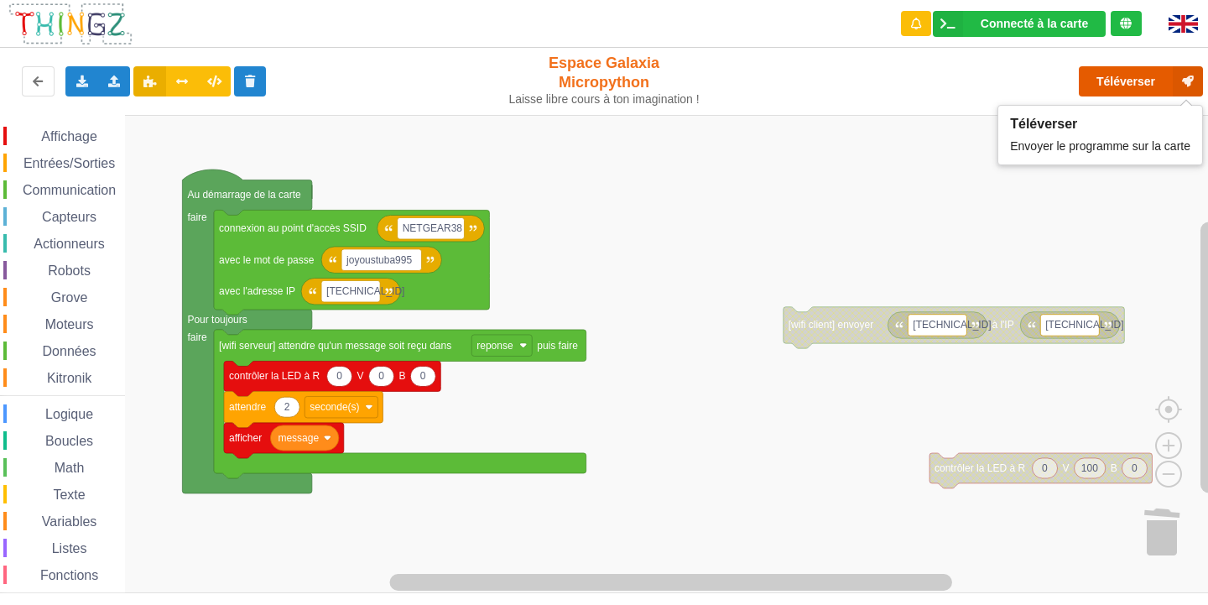
click at [1132, 91] on button "Téléverser" at bounding box center [1141, 81] width 124 height 30
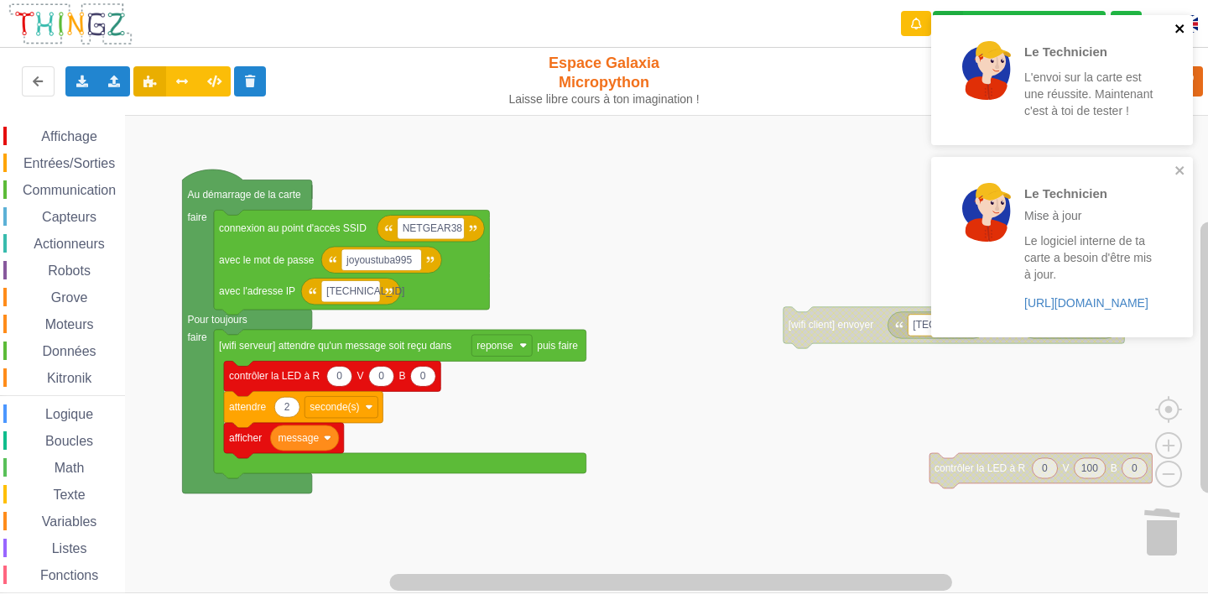
drag, startPoint x: 1178, startPoint y: 25, endPoint x: 1157, endPoint y: 44, distance: 28.5
click at [1175, 31] on icon "close" at bounding box center [1181, 28] width 12 height 13
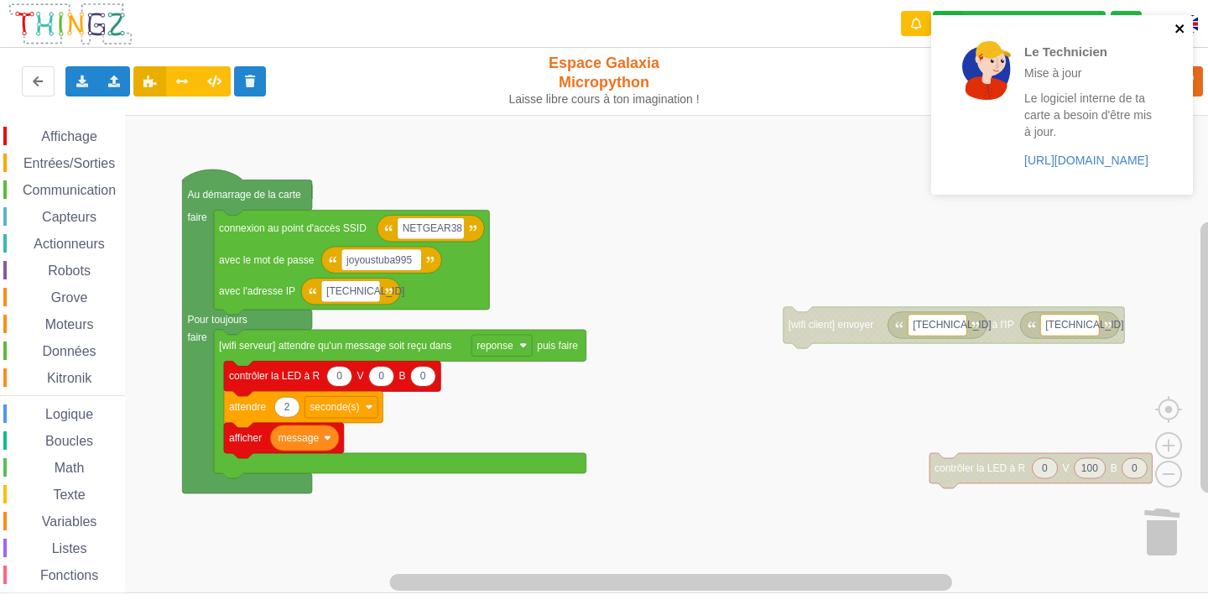
click at [1181, 24] on icon "close" at bounding box center [1181, 28] width 12 height 13
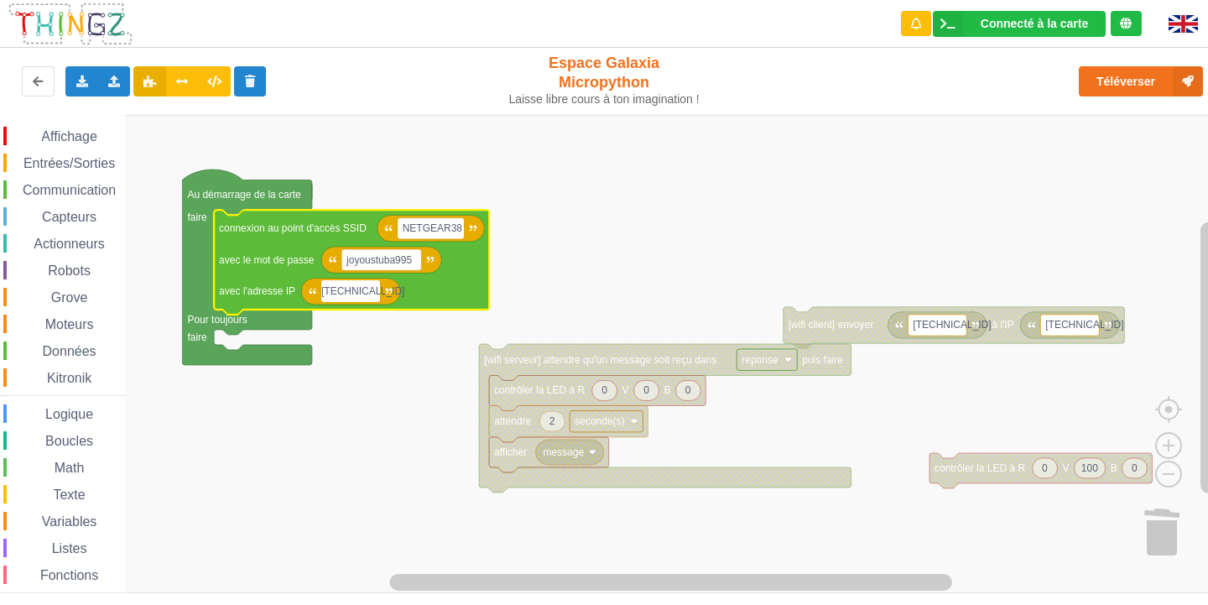
click at [368, 295] on input "[TECHNICAL_ID]" at bounding box center [350, 291] width 59 height 22
click at [369, 294] on input "[TECHNICAL_ID]" at bounding box center [350, 291] width 59 height 22
type input "10.0.0.06"
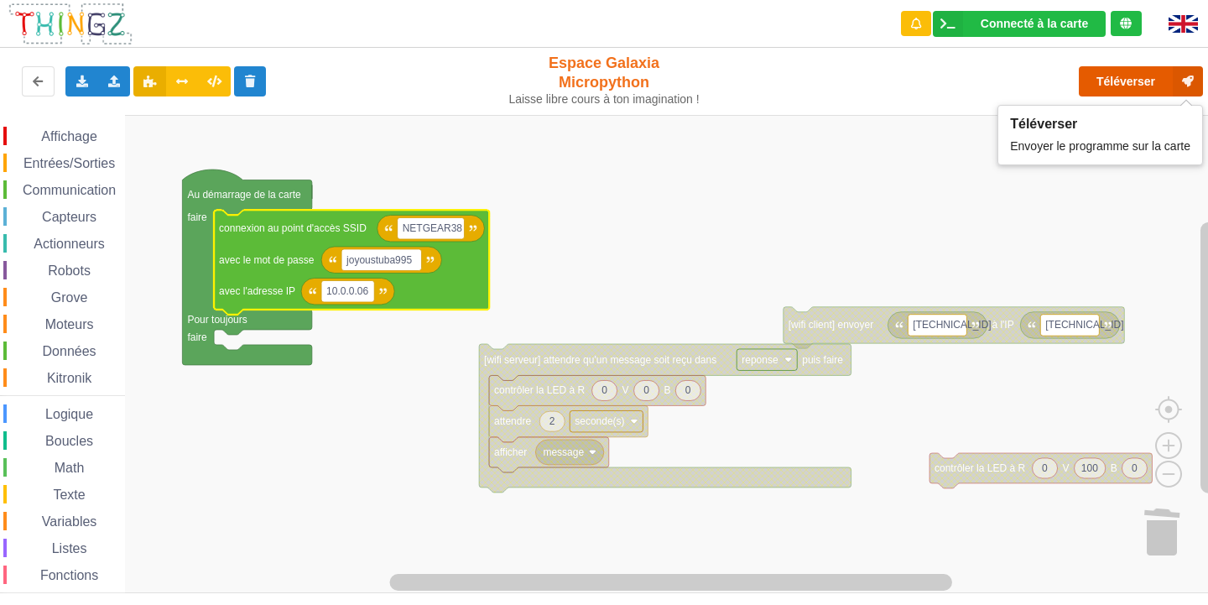
click at [1144, 92] on button "Téléverser" at bounding box center [1141, 81] width 124 height 30
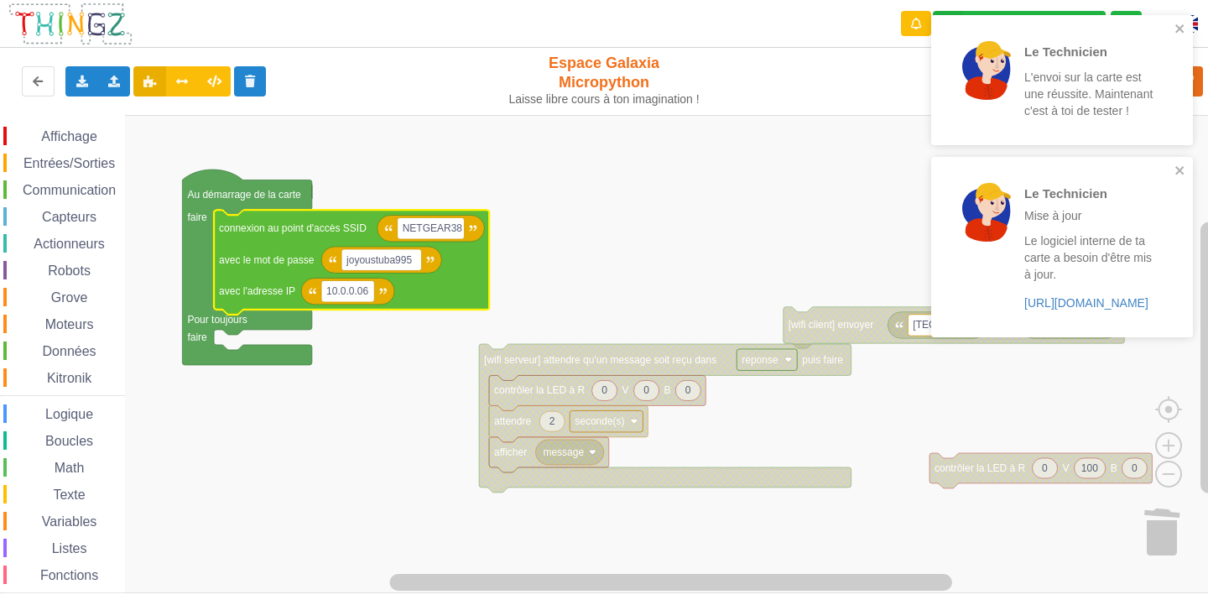
drag, startPoint x: 1181, startPoint y: 19, endPoint x: 1180, endPoint y: 28, distance: 8.4
click at [1181, 22] on div "Le Technicien L'envoi sur la carte est une réussite. Maintenant c'est à toi de …" at bounding box center [1062, 80] width 262 height 130
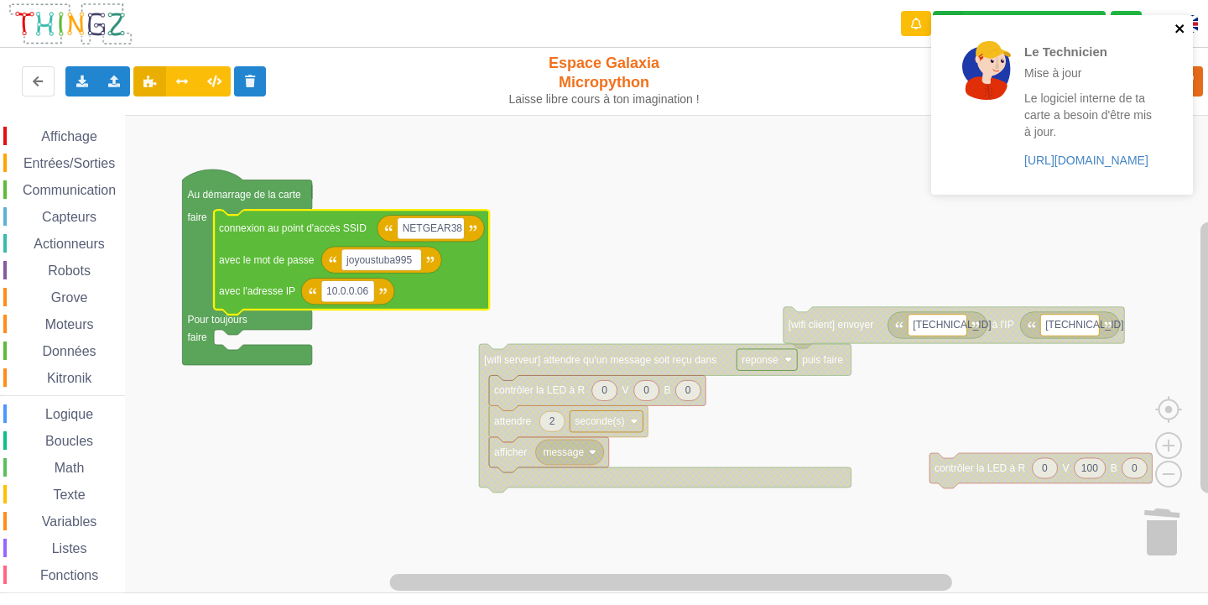
click at [1181, 29] on icon "close" at bounding box center [1181, 28] width 12 height 13
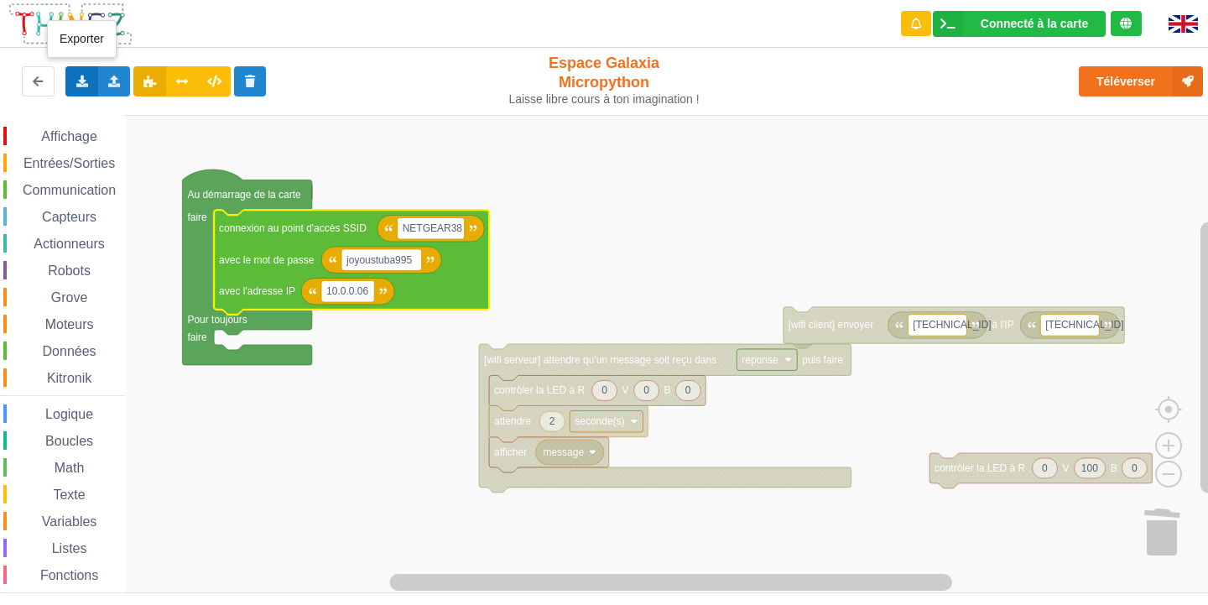
click at [78, 78] on icon at bounding box center [82, 81] width 14 height 10
click at [134, 118] on span "Exporter l'assemblage de blocs" at bounding box center [184, 112] width 163 height 13
